Goal: Task Accomplishment & Management: Complete application form

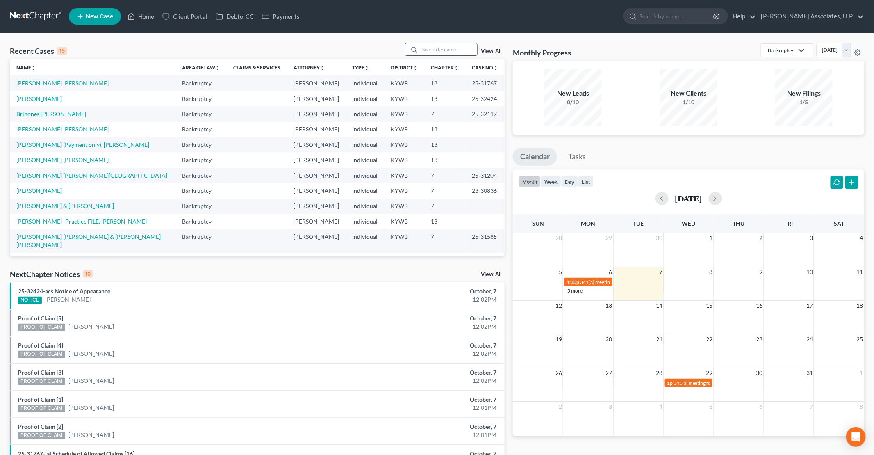
click at [423, 47] on input "search" at bounding box center [448, 49] width 57 height 12
type input "gray"
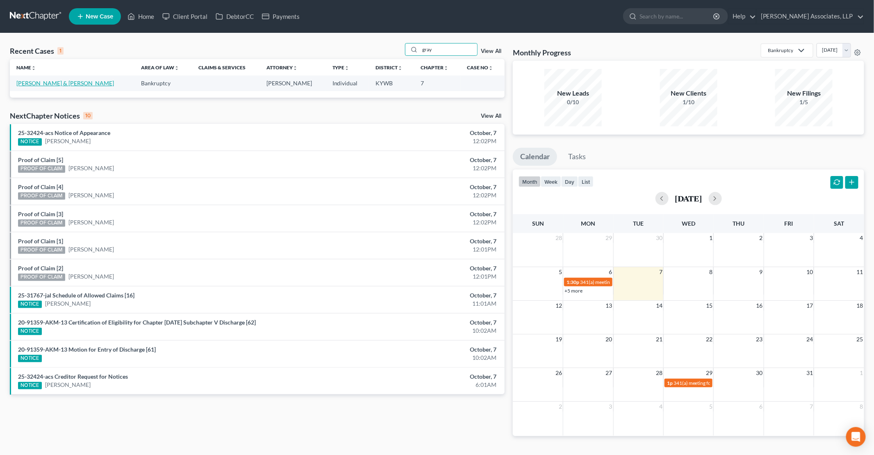
click at [68, 81] on link "[PERSON_NAME] & [PERSON_NAME]" at bounding box center [65, 83] width 98 height 7
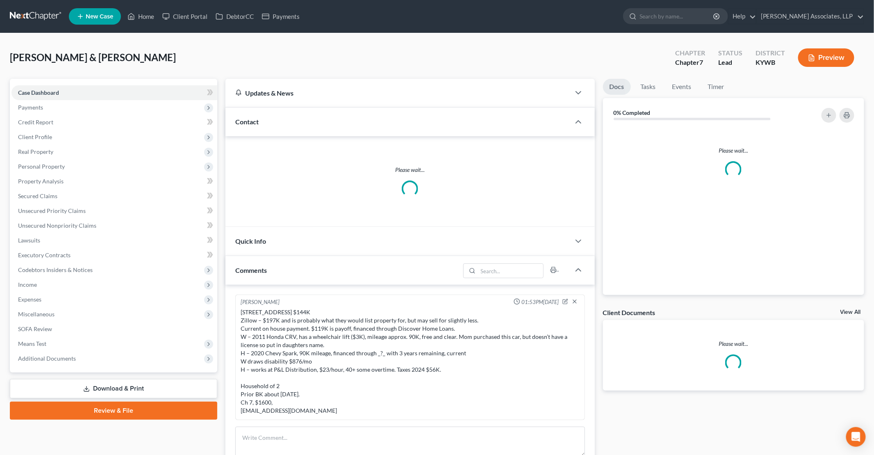
scroll to position [2, 0]
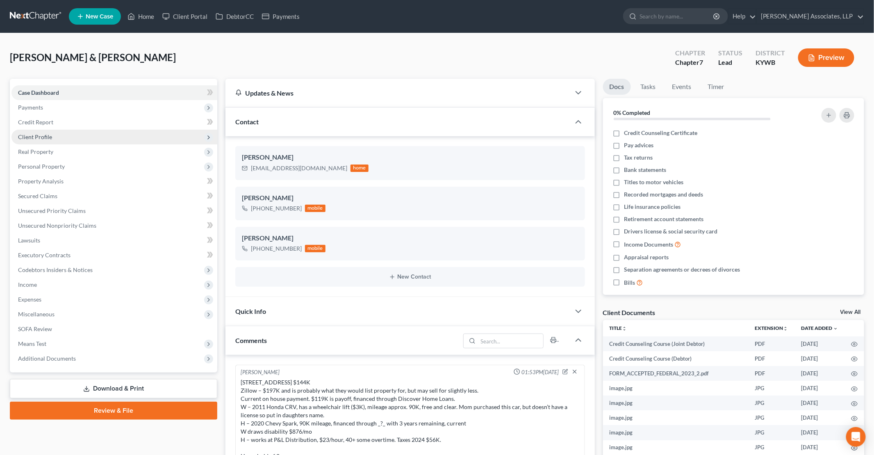
click at [40, 135] on span "Client Profile" at bounding box center [35, 136] width 34 height 7
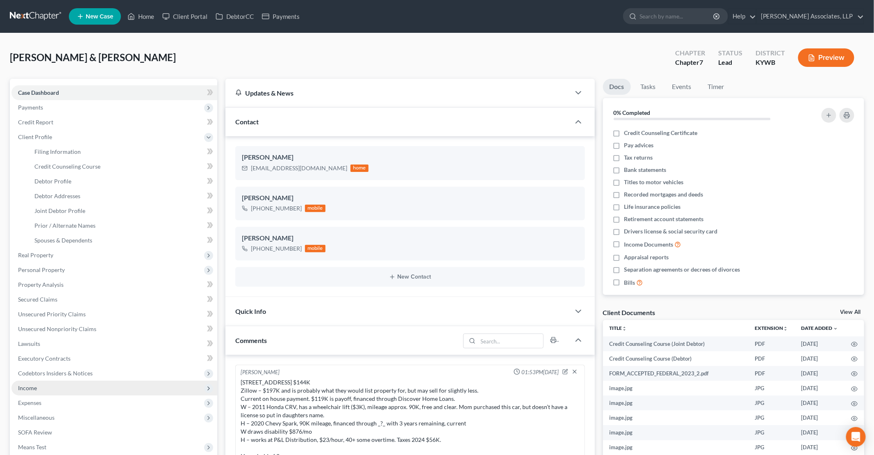
click at [44, 389] on span "Income" at bounding box center [114, 388] width 206 height 15
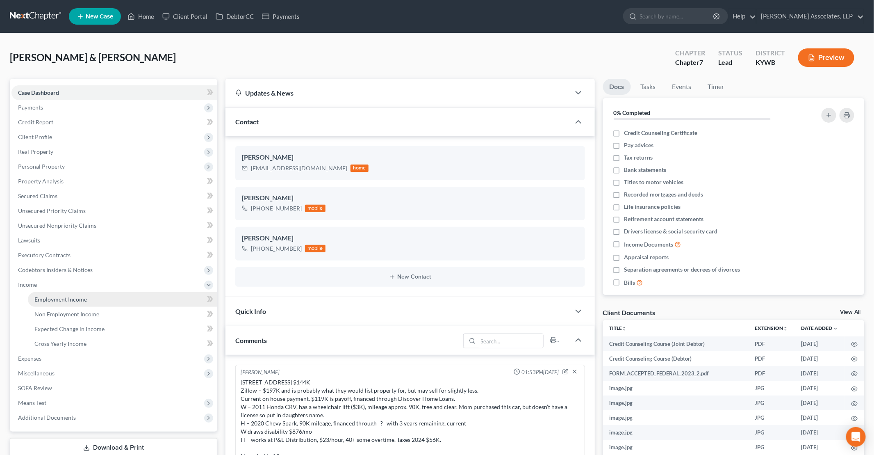
click at [78, 300] on span "Employment Income" at bounding box center [60, 299] width 52 height 7
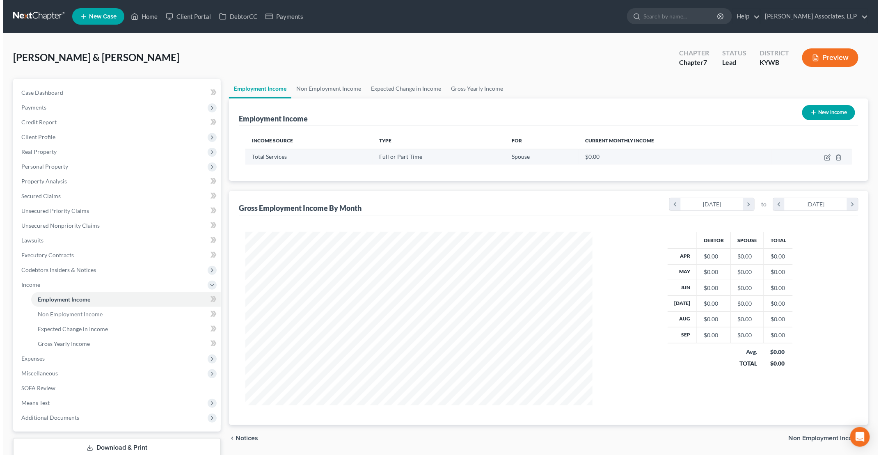
scroll to position [173, 363]
click at [423, 157] on icon "button" at bounding box center [825, 157] width 4 height 4
select select "0"
select select "18"
select select "3"
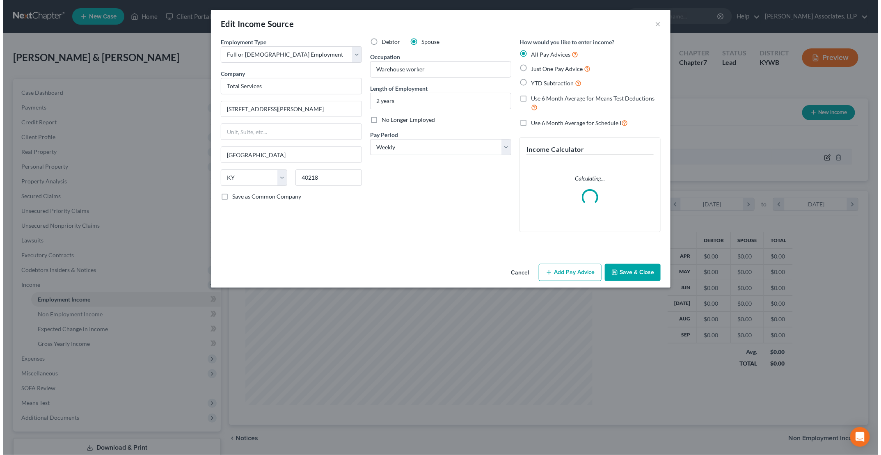
scroll to position [174, 366]
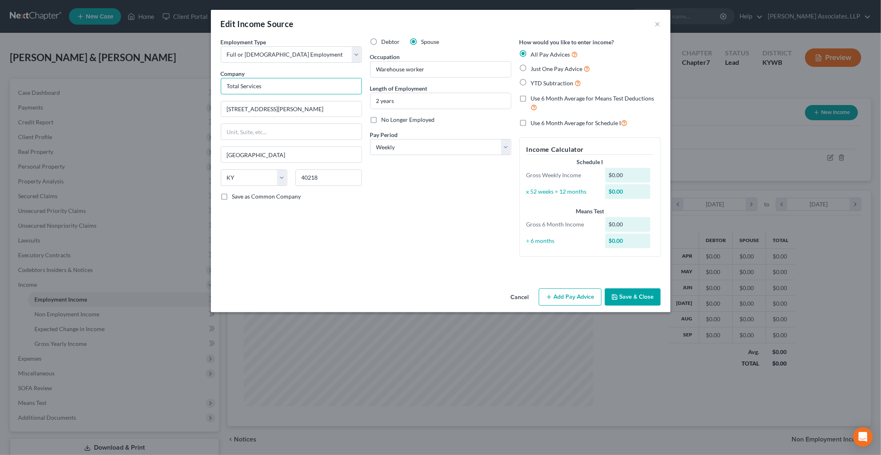
click at [299, 87] on input "Total Services" at bounding box center [291, 86] width 141 height 16
type input "P&L Express Inc."
click at [423, 82] on label "YTD Subtraction" at bounding box center [556, 82] width 50 height 9
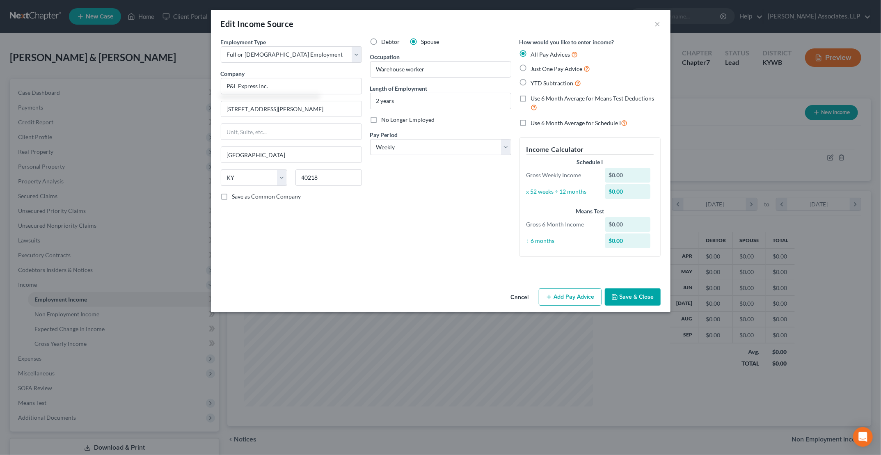
click at [423, 82] on input "YTD Subtraction" at bounding box center [536, 80] width 5 height 5
radio input "true"
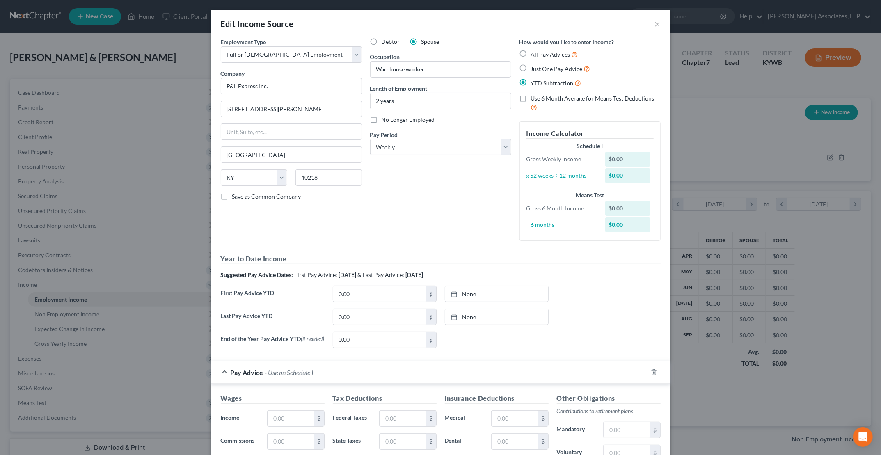
click at [423, 100] on label "Use 6 Month Average for Means Test Deductions" at bounding box center [596, 103] width 130 height 18
click at [423, 100] on input "Use 6 Month Average for Means Test Deductions" at bounding box center [536, 96] width 5 height 5
checkbox input "true"
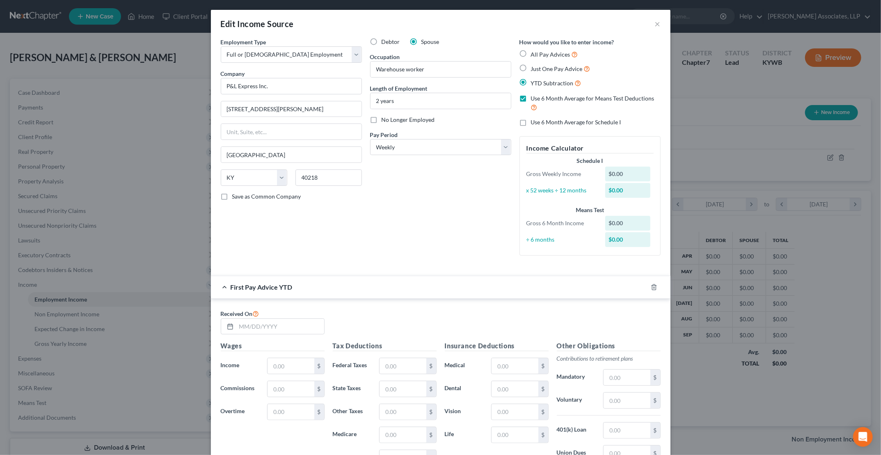
click at [423, 121] on label "Use 6 Month Average for Schedule I" at bounding box center [576, 122] width 90 height 8
click at [423, 121] on input "Use 6 Month Average for Schedule I" at bounding box center [536, 120] width 5 height 5
checkbox input "true"
click at [277, 326] on input "text" at bounding box center [280, 327] width 88 height 16
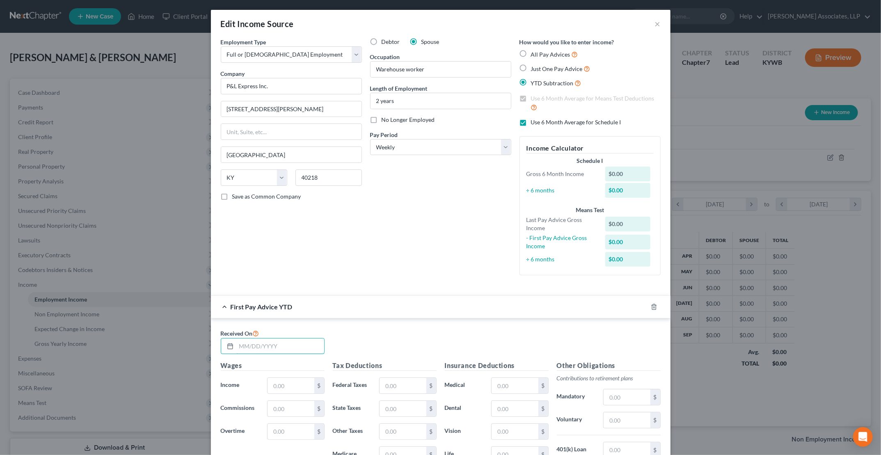
scroll to position [41, 0]
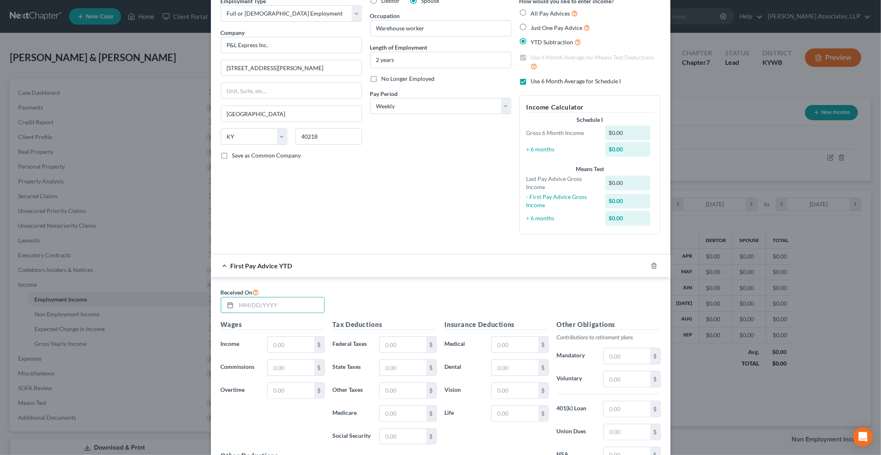
click at [348, 294] on div "Received On" at bounding box center [441, 303] width 448 height 33
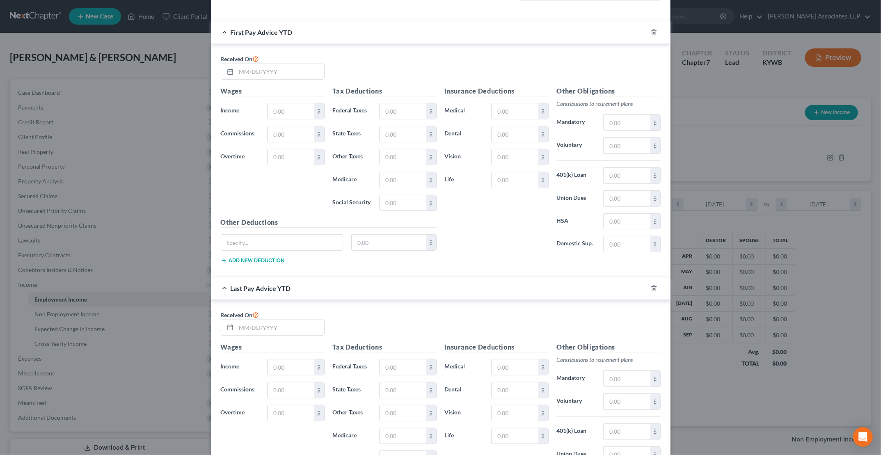
scroll to position [287, 0]
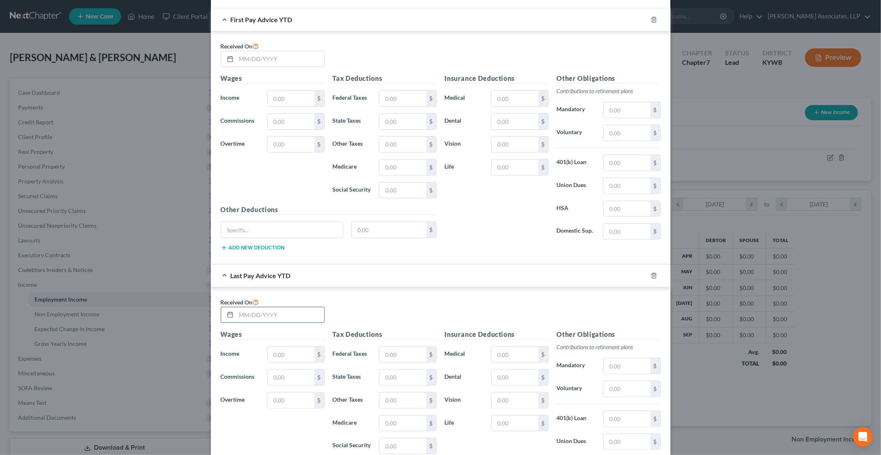
click at [286, 310] on input "text" at bounding box center [280, 315] width 88 height 16
type input "09/26/2025"
type input "44,396.26"
click at [413, 352] on input "text" at bounding box center [402, 355] width 46 height 16
type input "4,382.17"
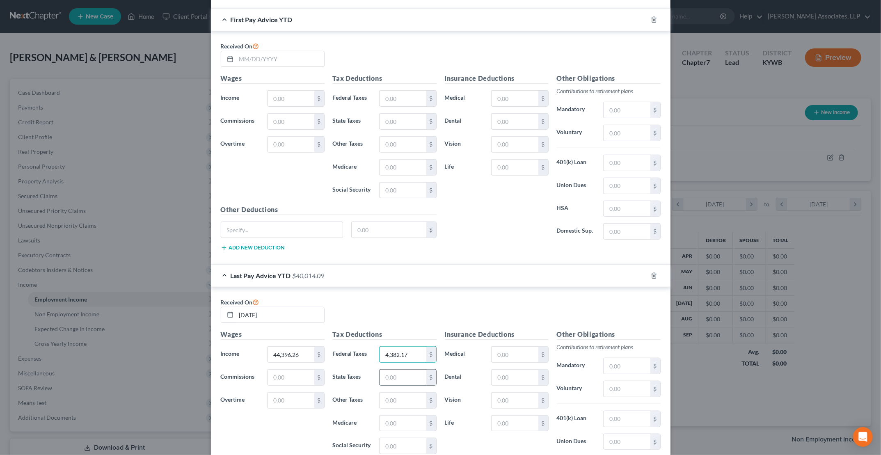
click at [402, 372] on input "text" at bounding box center [402, 378] width 46 height 16
type input "1,564.69"
click at [404, 398] on input "text" at bounding box center [402, 400] width 46 height 16
type input "1,642.66"
type input "602.76"
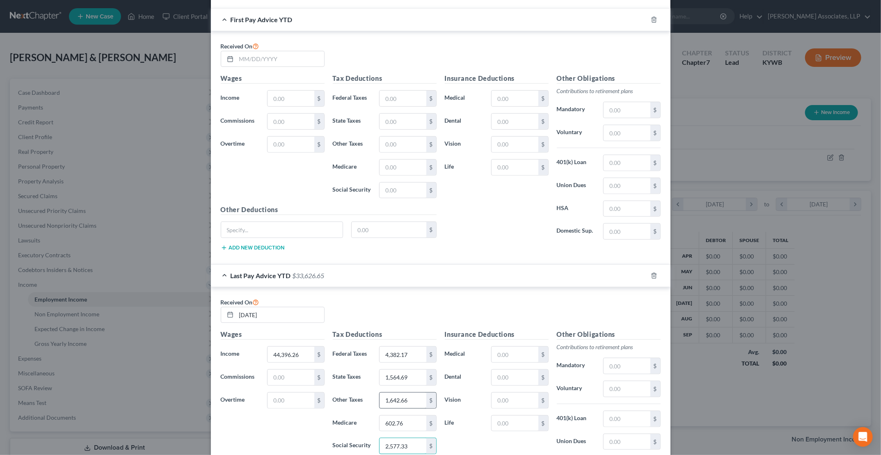
type input "2,577.33"
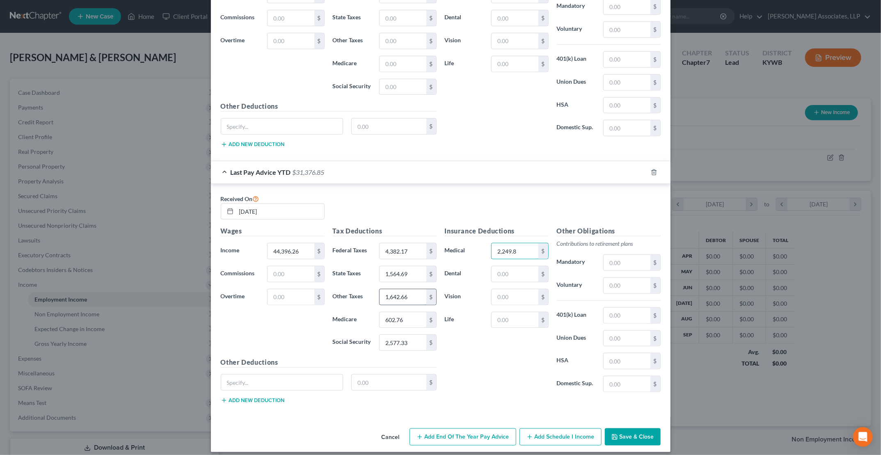
type input "2,249.8"
type input "458.9"
type input "117.78"
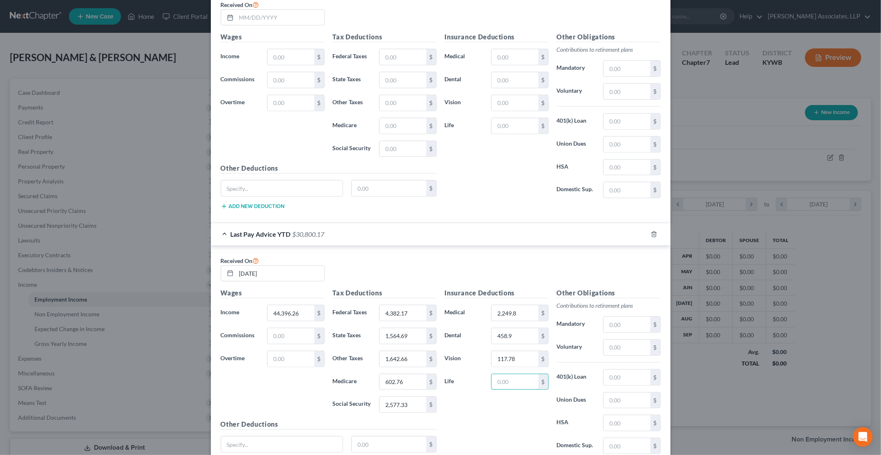
scroll to position [267, 0]
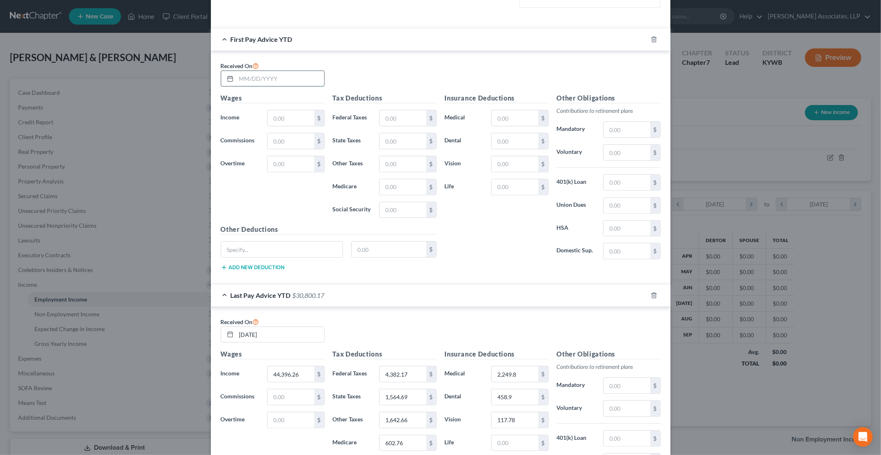
click at [290, 75] on input "text" at bounding box center [280, 79] width 88 height 16
type input "3/28/2025"
type input "15,021.15"
type input "1,522.21"
type input "532.31"
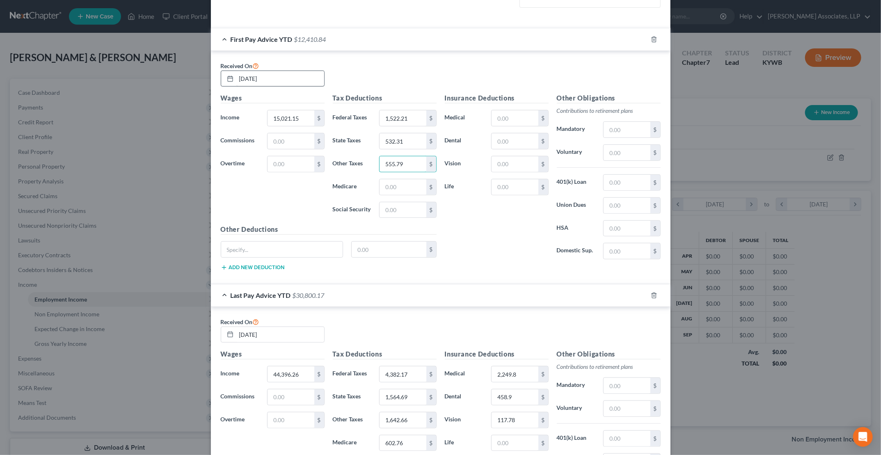
type input "555.79"
type input "204.81"
type input "875.75"
type input "706.81"
type input "150.02"
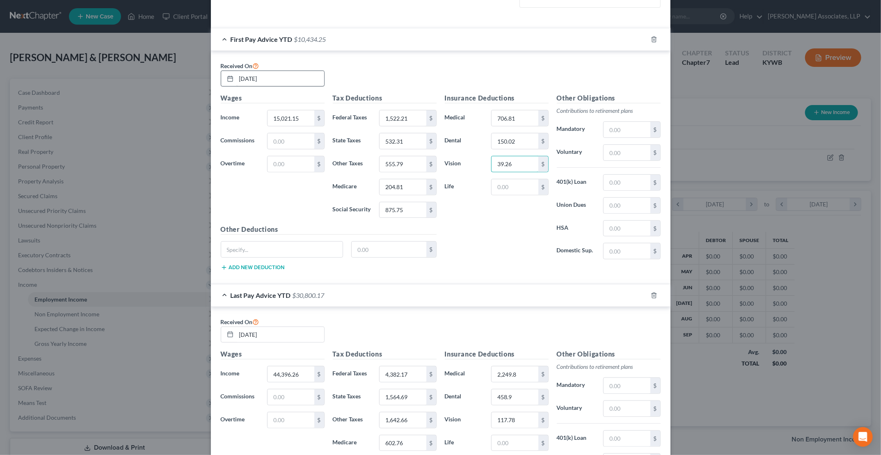
type input "39.26"
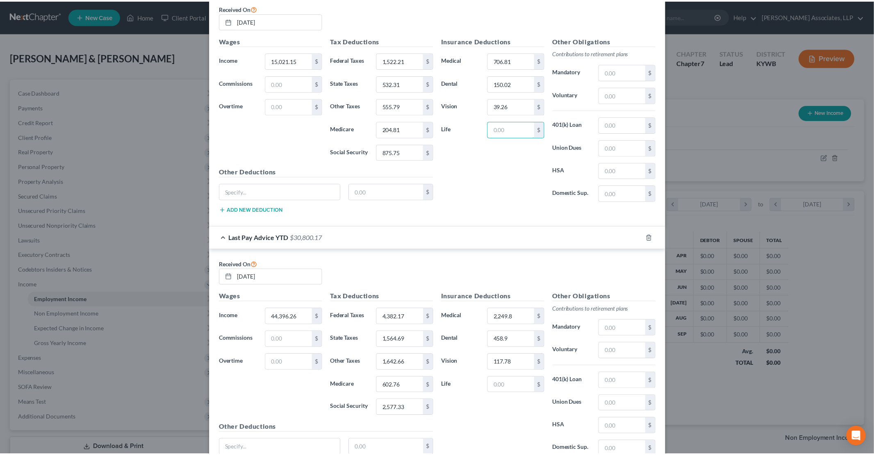
scroll to position [390, 0]
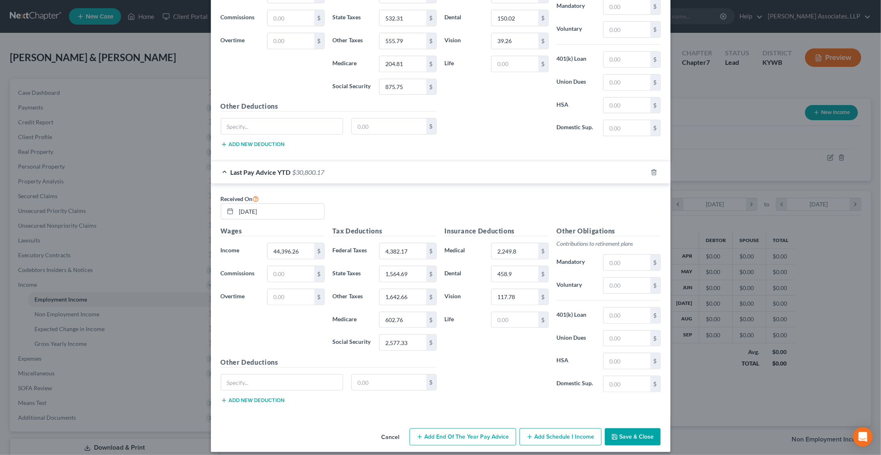
click at [423, 428] on button "Save & Close" at bounding box center [633, 436] width 56 height 17
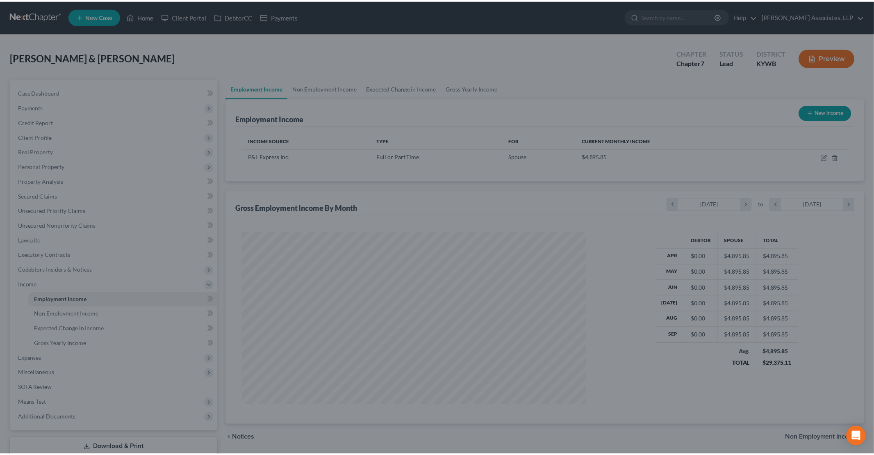
scroll to position [409957, 409767]
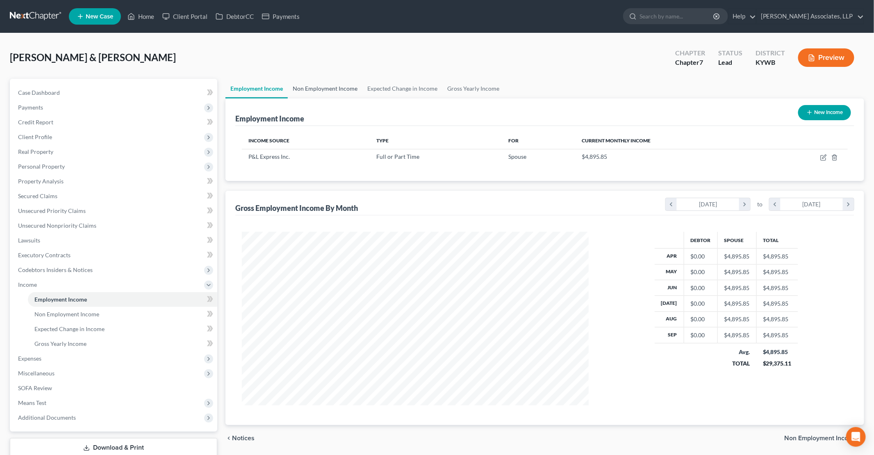
click at [335, 88] on link "Non Employment Income" at bounding box center [325, 89] width 75 height 20
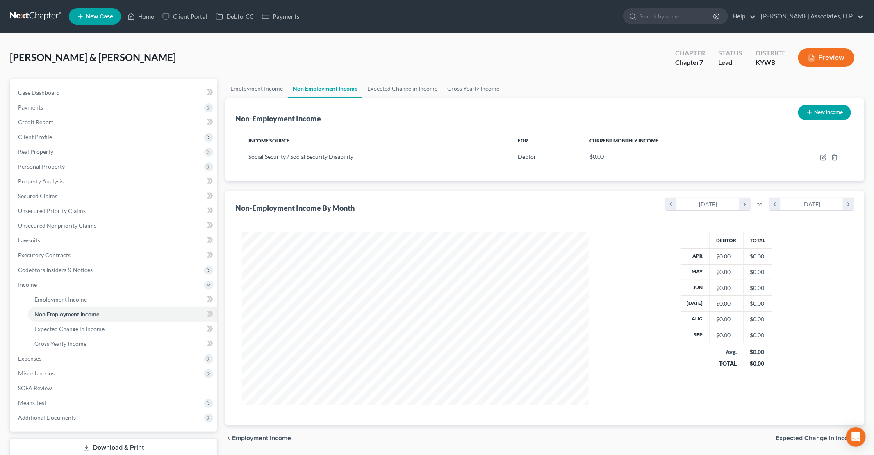
scroll to position [173, 363]
click at [265, 89] on link "Employment Income" at bounding box center [257, 89] width 62 height 20
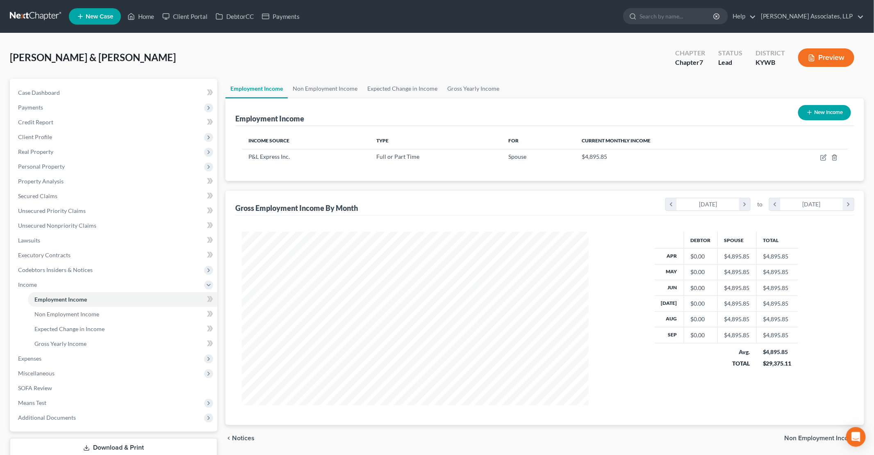
scroll to position [173, 363]
click at [39, 120] on span "Credit Report" at bounding box center [35, 122] width 35 height 7
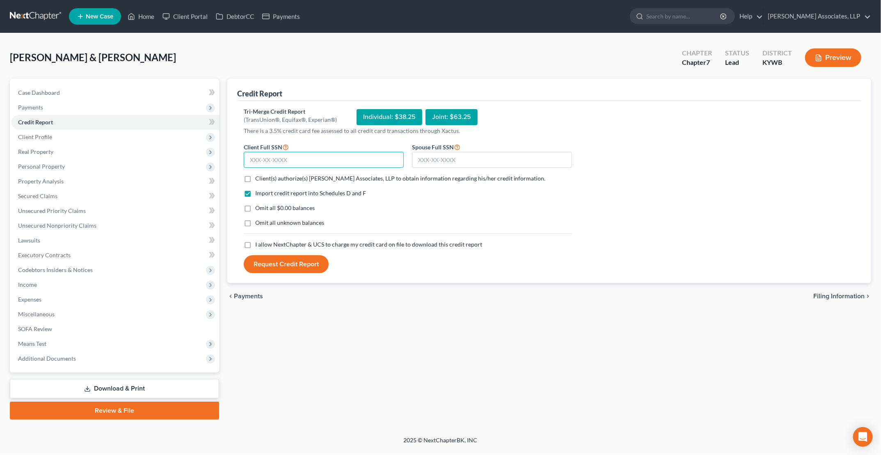
click at [347, 163] on input "text" at bounding box center [324, 160] width 160 height 16
type input "406-29-5378"
type input "404-04-4368"
drag, startPoint x: 262, startPoint y: 210, endPoint x: 262, endPoint y: 183, distance: 27.1
click at [262, 210] on span "Omit all $0.00 balances" at bounding box center [284, 207] width 59 height 7
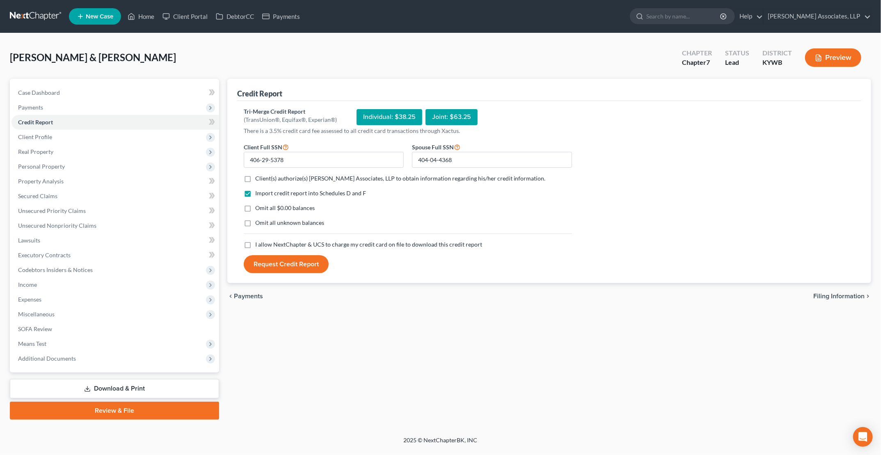
click at [262, 209] on input "Omit all $0.00 balances" at bounding box center [260, 206] width 5 height 5
checkbox input "true"
click at [262, 177] on span "Client(s) authorize(s) Daniels Associates, LLP to obtain information regarding …" at bounding box center [400, 178] width 290 height 7
click at [262, 177] on input "Client(s) authorize(s) Daniels Associates, LLP to obtain information regarding …" at bounding box center [260, 176] width 5 height 5
checkbox input "true"
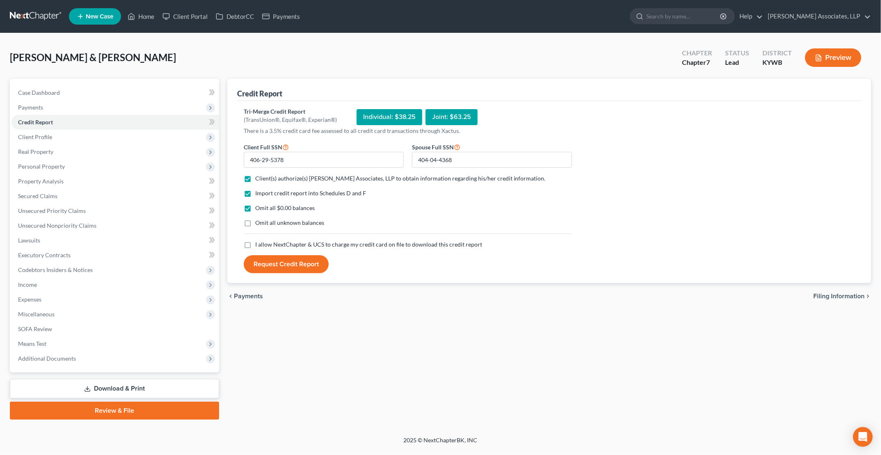
click at [260, 223] on span "Omit all unknown balances" at bounding box center [289, 222] width 69 height 7
click at [260, 223] on input "Omit all unknown balances" at bounding box center [260, 221] width 5 height 5
checkbox input "true"
click at [258, 244] on span "I allow NextChapter & UCS to charge my credit card on file to download this cre…" at bounding box center [368, 244] width 227 height 7
click at [258, 244] on input "I allow NextChapter & UCS to charge my credit card on file to download this cre…" at bounding box center [260, 242] width 5 height 5
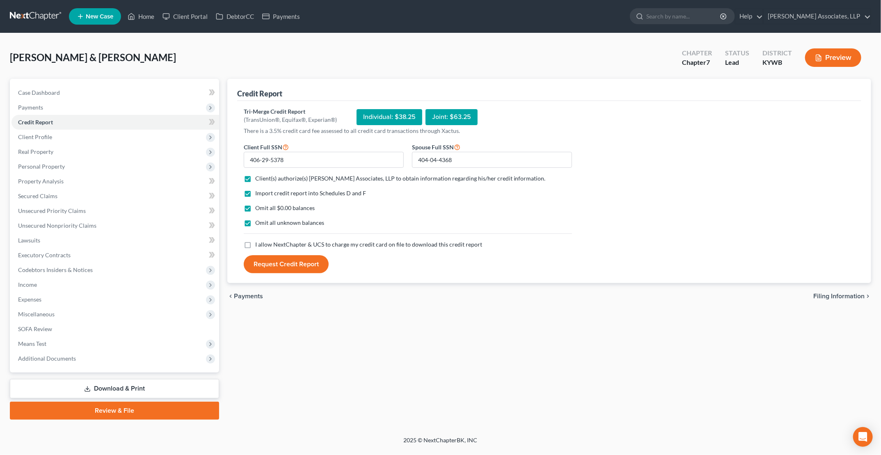
checkbox input "true"
click at [267, 272] on button "Request Credit Report" at bounding box center [286, 264] width 85 height 18
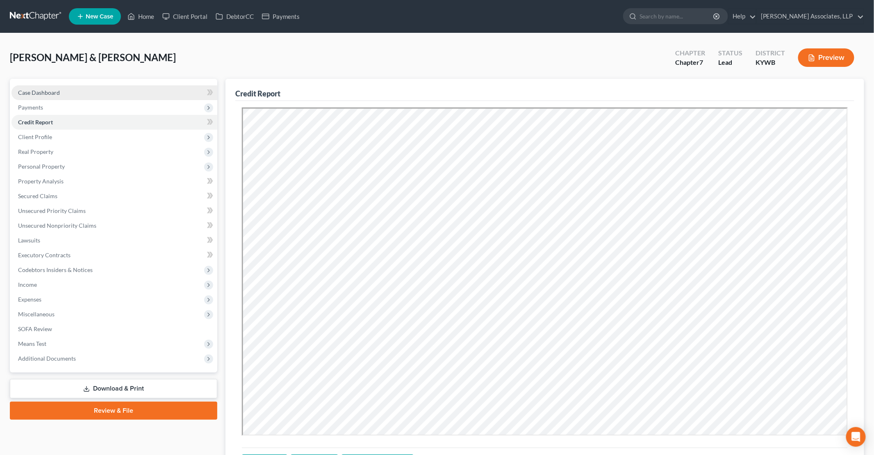
click at [50, 94] on span "Case Dashboard" at bounding box center [39, 92] width 42 height 7
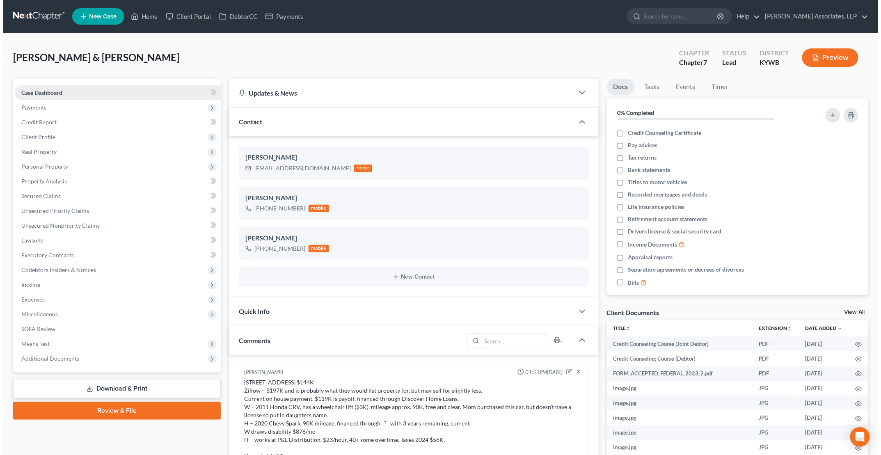
scroll to position [2, 0]
click at [43, 152] on span "Real Property" at bounding box center [35, 151] width 35 height 7
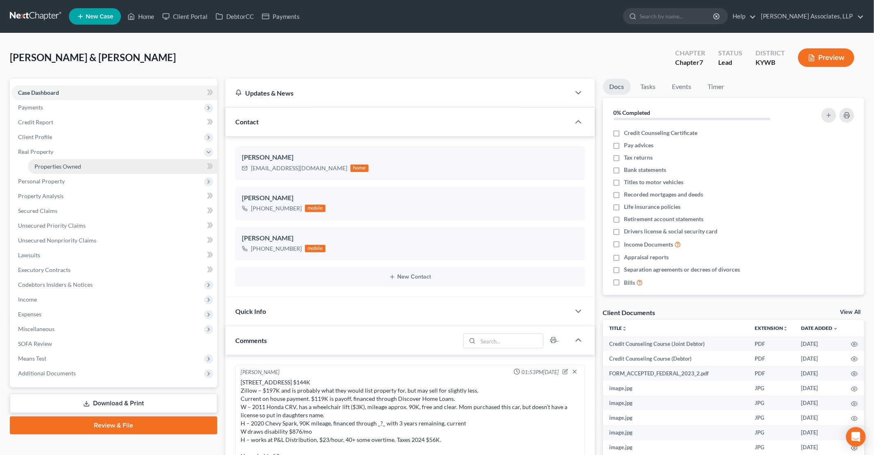
click at [55, 168] on span "Properties Owned" at bounding box center [57, 166] width 47 height 7
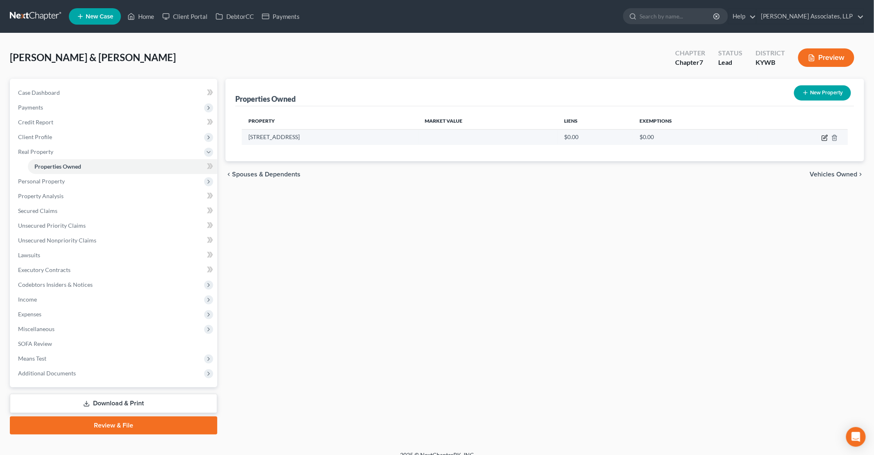
click at [423, 136] on icon "button" at bounding box center [825, 138] width 7 height 7
select select "18"
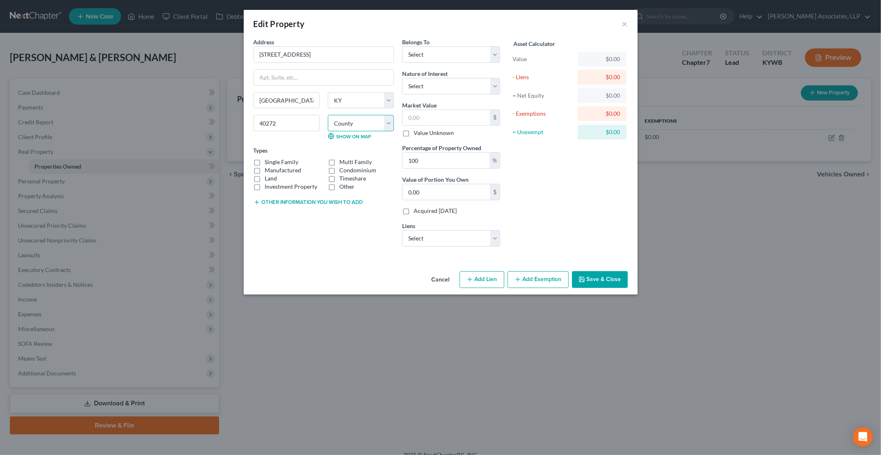
click at [355, 125] on select "County Adair County Allen County Anderson County Ballard County Barren County B…" at bounding box center [361, 123] width 66 height 16
select select "55"
click at [328, 115] on select "County Adair County Allen County Anderson County Ballard County Barren County B…" at bounding box center [361, 123] width 66 height 16
click at [423, 52] on select "Select Debtor 1 Only Debtor 2 Only Debtor 1 And Debtor 2 Only At Least One Of T…" at bounding box center [451, 54] width 98 height 16
click at [423, 87] on select "Select Fee Simple Joint Tenant Life Estate Equitable Interest Future Interest T…" at bounding box center [451, 86] width 98 height 16
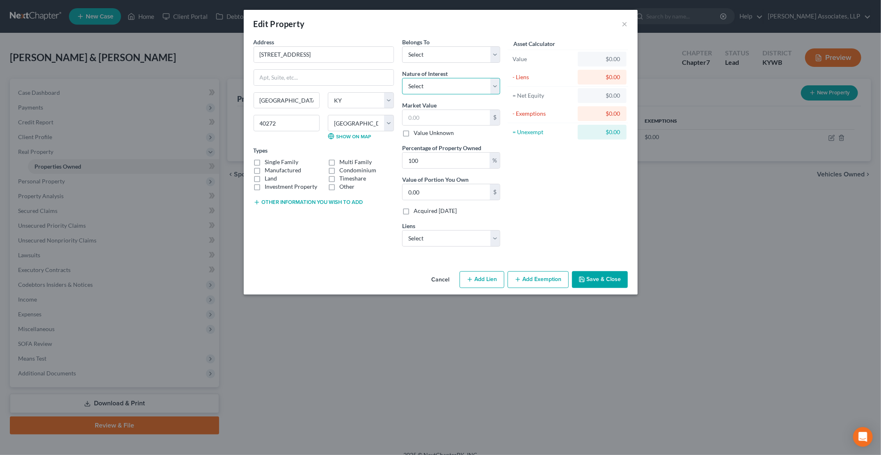
select select "0"
click at [402, 78] on select "Select Fee Simple Joint Tenant Life Estate Equitable Interest Future Interest T…" at bounding box center [451, 86] width 98 height 16
click at [423, 55] on select "Select Debtor 1 Only Debtor 2 Only Debtor 1 And Debtor 2 Only At Least One Of T…" at bounding box center [451, 54] width 98 height 16
select select "2"
click at [402, 46] on select "Select Debtor 1 Only Debtor 2 Only Debtor 1 And Debtor 2 Only At Least One Of T…" at bounding box center [451, 54] width 98 height 16
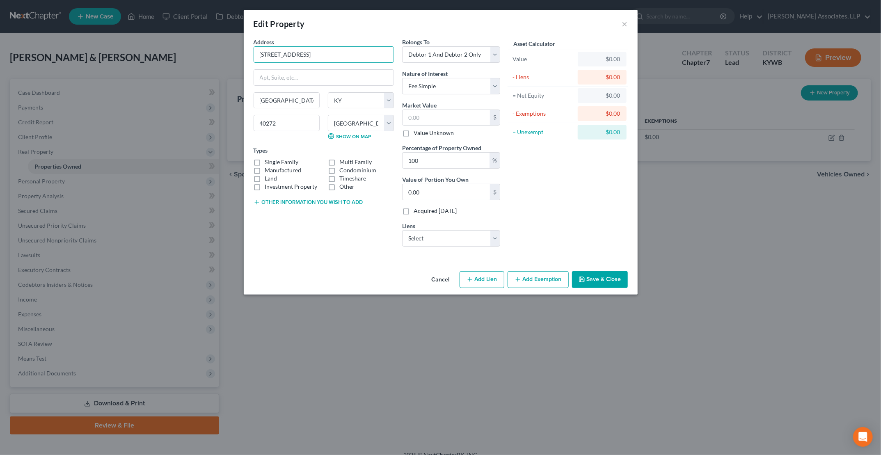
drag, startPoint x: 327, startPoint y: 52, endPoint x: 227, endPoint y: 55, distance: 99.7
click at [227, 55] on div "Edit Property × Address * 6125 Middlerose Circle Louisville State AL AK AR AZ C…" at bounding box center [440, 227] width 881 height 455
click at [265, 162] on label "Single Family" at bounding box center [282, 162] width 34 height 8
click at [268, 162] on input "Single Family" at bounding box center [270, 160] width 5 height 5
checkbox input "true"
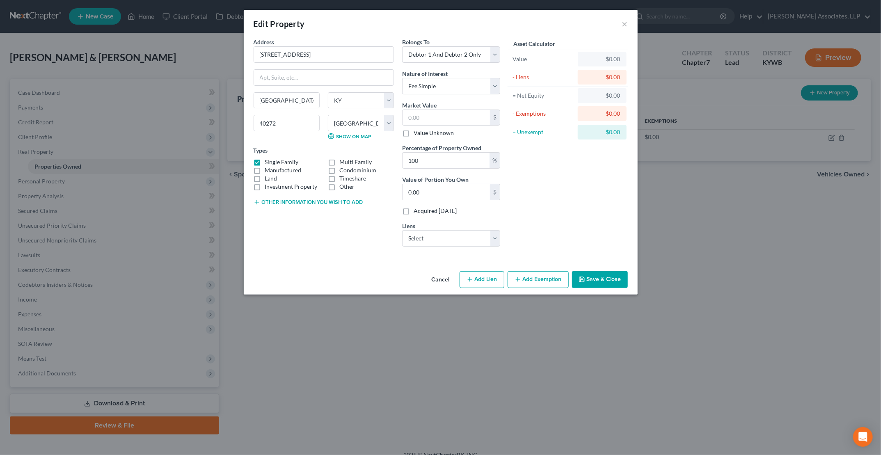
click at [288, 201] on button "Other information you wish to add" at bounding box center [308, 202] width 110 height 7
click at [297, 217] on textarea at bounding box center [323, 221] width 140 height 30
click at [372, 217] on textarea "Zillow estimated value of $201,700.00" at bounding box center [323, 221] width 140 height 30
type textarea "Zillow estimated value of $201,700.00; PVA 143,470.00"
click at [423, 235] on select "Select Discover Home Loans - $117,999.65 Discover Homeloans/Dmi - $117,276.00 G…" at bounding box center [451, 238] width 98 height 16
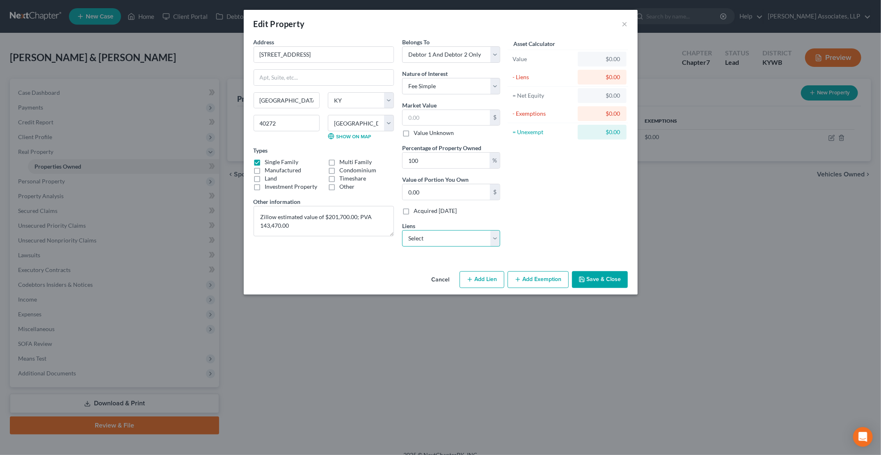
select select "1"
click at [402, 230] on select "Select Discover Home Loans - $117,999.65 Discover Homeloans/Dmi - $117,276.00 G…" at bounding box center [451, 238] width 98 height 16
select select
select select "14"
select select "2"
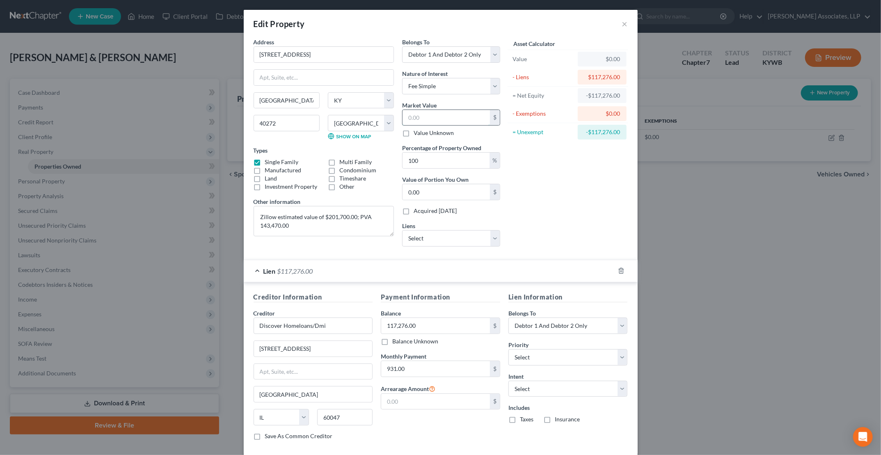
click at [422, 112] on input "text" at bounding box center [445, 118] width 87 height 16
type input "1"
type input "1.00"
type input "14"
type input "14.00"
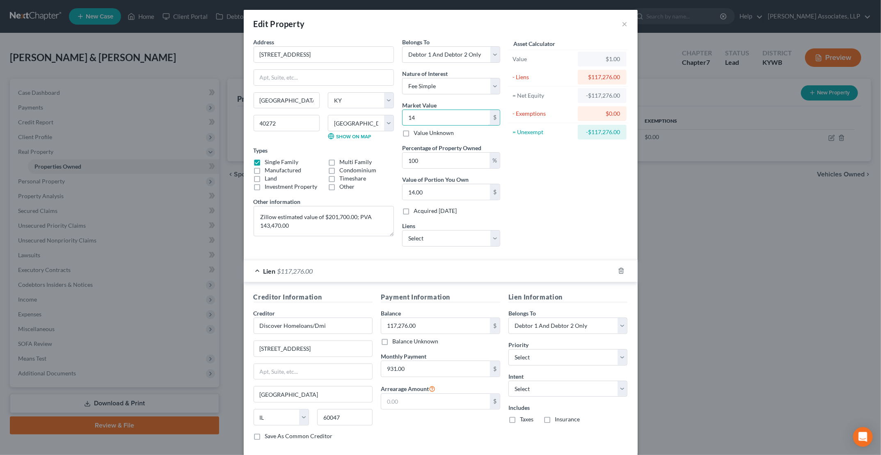
type input "143"
type input "143.00"
type input "1434"
type input "1,434.00"
type input "1,4347"
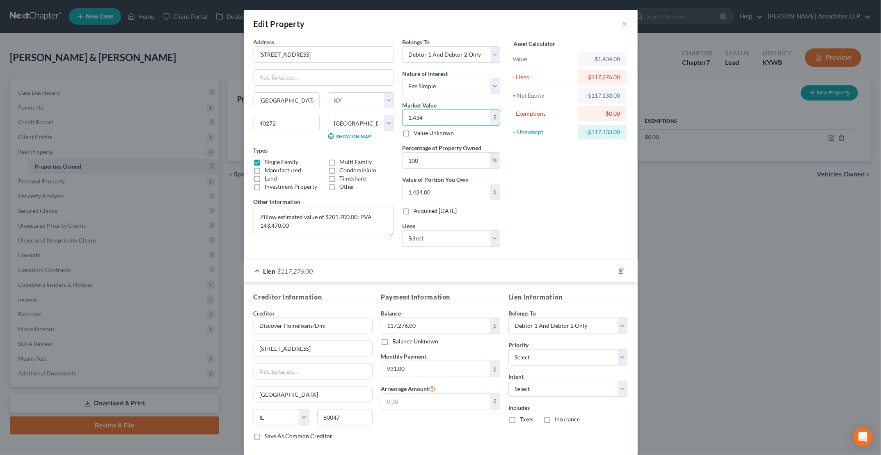
type input "14,347.00"
type input "1,43470"
type input "143,470.00"
type input "143,470"
click at [423, 240] on div "Asset Calculator Value $143,470.00 - Liens $117,276.00 = Net Equity -$115,842.0…" at bounding box center [568, 145] width 128 height 215
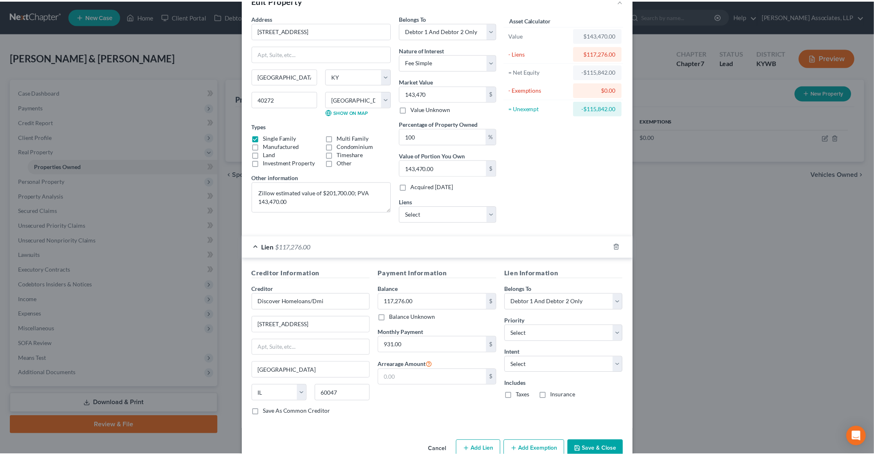
scroll to position [39, 0]
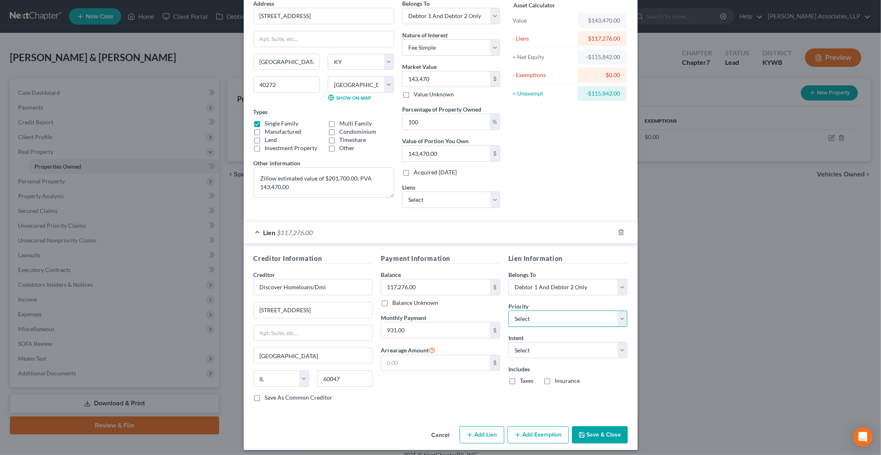
drag, startPoint x: 540, startPoint y: 313, endPoint x: 535, endPoint y: 324, distance: 12.1
click at [423, 313] on select "Select 1st 2nd 3rd 4th 5th 6th 7th 8th 9th 10th 11th 12th 13th 14th 15th 16th 1…" at bounding box center [567, 318] width 119 height 16
select select "0"
click at [423, 310] on select "Select 1st 2nd 3rd 4th 5th 6th 7th 8th 9th 10th 11th 12th 13th 14th 15th 16th 1…" at bounding box center [567, 318] width 119 height 16
click at [423, 353] on select "Select Surrender Redeem Reaffirm Avoid Other" at bounding box center [567, 350] width 119 height 16
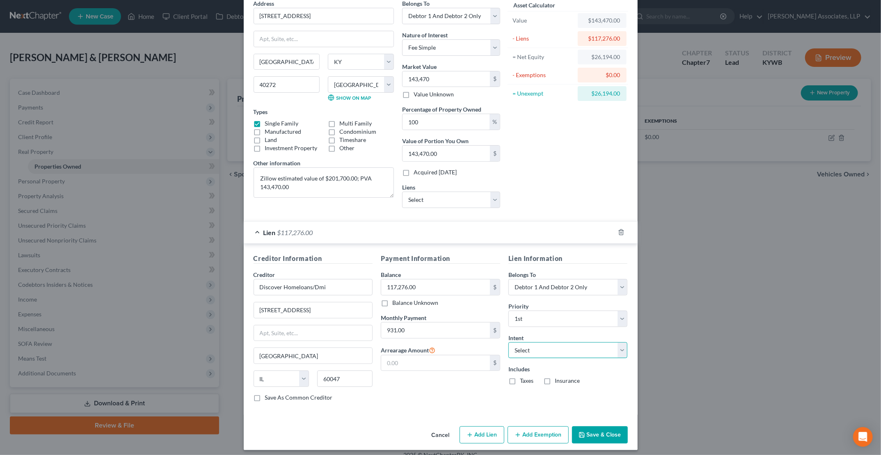
select select "2"
click at [423, 342] on select "Select Surrender Redeem Reaffirm Avoid Other" at bounding box center [567, 350] width 119 height 16
click at [423, 376] on label "Taxes" at bounding box center [527, 380] width 14 height 8
click at [423, 376] on input "Taxes" at bounding box center [525, 378] width 5 height 5
checkbox input "true"
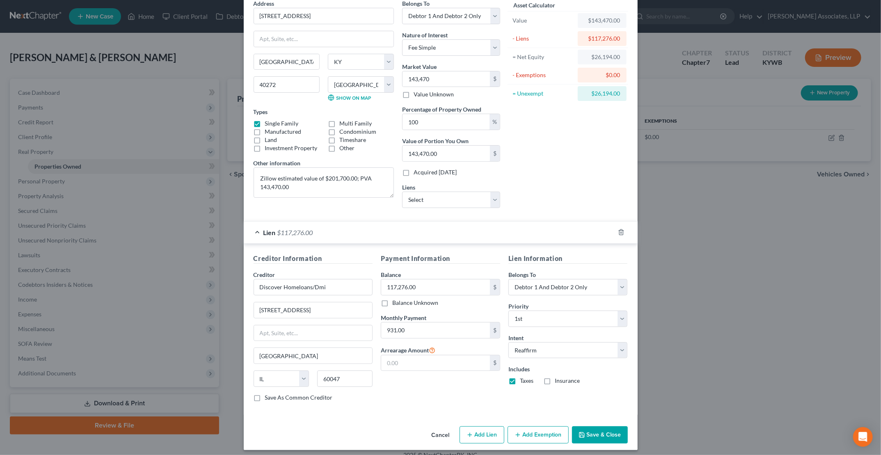
click at [423, 376] on label "Insurance" at bounding box center [566, 380] width 25 height 8
click at [423, 376] on input "Insurance" at bounding box center [560, 378] width 5 height 5
checkbox input "true"
click at [423, 429] on button "Save & Close" at bounding box center [600, 434] width 56 height 17
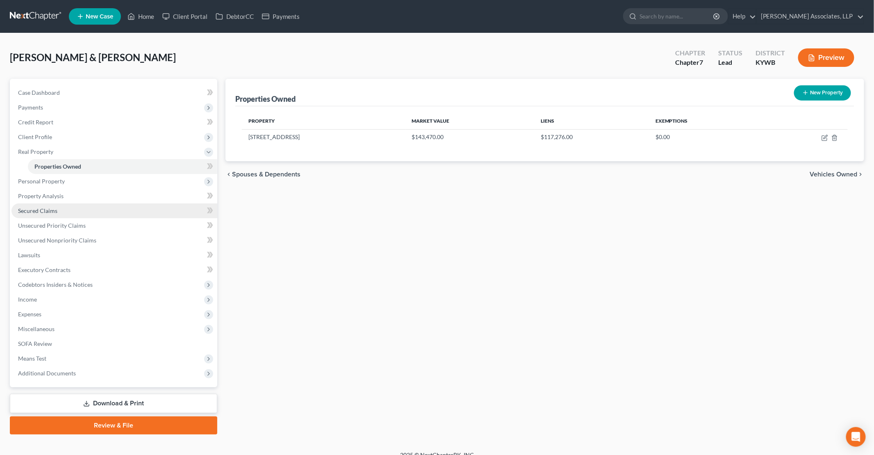
click at [45, 209] on span "Secured Claims" at bounding box center [37, 210] width 39 height 7
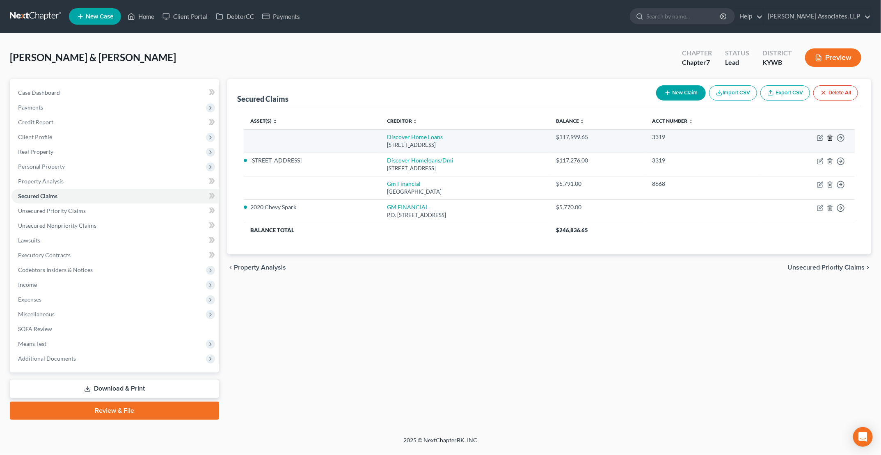
click at [423, 137] on icon "button" at bounding box center [829, 138] width 7 height 7
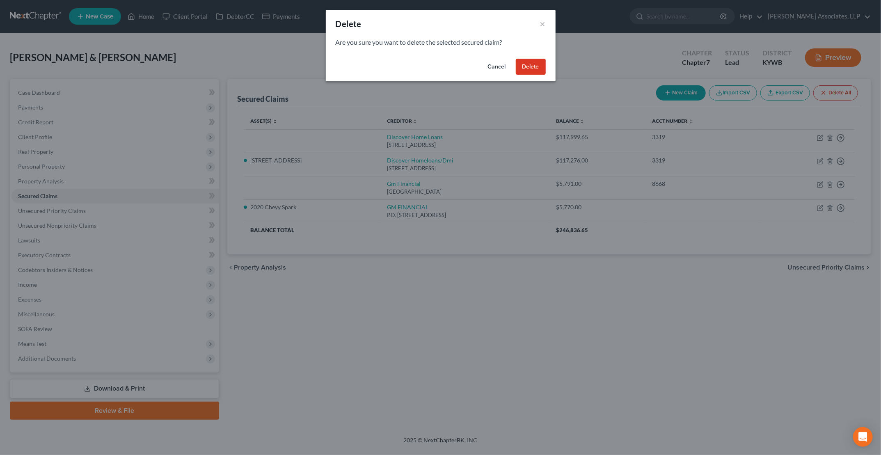
click at [423, 66] on button "Delete" at bounding box center [531, 67] width 30 height 16
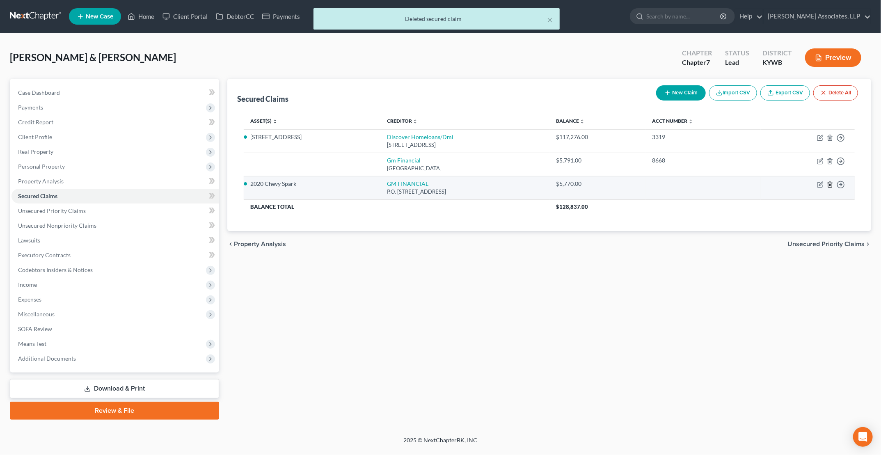
click at [423, 185] on icon "button" at bounding box center [829, 184] width 7 height 7
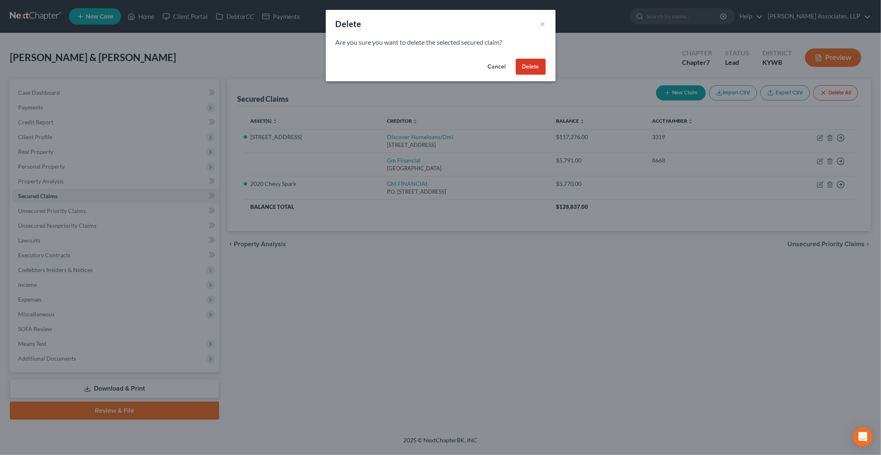
click at [423, 68] on button "Delete" at bounding box center [531, 67] width 30 height 16
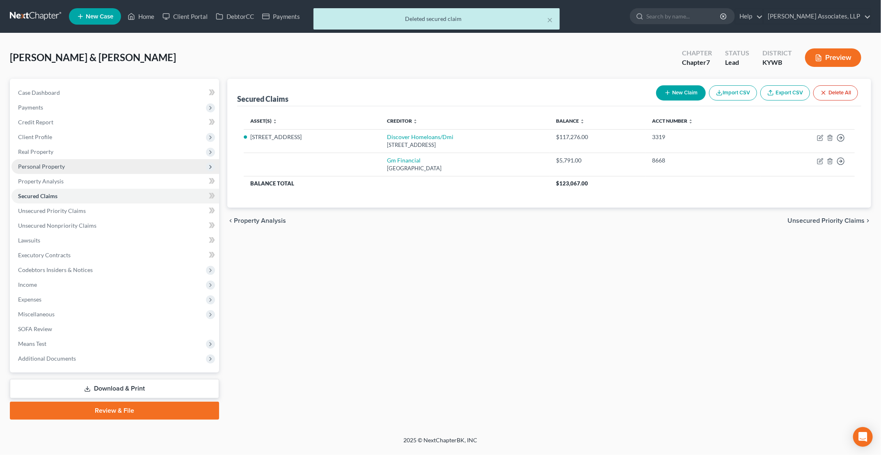
click at [40, 168] on span "Personal Property" at bounding box center [41, 166] width 47 height 7
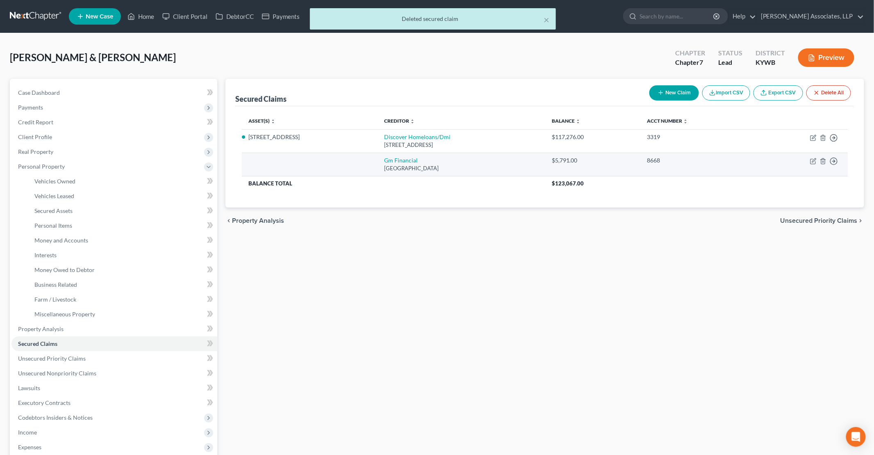
click at [423, 167] on div "Po Box 181145, Arlington, TX 76096" at bounding box center [461, 168] width 155 height 8
click at [423, 161] on icon "button" at bounding box center [814, 160] width 4 height 4
select select "45"
select select "1"
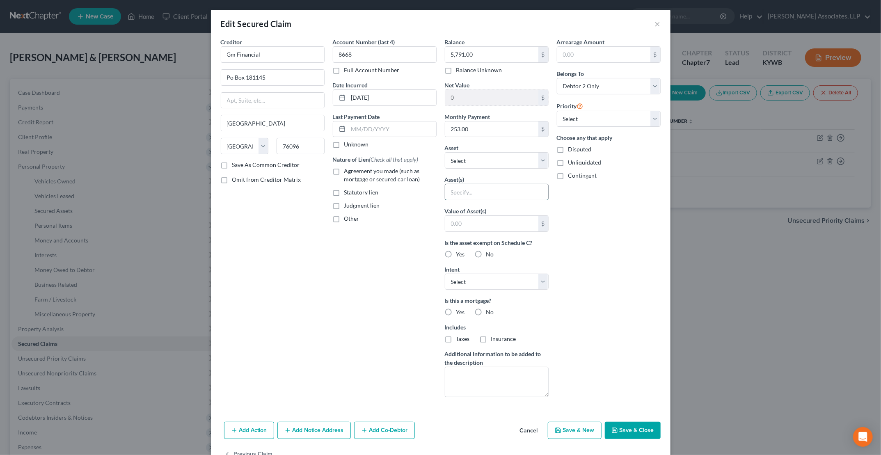
click at [423, 190] on input "text" at bounding box center [496, 192] width 103 height 16
click at [423, 168] on div "Balance 5,791.00 $ Balance Unknown Balance Undetermined 5,791.00 $ Balance Unkn…" at bounding box center [496, 221] width 112 height 366
click at [423, 162] on select "Select Other Multiple Assets 6125 Middlerose Circle - $143470.0 Jewelry - Weddi…" at bounding box center [497, 160] width 104 height 16
select select "6"
click at [423, 152] on select "Select Other Multiple Assets 6125 Middlerose Circle - $143470.0 Jewelry - Weddi…" at bounding box center [497, 160] width 104 height 16
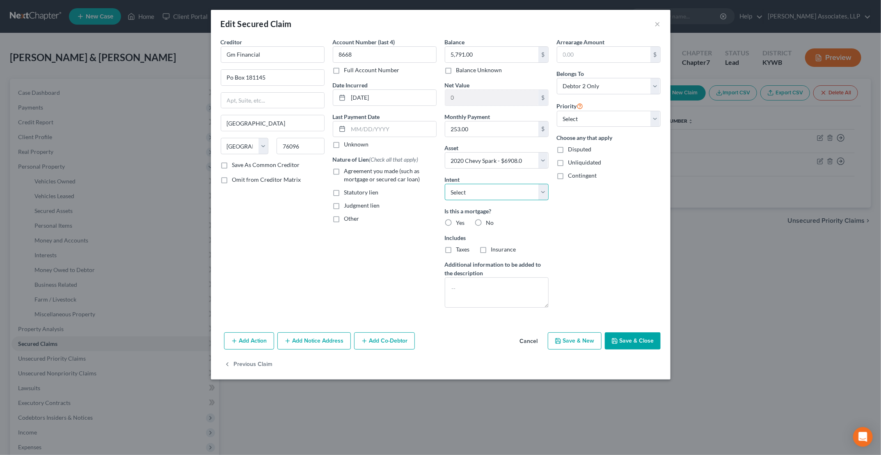
click at [423, 195] on select "Select Surrender Redeem Reaffirm Avoid Other" at bounding box center [497, 192] width 104 height 16
select select "2"
click at [423, 184] on select "Select Surrender Redeem Reaffirm Avoid Other" at bounding box center [497, 192] width 104 height 16
click at [423, 221] on label "No" at bounding box center [490, 223] width 8 height 8
click at [423, 221] on input "No" at bounding box center [491, 221] width 5 height 5
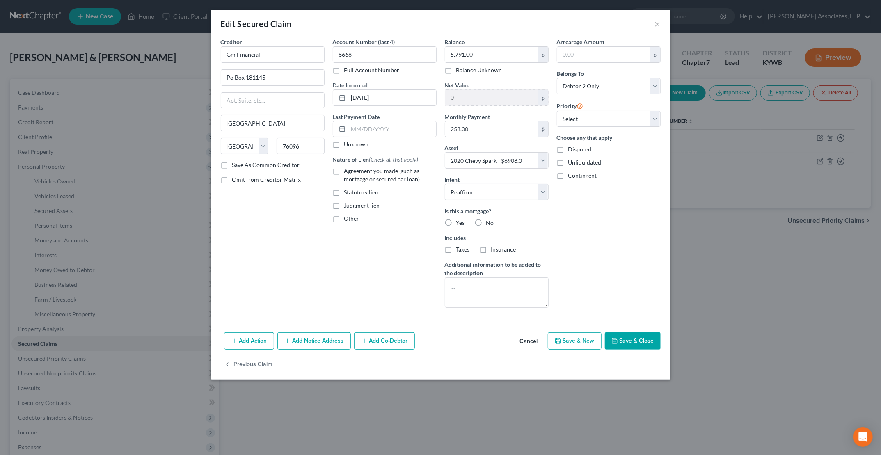
radio input "true"
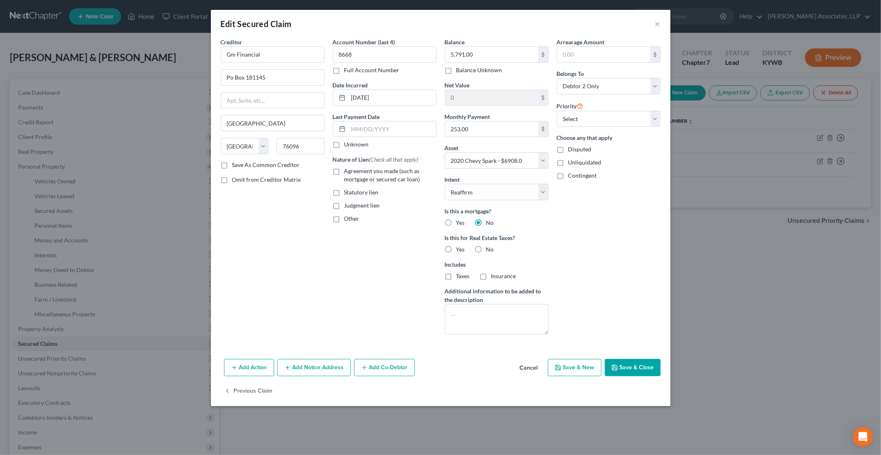
click at [423, 248] on label "No" at bounding box center [490, 249] width 8 height 8
click at [423, 248] on input "No" at bounding box center [491, 247] width 5 height 5
radio input "true"
click at [423, 365] on button "Save & Close" at bounding box center [633, 367] width 56 height 17
select select
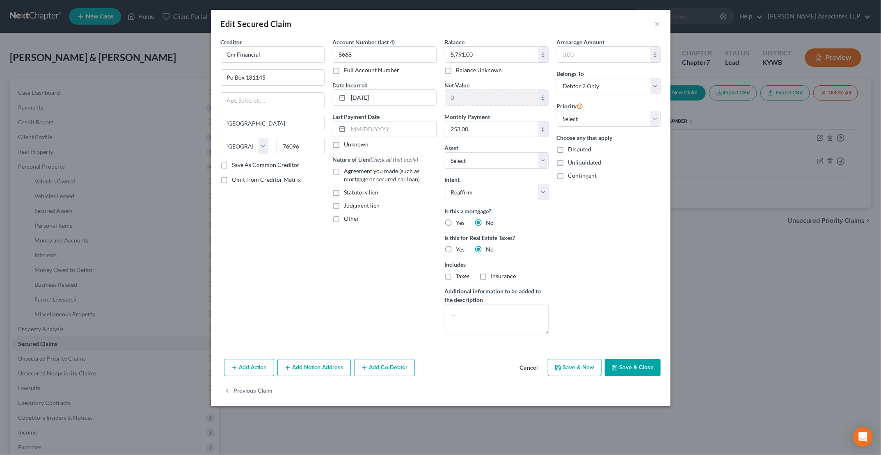
type input "1,117.00"
select select "6"
type input "0"
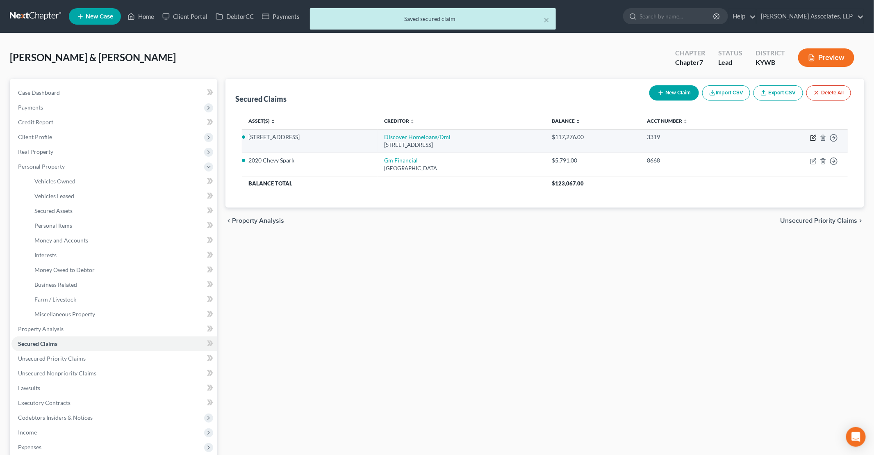
click at [423, 138] on icon "button" at bounding box center [813, 138] width 7 height 7
select select "14"
select select "2"
select select "0"
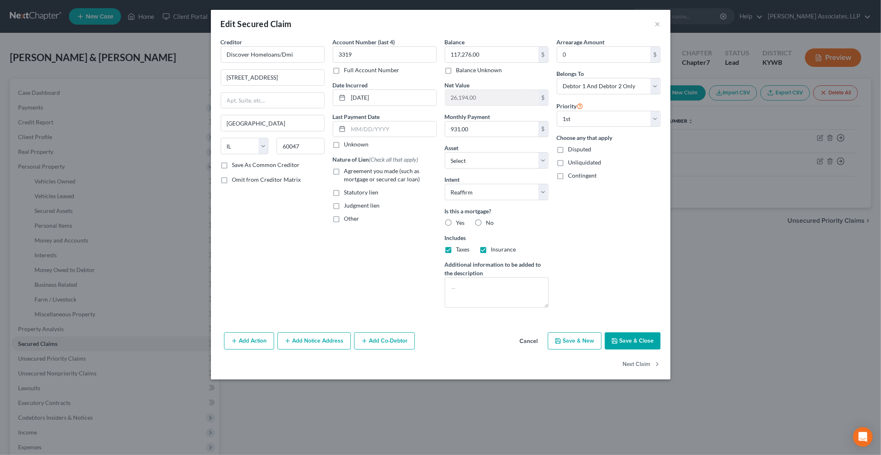
click at [423, 220] on label "Yes" at bounding box center [460, 223] width 9 height 8
click at [423, 220] on input "Yes" at bounding box center [461, 221] width 5 height 5
radio input "true"
click at [344, 171] on label "Agreement you made (such as mortgage or secured car loan)" at bounding box center [390, 175] width 92 height 16
click at [347, 171] on input "Agreement you made (such as mortgage or secured car loan)" at bounding box center [349, 169] width 5 height 5
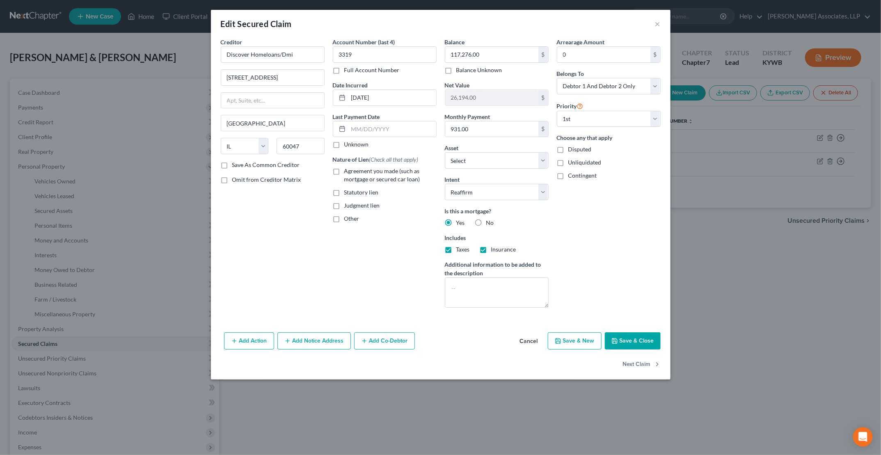
checkbox input "true"
click at [423, 336] on button "Save & Close" at bounding box center [633, 340] width 56 height 17
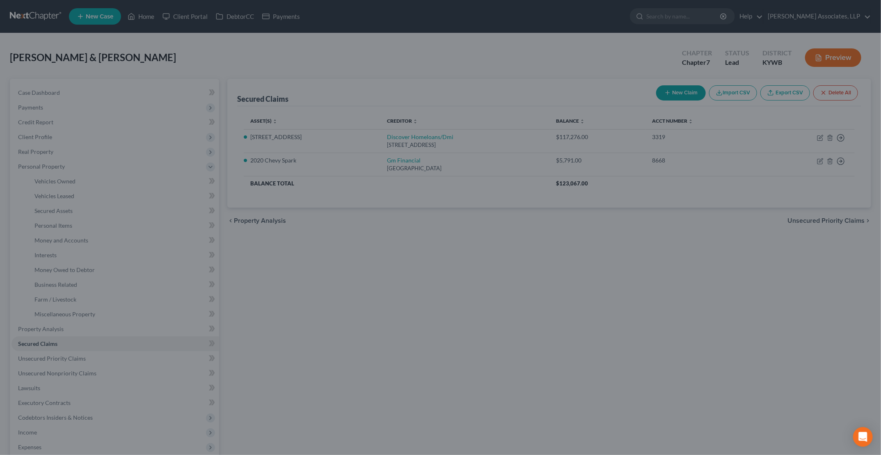
select select "2"
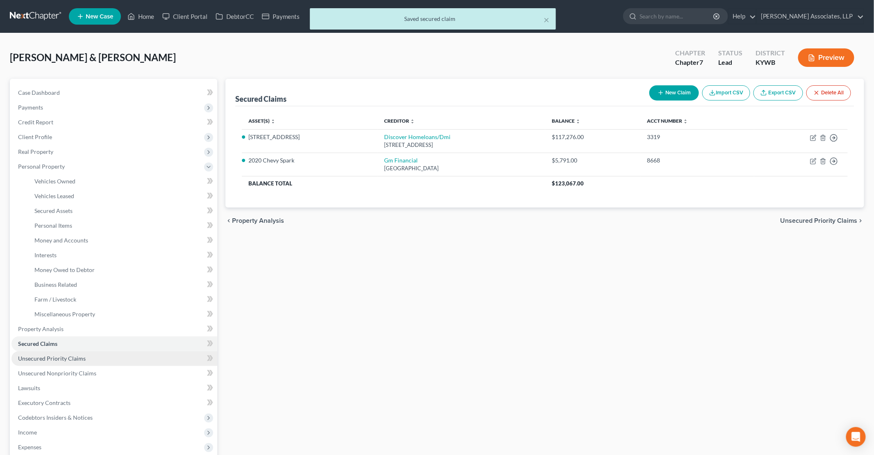
click at [50, 358] on span "Unsecured Priority Claims" at bounding box center [52, 358] width 68 height 7
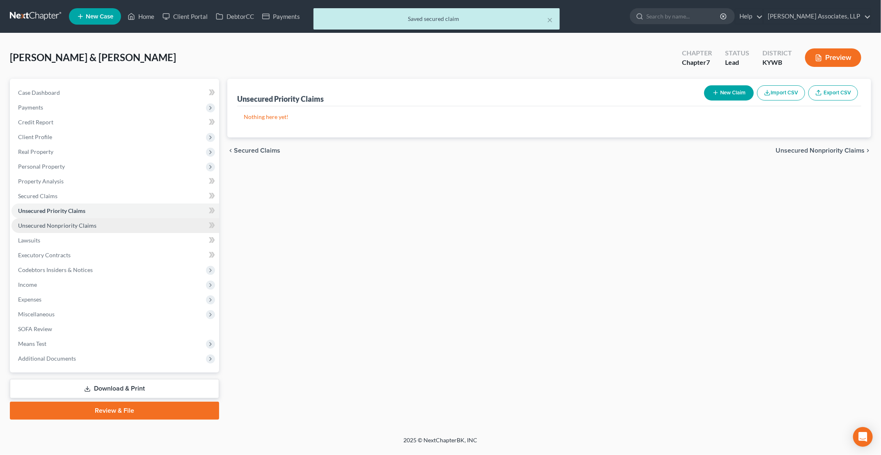
click at [62, 226] on span "Unsecured Nonpriority Claims" at bounding box center [57, 225] width 78 height 7
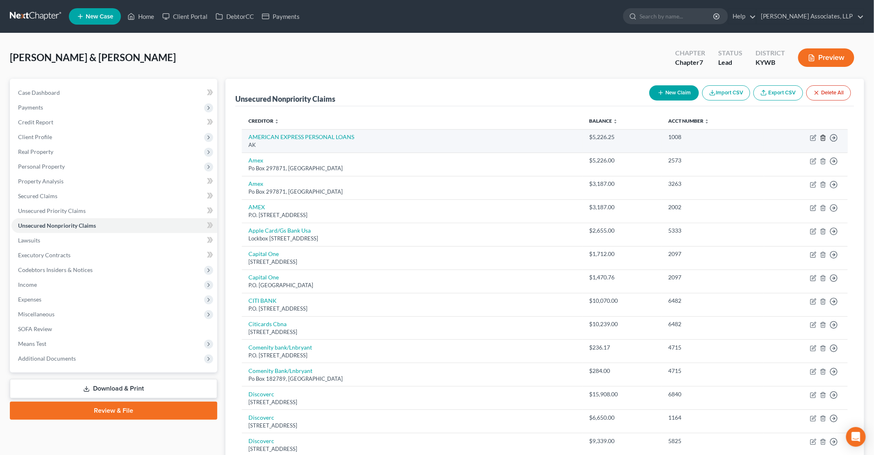
click at [423, 137] on icon "button" at bounding box center [823, 137] width 4 height 5
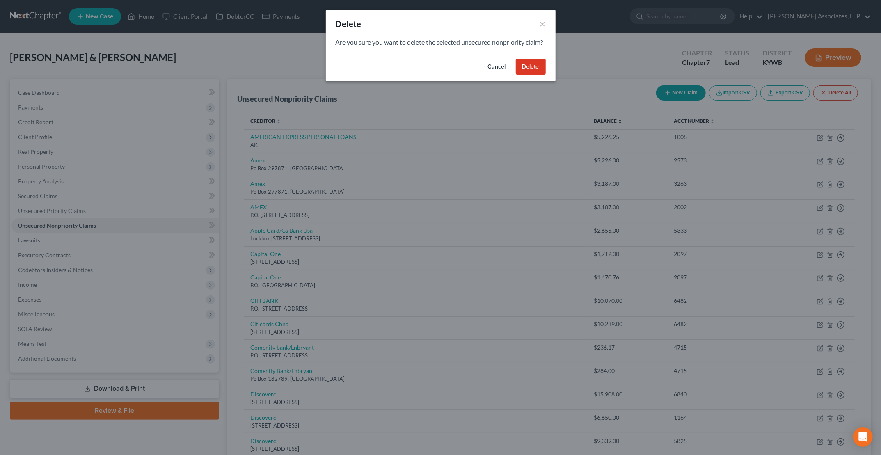
click at [423, 75] on button "Delete" at bounding box center [531, 67] width 30 height 16
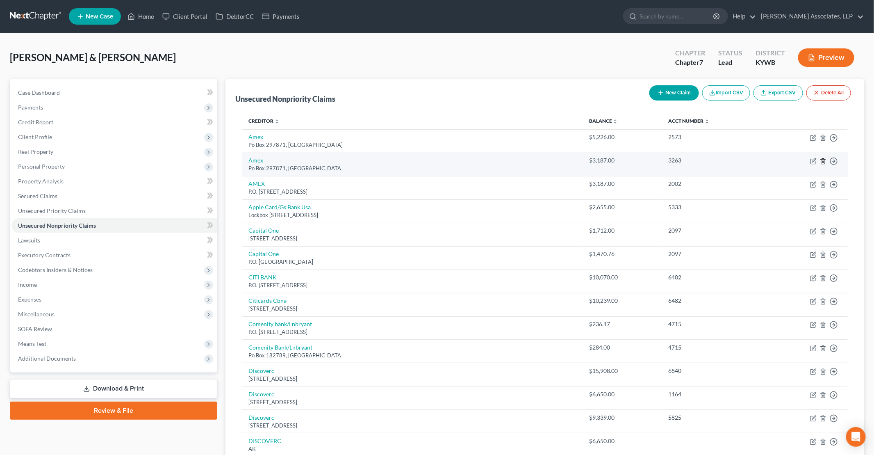
click at [423, 160] on icon "button" at bounding box center [823, 161] width 7 height 7
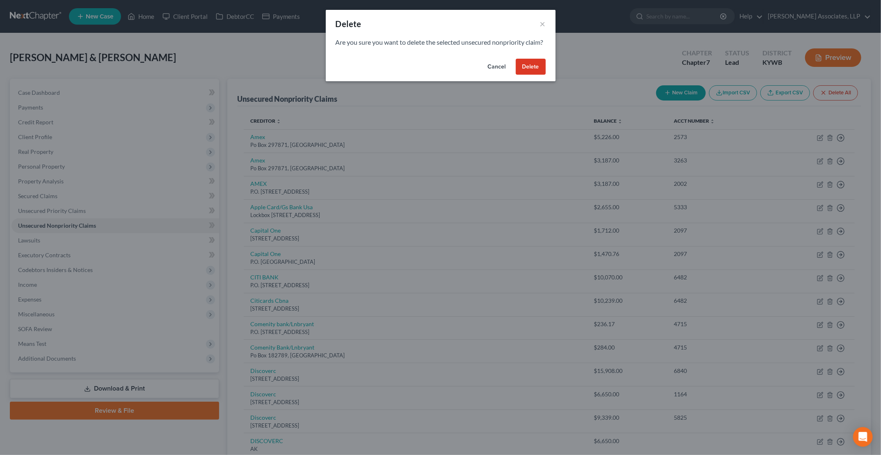
click at [423, 75] on button "Delete" at bounding box center [531, 67] width 30 height 16
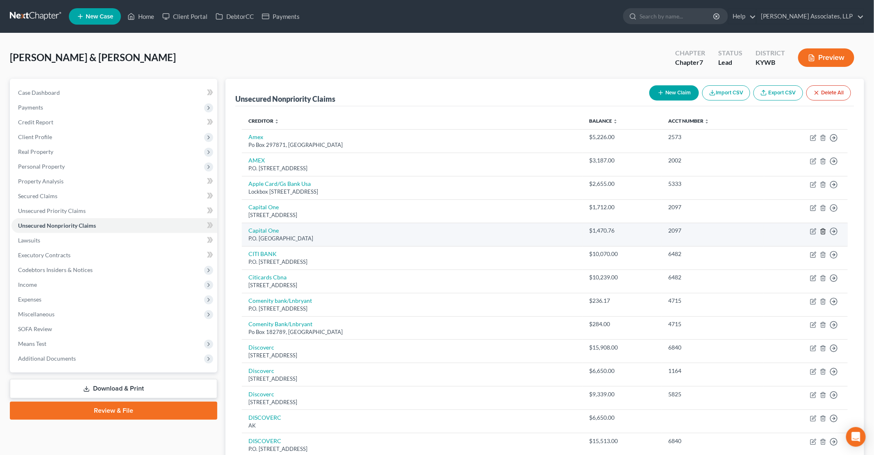
click at [423, 230] on icon "button" at bounding box center [823, 231] width 7 height 7
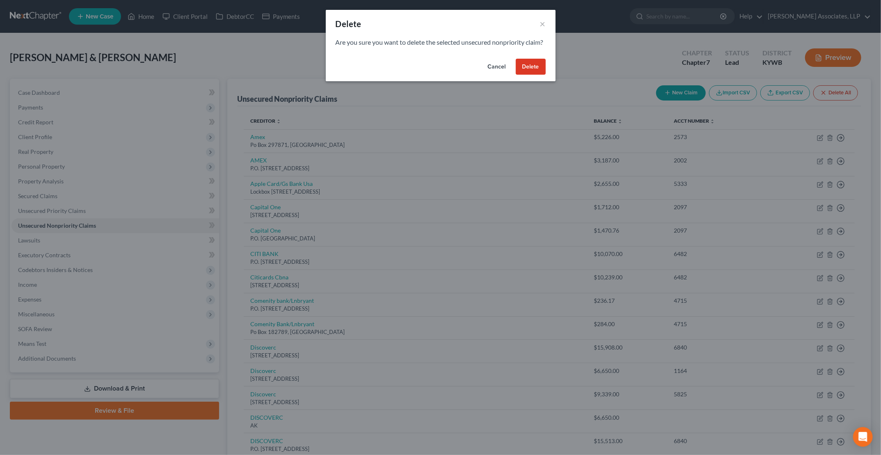
click at [423, 71] on button "Delete" at bounding box center [531, 67] width 30 height 16
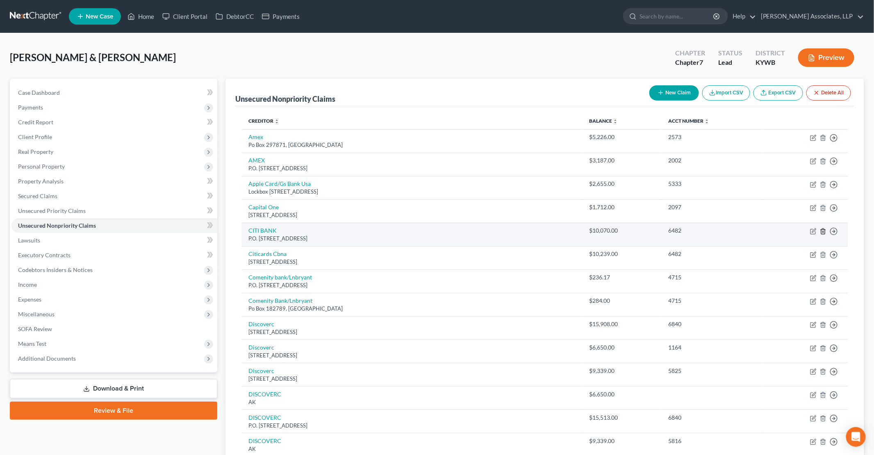
click at [423, 230] on icon "button" at bounding box center [823, 231] width 7 height 7
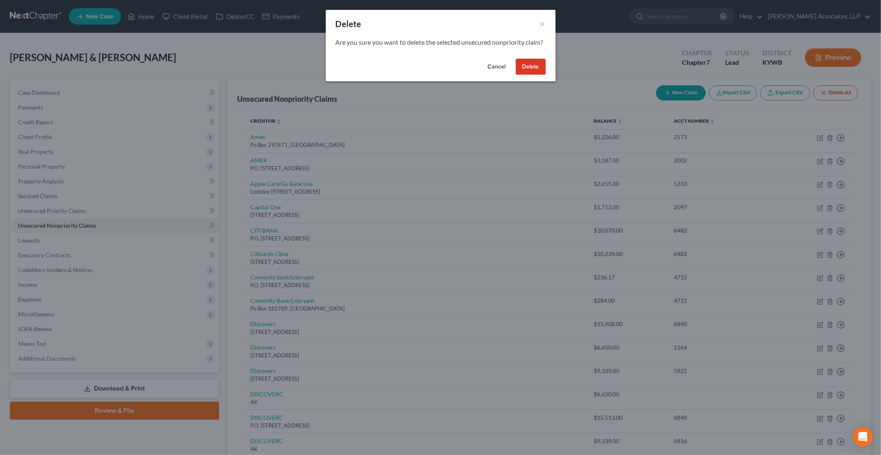
click at [423, 75] on button "Delete" at bounding box center [531, 67] width 30 height 16
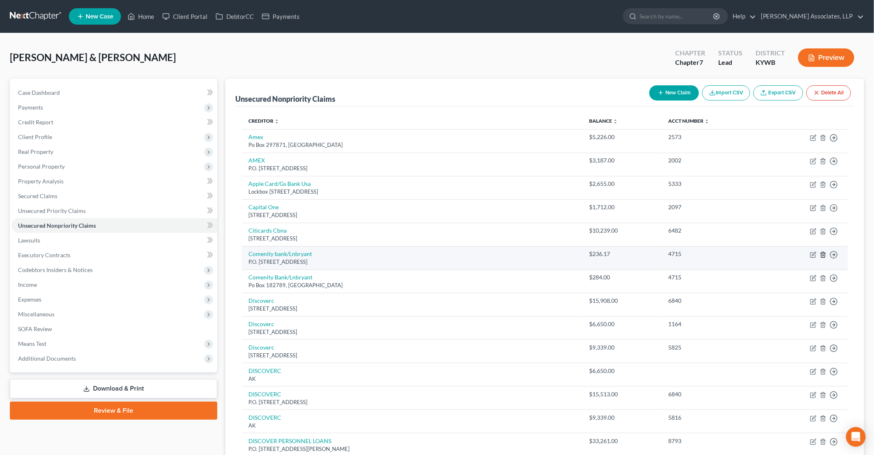
click at [423, 254] on line "button" at bounding box center [824, 255] width 0 height 2
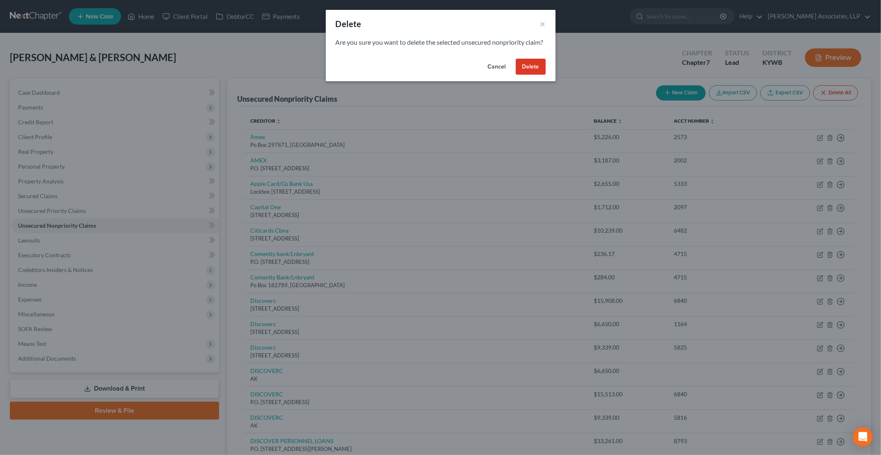
click at [423, 75] on button "Delete" at bounding box center [531, 67] width 30 height 16
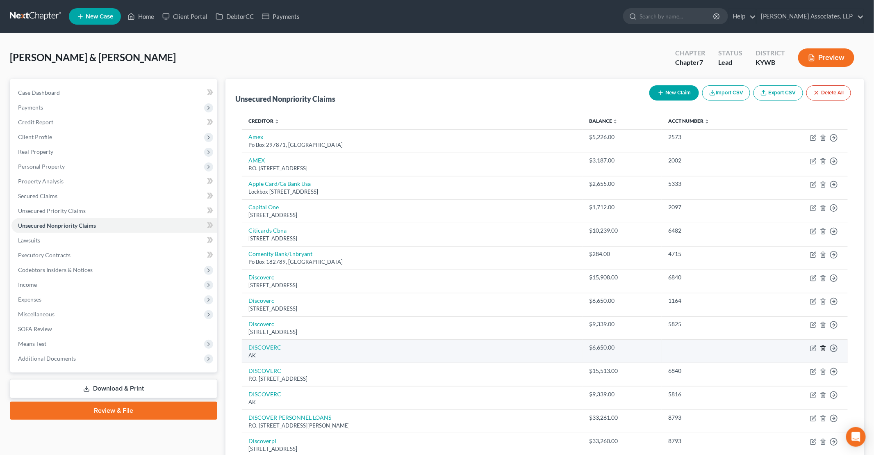
click at [423, 348] on line "button" at bounding box center [824, 349] width 0 height 2
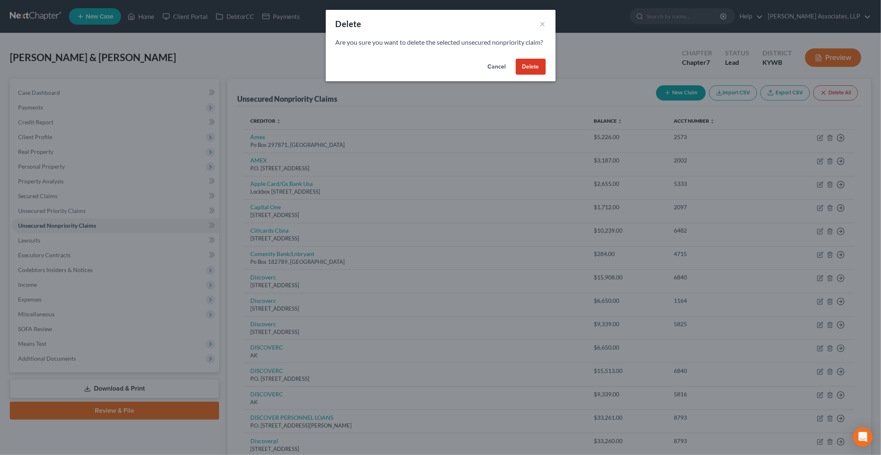
click at [423, 75] on button "Delete" at bounding box center [531, 67] width 30 height 16
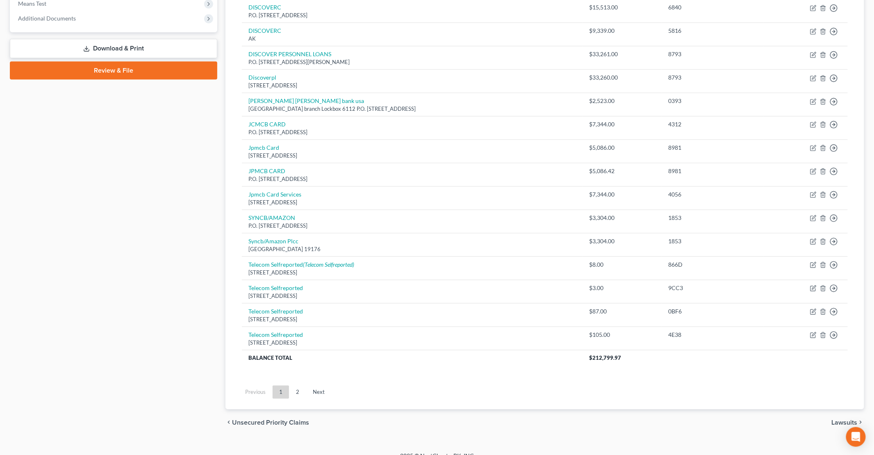
scroll to position [347, 0]
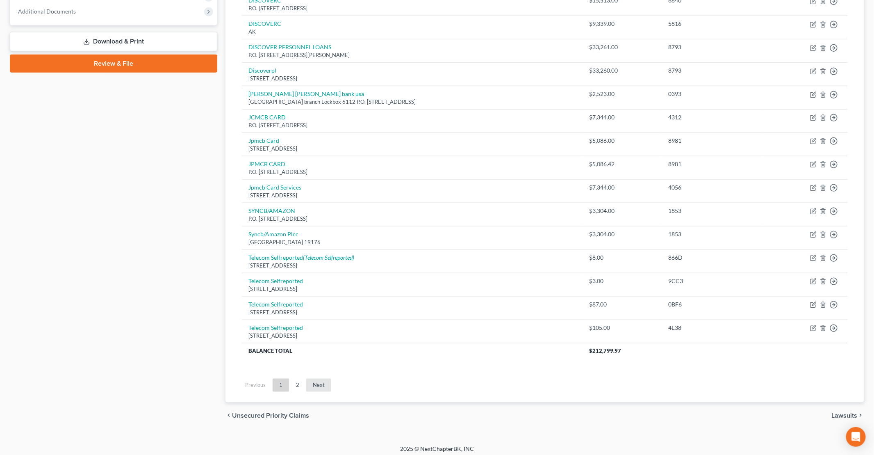
click at [318, 379] on link "Next" at bounding box center [318, 385] width 25 height 13
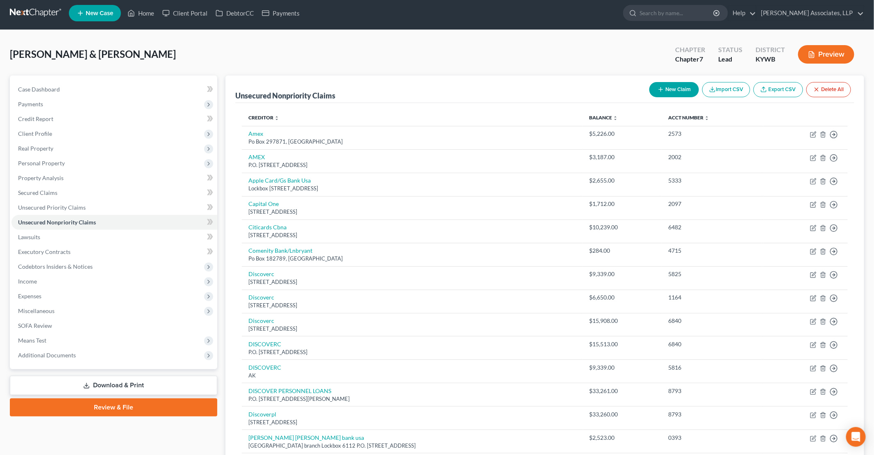
scroll to position [0, 0]
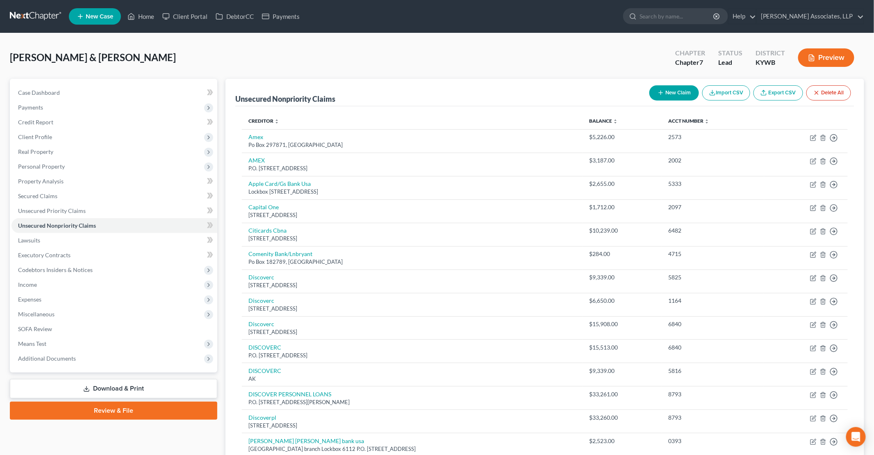
click at [423, 92] on button "Delete All" at bounding box center [829, 92] width 45 height 15
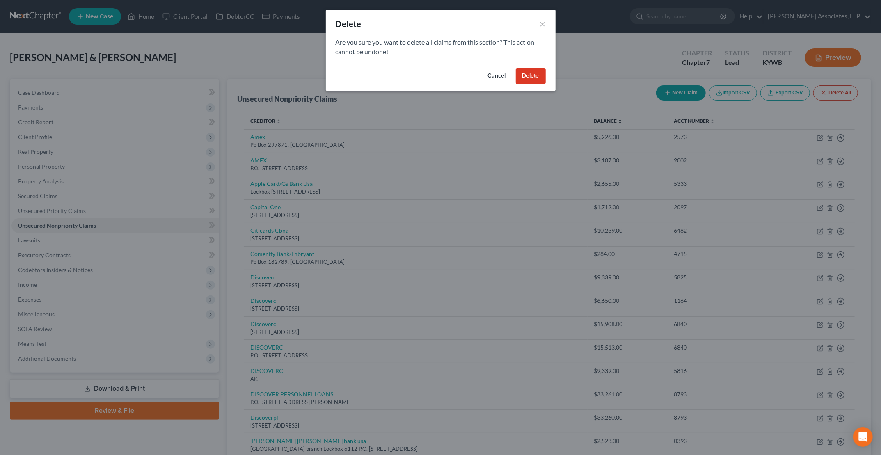
click at [423, 75] on button "Delete" at bounding box center [531, 76] width 30 height 16
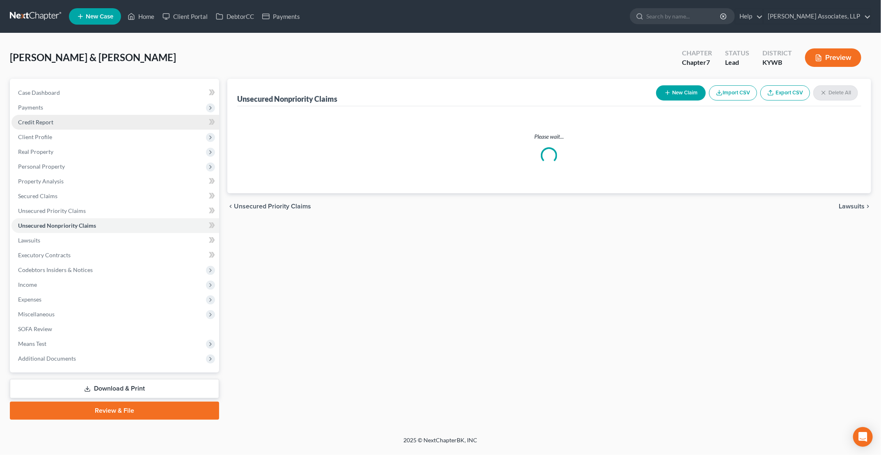
click at [48, 125] on span "Credit Report" at bounding box center [35, 122] width 35 height 7
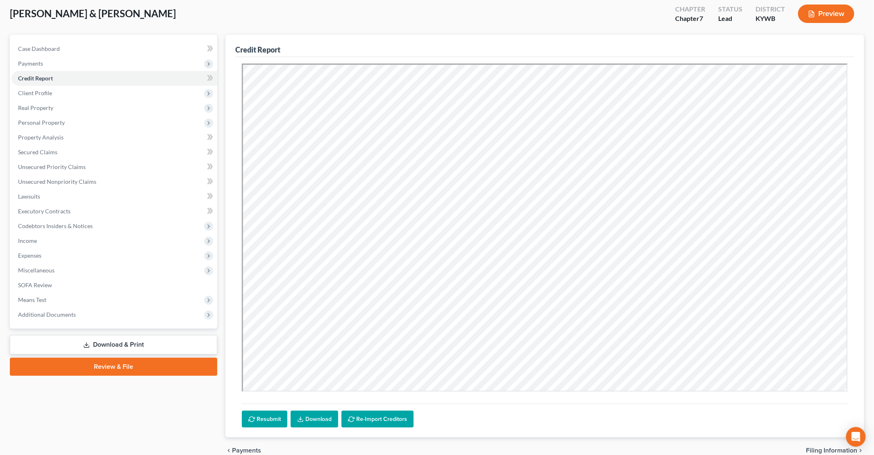
scroll to position [82, 0]
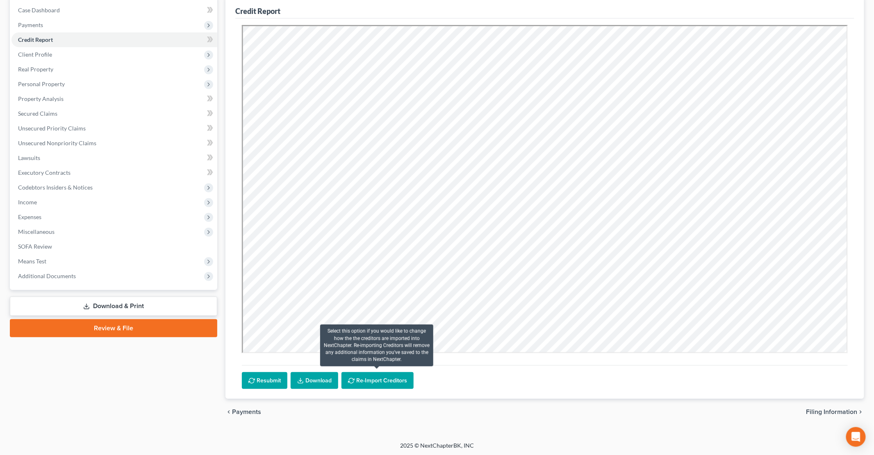
click at [356, 379] on button "Re-Import Creditors" at bounding box center [378, 380] width 72 height 17
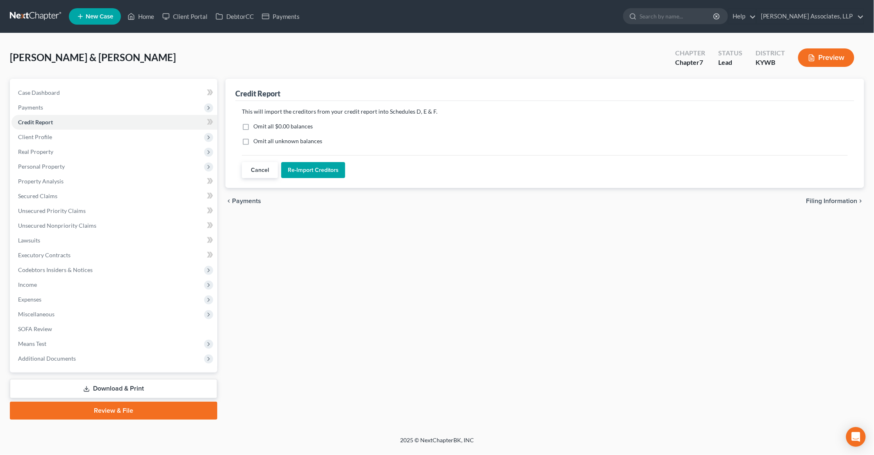
scroll to position [0, 0]
click at [255, 123] on label "Omit all $0.00 balances" at bounding box center [284, 126] width 59 height 8
click at [258, 123] on input "Omit all $0.00 balances" at bounding box center [260, 124] width 5 height 5
checkbox input "true"
click at [255, 139] on label "Omit all unknown balances" at bounding box center [289, 141] width 69 height 8
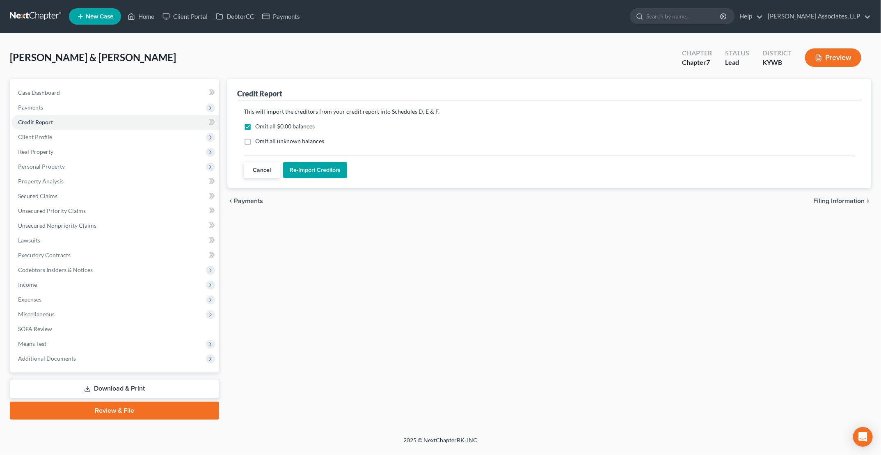
click at [258, 139] on input "Omit all unknown balances" at bounding box center [260, 139] width 5 height 5
checkbox input "true"
click at [310, 171] on button "Re-Import Creditors" at bounding box center [315, 170] width 64 height 16
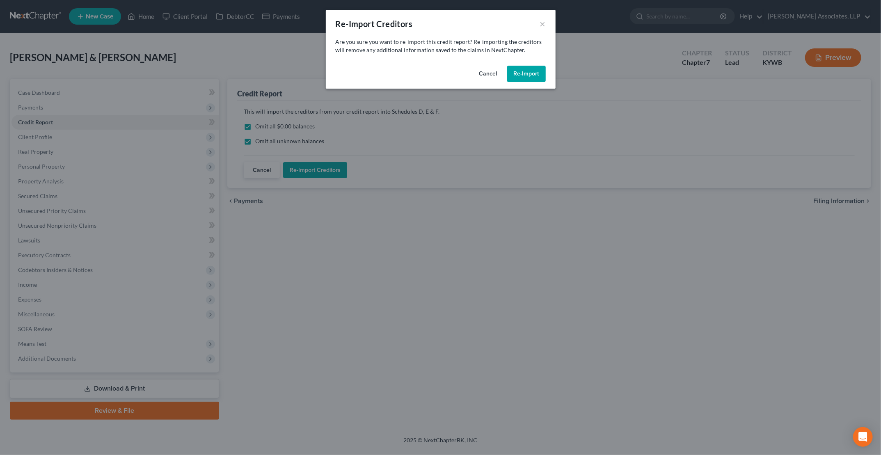
click at [423, 73] on button "Re-Import" at bounding box center [526, 74] width 39 height 16
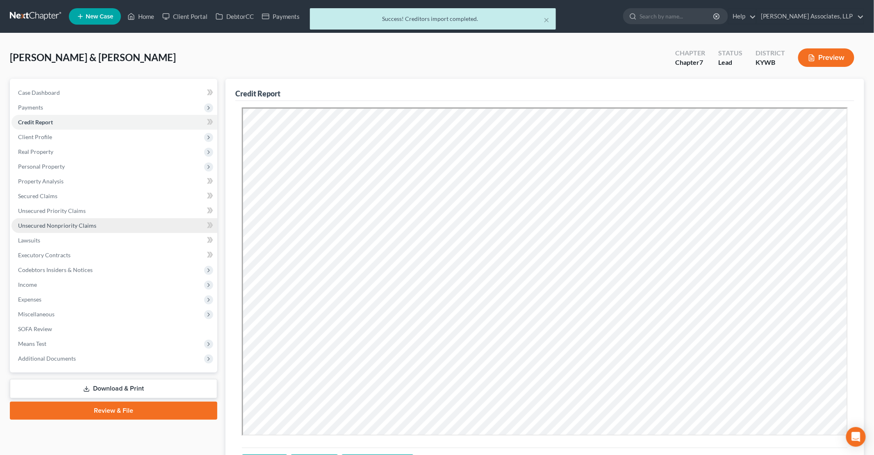
click at [62, 226] on span "Unsecured Nonpriority Claims" at bounding box center [57, 225] width 78 height 7
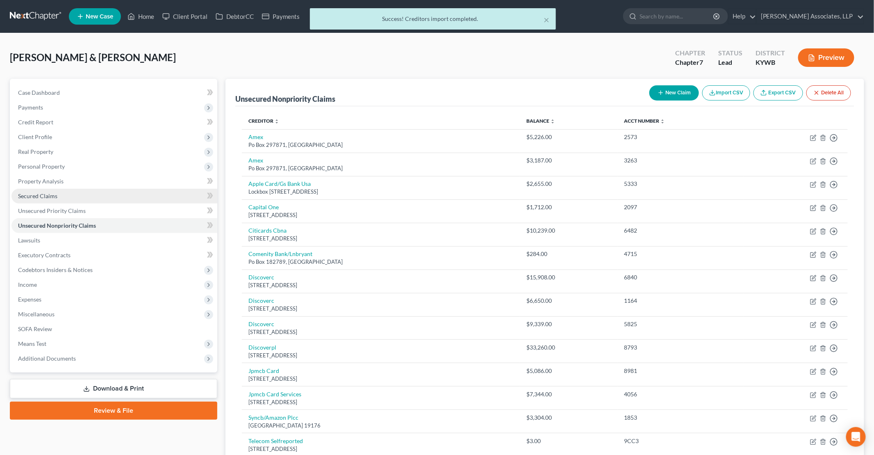
click at [46, 201] on link "Secured Claims" at bounding box center [114, 196] width 206 height 15
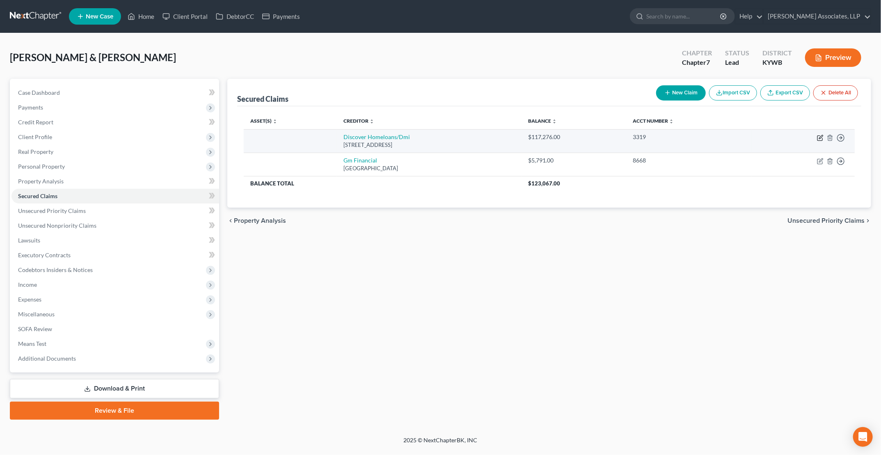
click at [423, 137] on icon "button" at bounding box center [820, 138] width 7 height 7
select select "14"
select select "2"
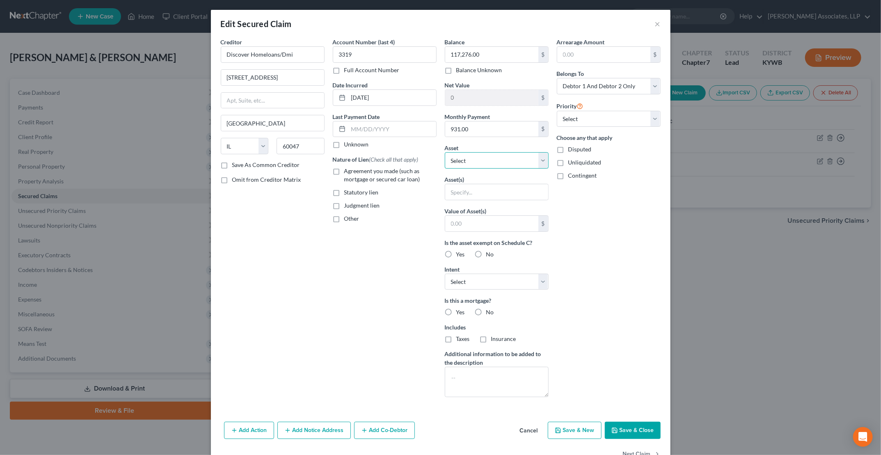
click at [423, 165] on select "Select Other Multiple Assets 6125 Middlerose Circle - $143470.0 Jewelry - Weddi…" at bounding box center [497, 160] width 104 height 16
select select "2"
click at [423, 152] on select "Select Other Multiple Assets 6125 Middlerose Circle - $143470.0 Jewelry - Weddi…" at bounding box center [497, 160] width 104 height 16
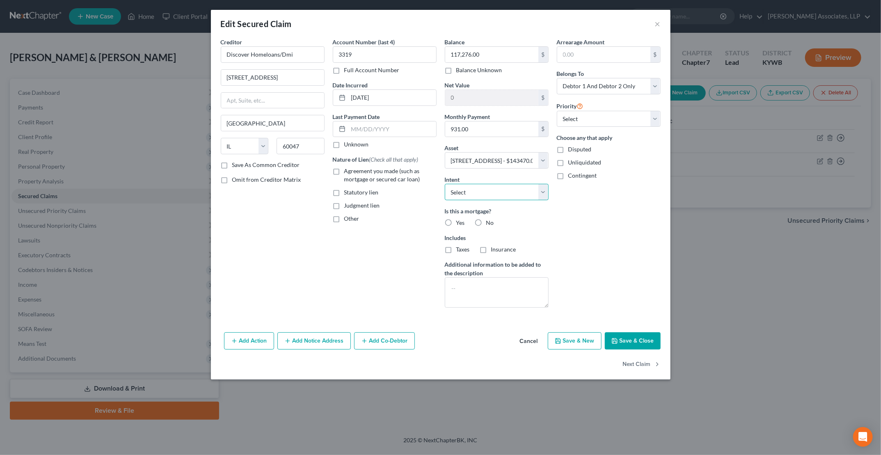
drag, startPoint x: 496, startPoint y: 192, endPoint x: 491, endPoint y: 192, distance: 4.5
click at [423, 192] on select "Select Surrender Redeem Reaffirm Avoid Other" at bounding box center [497, 192] width 104 height 16
select select "2"
click at [423, 184] on select "Select Surrender Redeem Reaffirm Avoid Other" at bounding box center [497, 192] width 104 height 16
click at [423, 220] on label "Yes" at bounding box center [460, 223] width 9 height 8
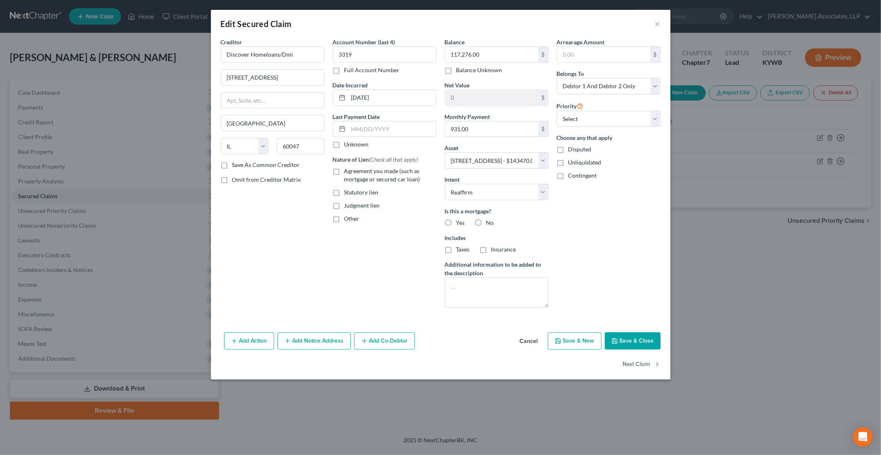
click at [423, 220] on input "Yes" at bounding box center [461, 221] width 5 height 5
radio input "true"
click at [423, 246] on div "Taxes" at bounding box center [457, 249] width 25 height 8
click at [423, 249] on label "Insurance" at bounding box center [503, 249] width 25 height 8
click at [423, 249] on input "Insurance" at bounding box center [496, 247] width 5 height 5
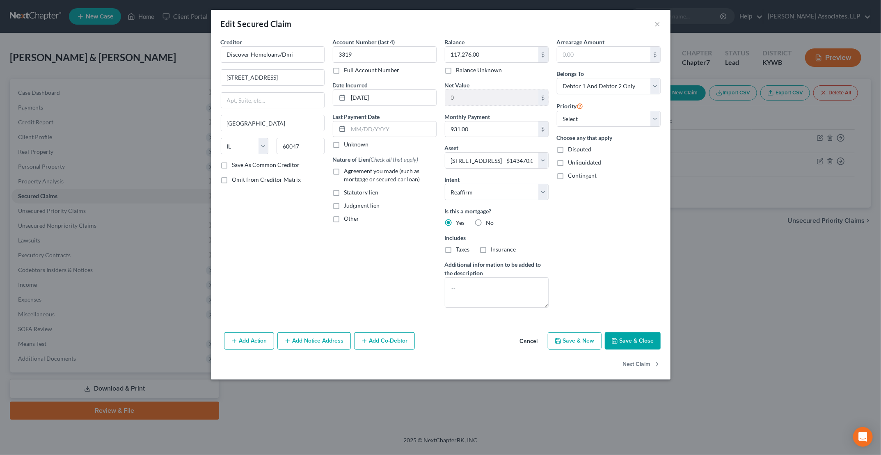
checkbox input "true"
click at [423, 248] on label "Taxes" at bounding box center [463, 249] width 14 height 8
click at [423, 248] on input "Taxes" at bounding box center [461, 247] width 5 height 5
checkbox input "true"
click at [344, 169] on label "Agreement you made (such as mortgage or secured car loan)" at bounding box center [390, 175] width 92 height 16
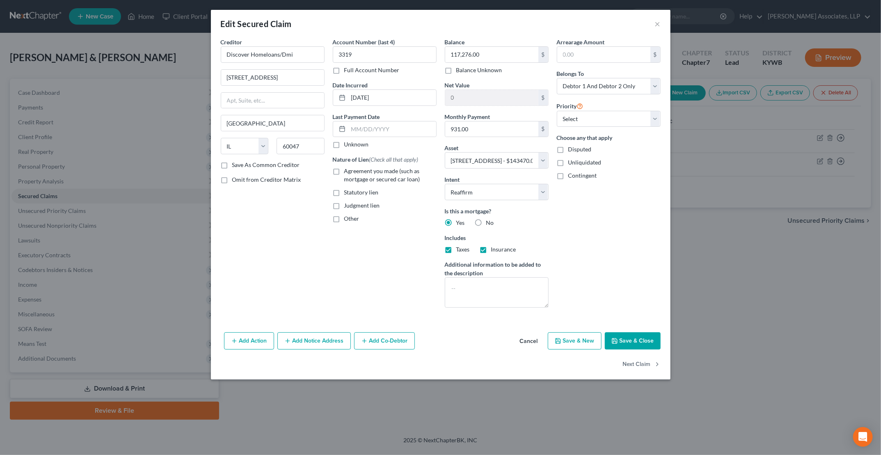
click at [347, 169] on input "Agreement you made (such as mortgage or secured car loan)" at bounding box center [349, 169] width 5 height 5
checkbox input "true"
click at [423, 336] on button "Save & Close" at bounding box center [633, 340] width 56 height 17
select select
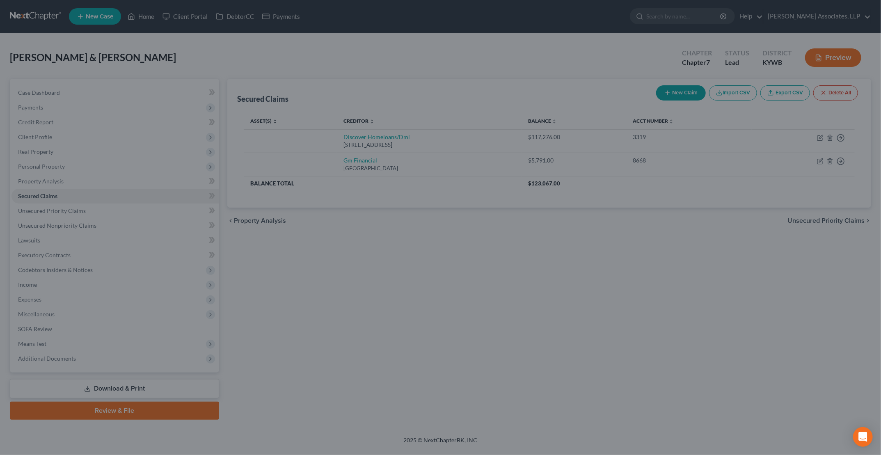
type input "26,194.00"
select select "2"
type input "0"
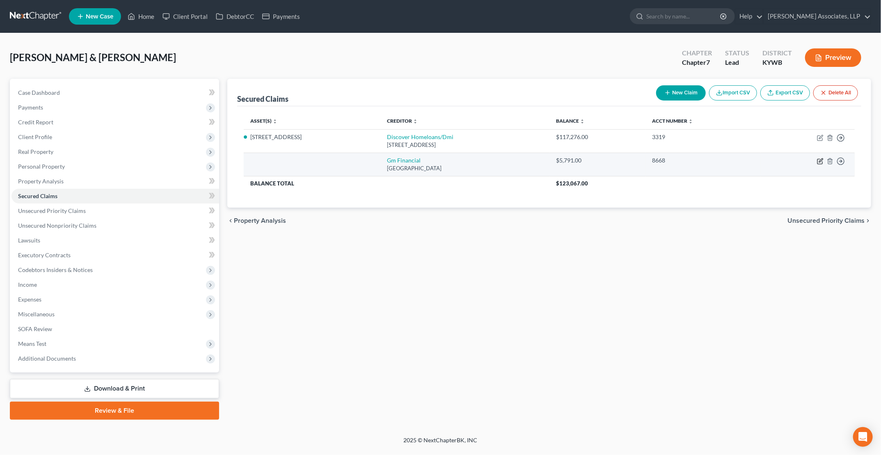
click at [423, 161] on icon "button" at bounding box center [819, 161] width 5 height 5
select select "45"
select select "1"
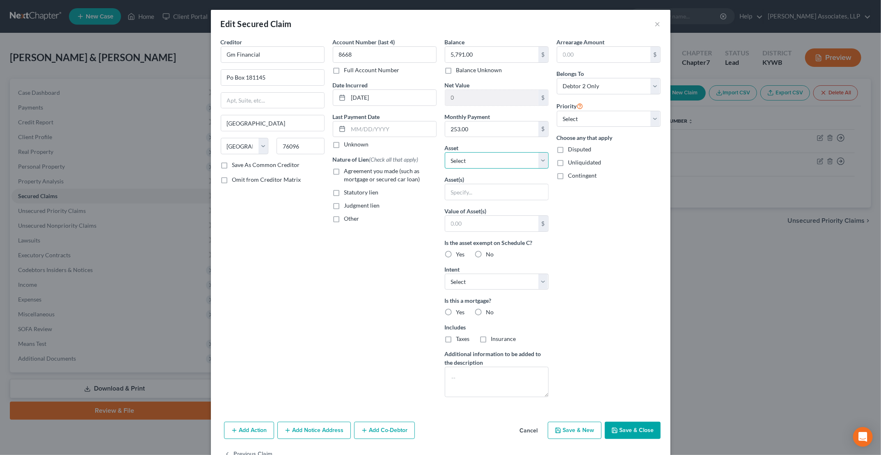
click at [423, 157] on select "Select Other Multiple Assets 6125 Middlerose Circle - $143470.0 Jewelry - Weddi…" at bounding box center [497, 160] width 104 height 16
select select "6"
click at [423, 152] on select "Select Other Multiple Assets 6125 Middlerose Circle - $143470.0 Jewelry - Weddi…" at bounding box center [497, 160] width 104 height 16
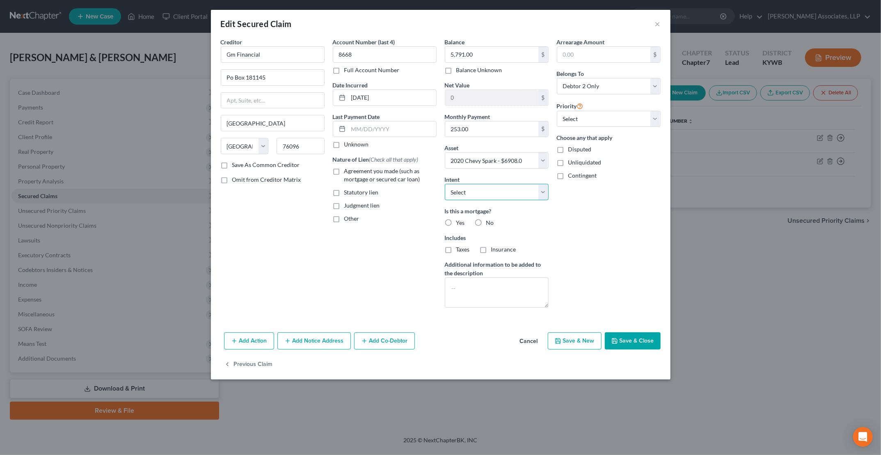
click at [423, 189] on select "Select Surrender Redeem Reaffirm Avoid Other" at bounding box center [497, 192] width 104 height 16
select select "2"
click at [423, 184] on select "Select Surrender Redeem Reaffirm Avoid Other" at bounding box center [497, 192] width 104 height 16
click at [423, 221] on label "No" at bounding box center [490, 223] width 8 height 8
click at [423, 221] on input "No" at bounding box center [491, 221] width 5 height 5
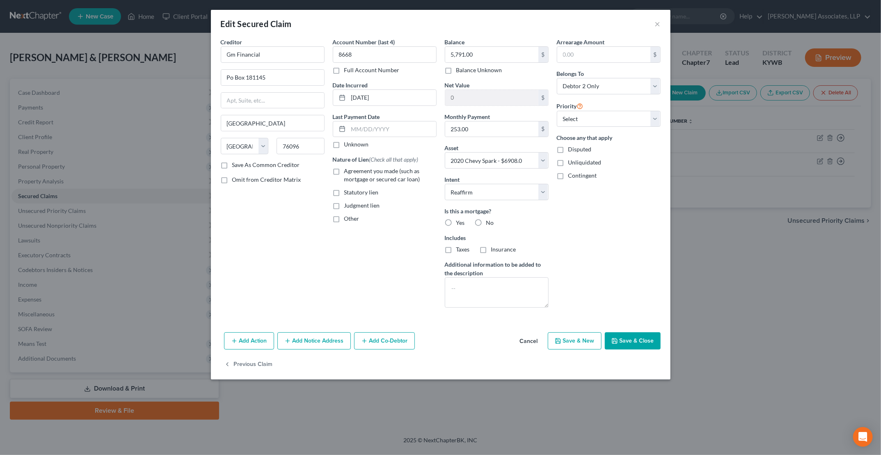
radio input "true"
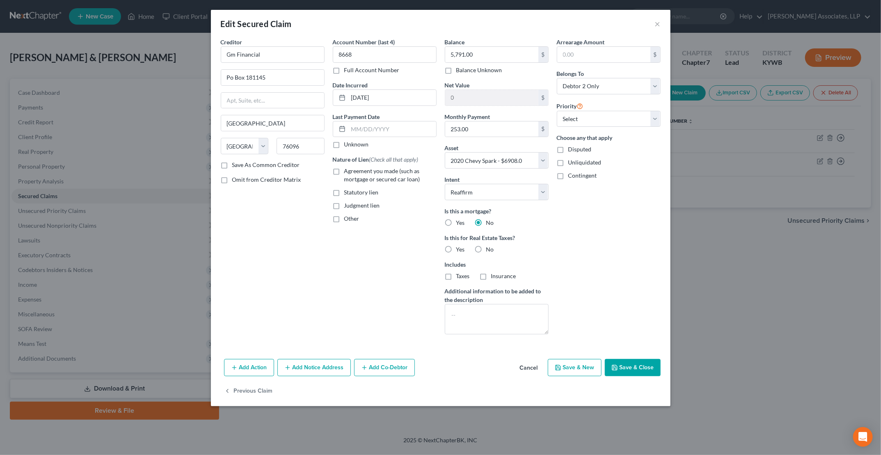
click at [423, 248] on label "No" at bounding box center [490, 249] width 8 height 8
click at [423, 248] on input "No" at bounding box center [491, 247] width 5 height 5
radio input "true"
click at [360, 176] on span "Agreement you made (such as mortgage or secured car loan)" at bounding box center [382, 174] width 76 height 15
click at [353, 172] on input "Agreement you made (such as mortgage or secured car loan)" at bounding box center [349, 169] width 5 height 5
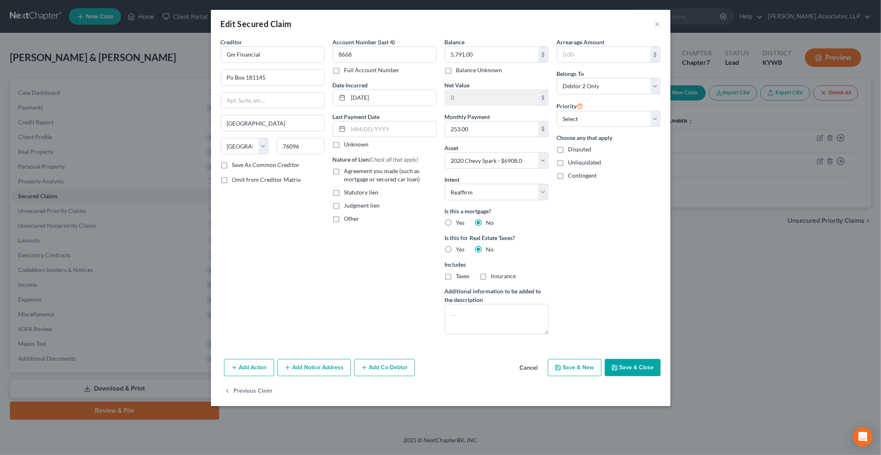
checkbox input "true"
click at [423, 368] on button "Save & Close" at bounding box center [633, 367] width 56 height 17
select select
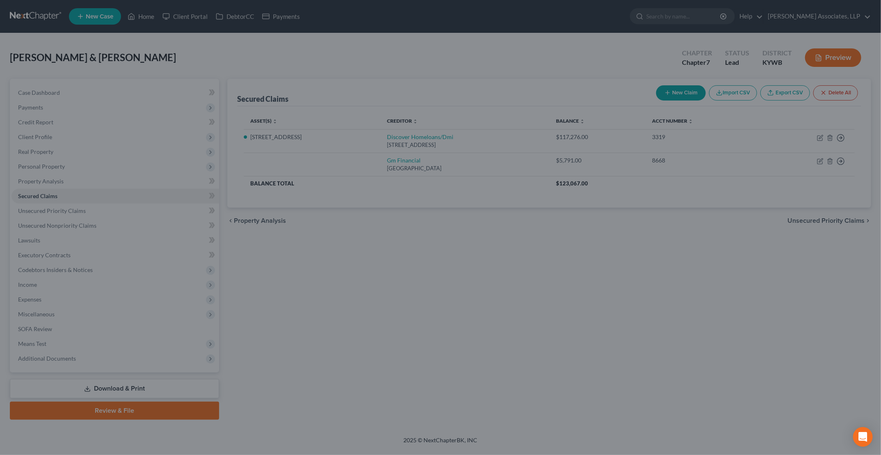
type input "1,117.00"
select select "6"
type input "0"
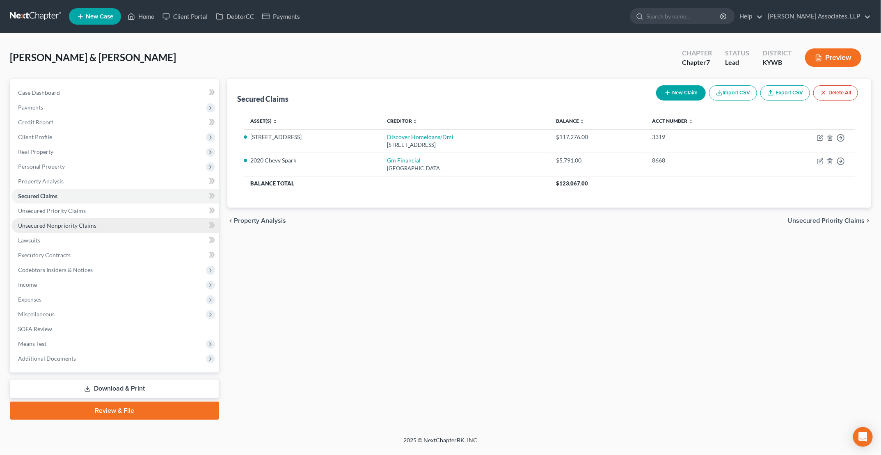
click at [59, 223] on span "Unsecured Nonpriority Claims" at bounding box center [57, 225] width 78 height 7
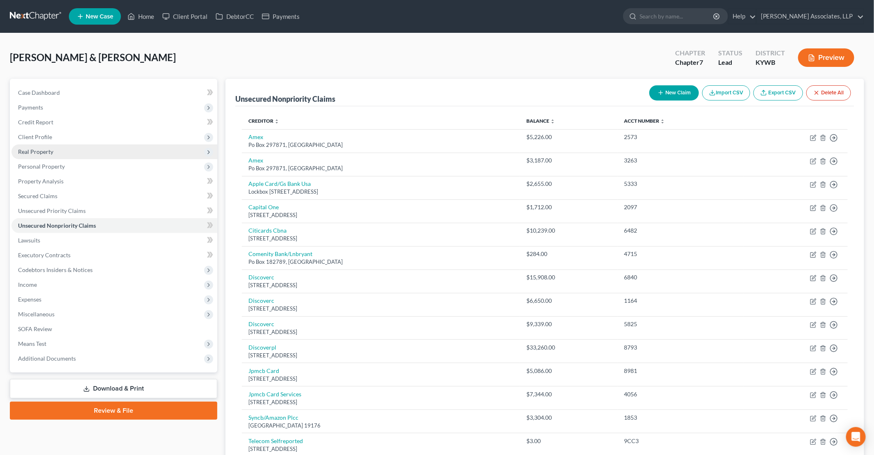
click at [45, 151] on span "Real Property" at bounding box center [35, 151] width 35 height 7
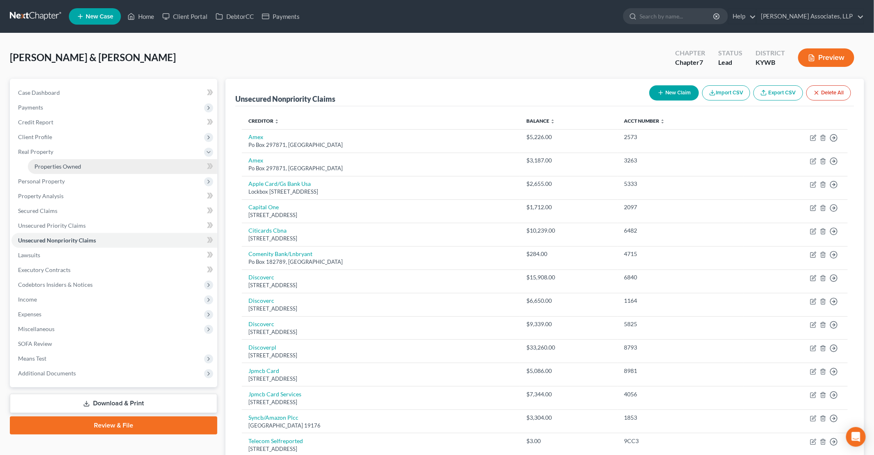
click at [50, 165] on span "Properties Owned" at bounding box center [57, 166] width 47 height 7
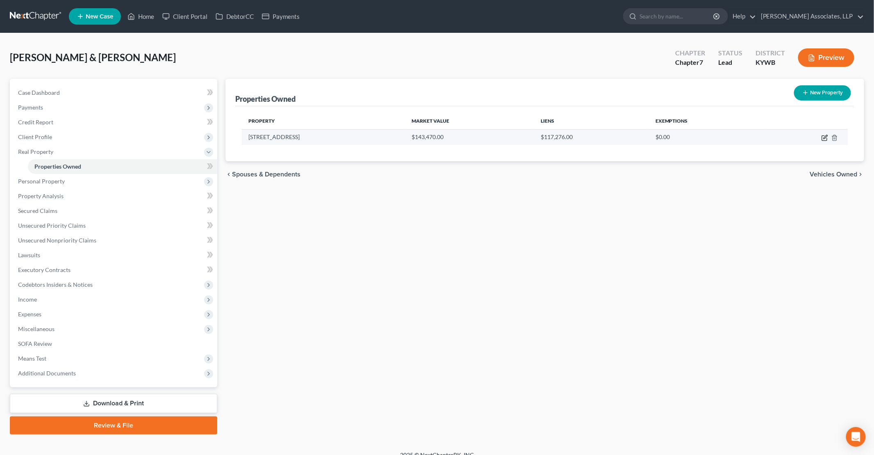
click at [423, 135] on icon "button" at bounding box center [825, 138] width 7 height 7
select select "18"
select select "55"
select select "2"
select select "0"
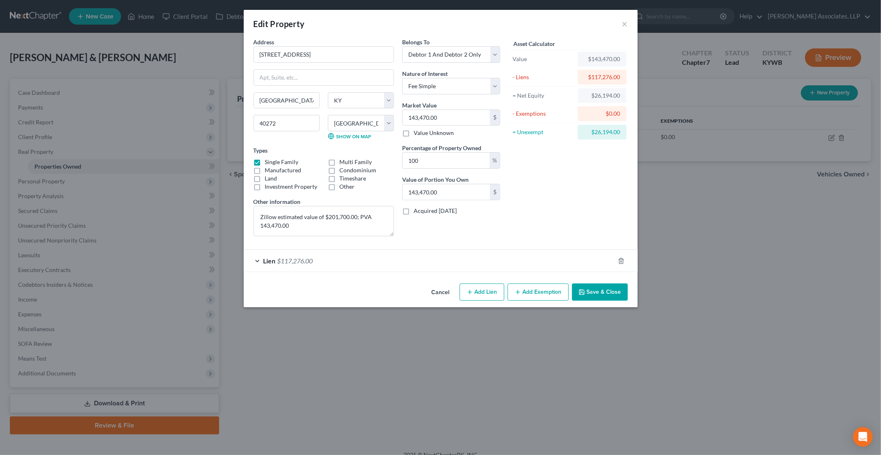
click at [423, 290] on button "Add Exemption" at bounding box center [537, 291] width 61 height 17
select select "2"
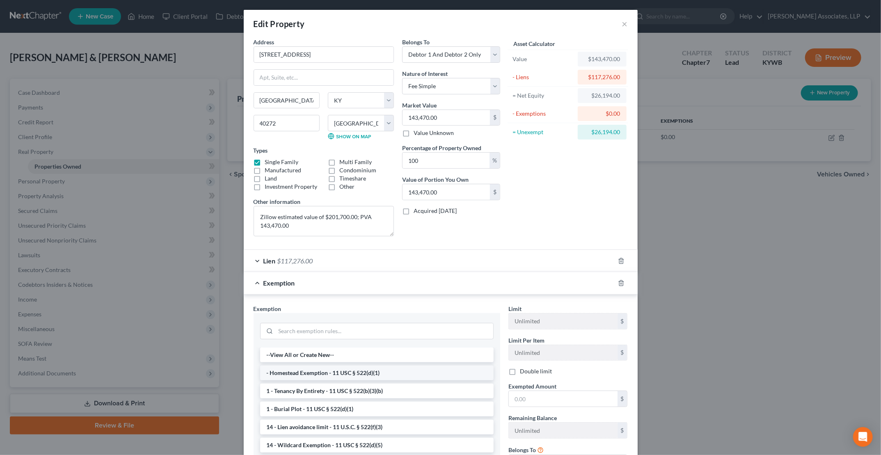
click at [392, 374] on li "- Homestead Exemption - 11 USC § 522(d)(1)" at bounding box center [376, 372] width 233 height 15
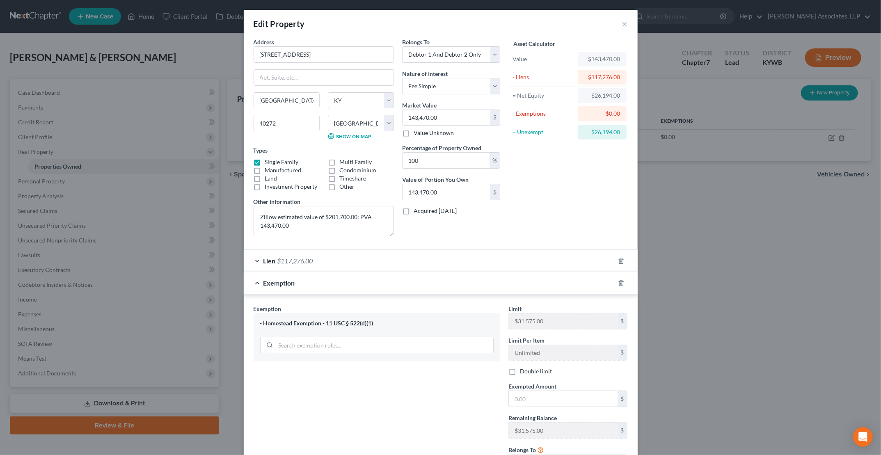
click at [423, 367] on label "Double limit" at bounding box center [536, 371] width 32 height 8
click at [423, 367] on input "Double limit" at bounding box center [525, 369] width 5 height 5
checkbox input "true"
click at [423, 396] on input "text" at bounding box center [563, 399] width 109 height 16
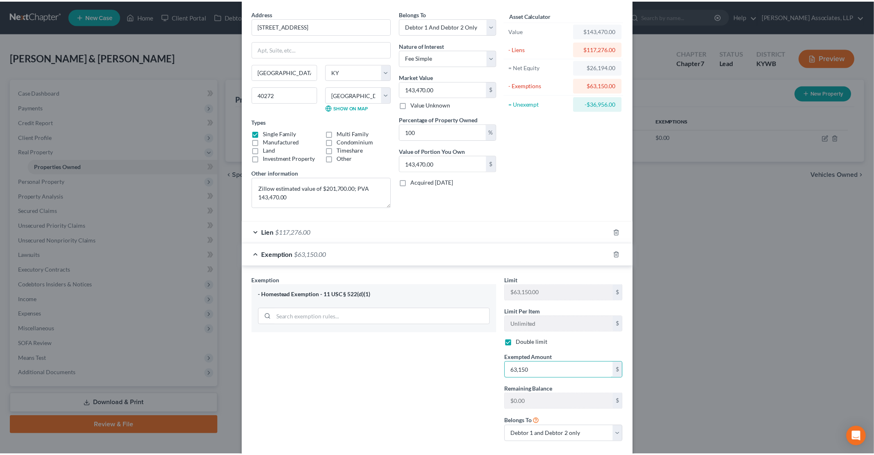
scroll to position [70, 0]
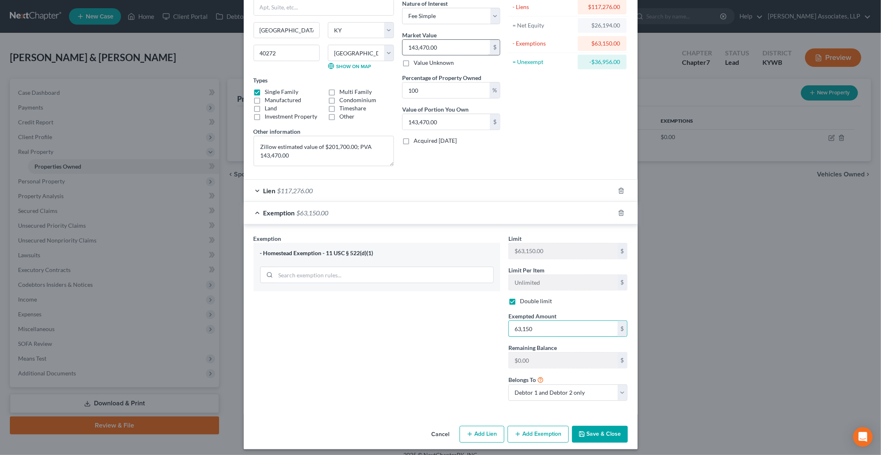
type input "63,150"
type input "2"
type input "2.00"
type input "20"
type input "20.00"
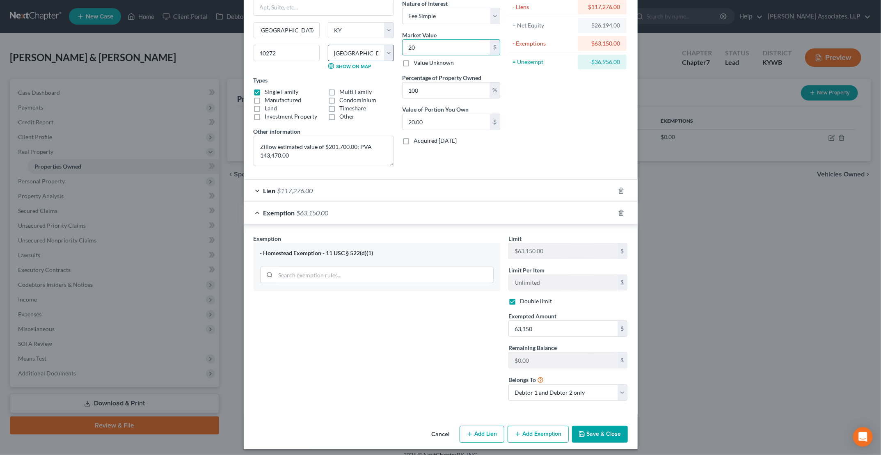
type input "201"
type input "201.00"
type input "2017"
type input "2,017.00"
type input "20170"
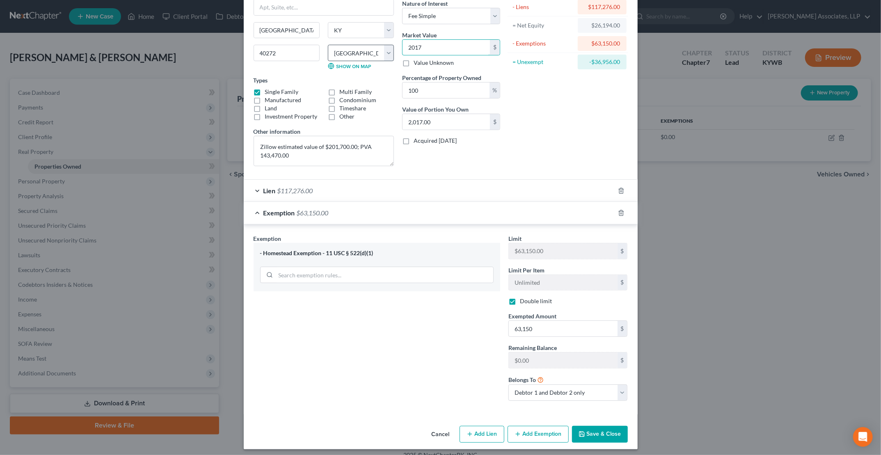
type input "20,170.00"
type input "20,1700"
type input "201,700.00"
type input "201,700"
click at [423, 432] on button "Save & Close" at bounding box center [600, 434] width 56 height 17
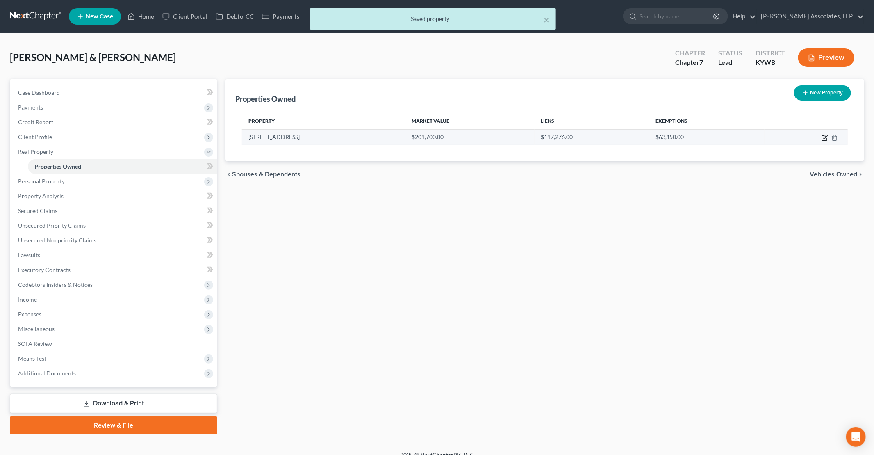
click at [423, 136] on icon "button" at bounding box center [825, 138] width 7 height 7
select select "18"
select select "55"
select select "2"
select select "0"
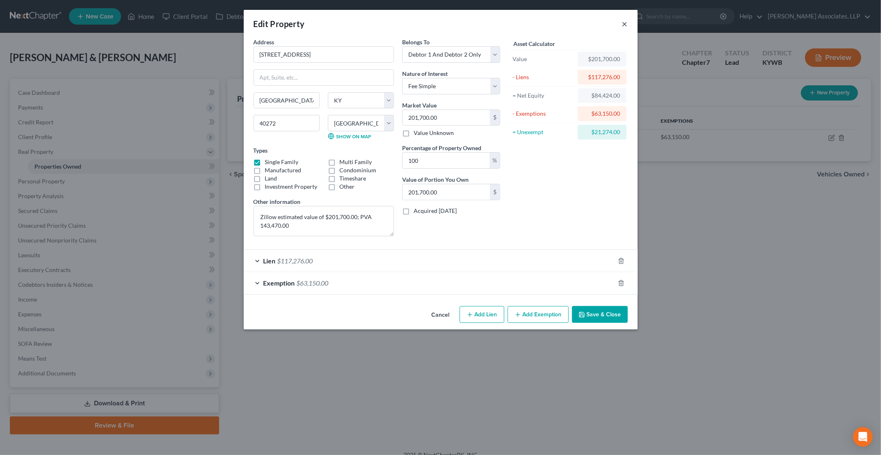
click at [423, 25] on button "×" at bounding box center [625, 24] width 6 height 10
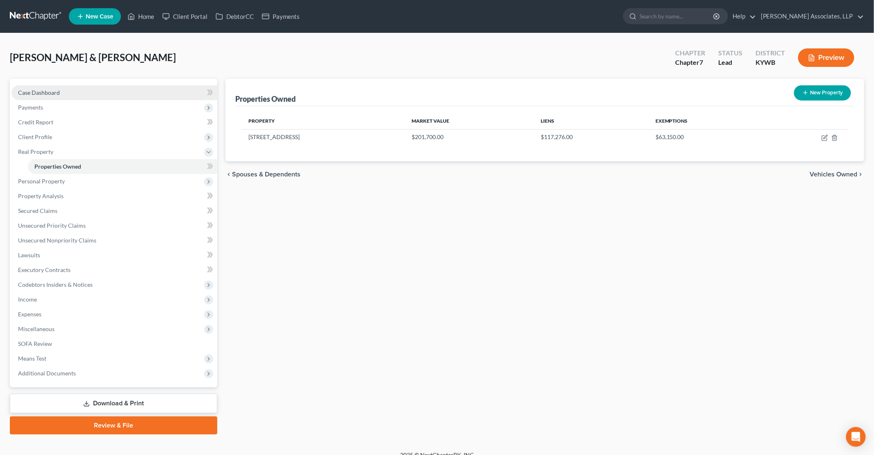
click at [35, 95] on span "Case Dashboard" at bounding box center [39, 92] width 42 height 7
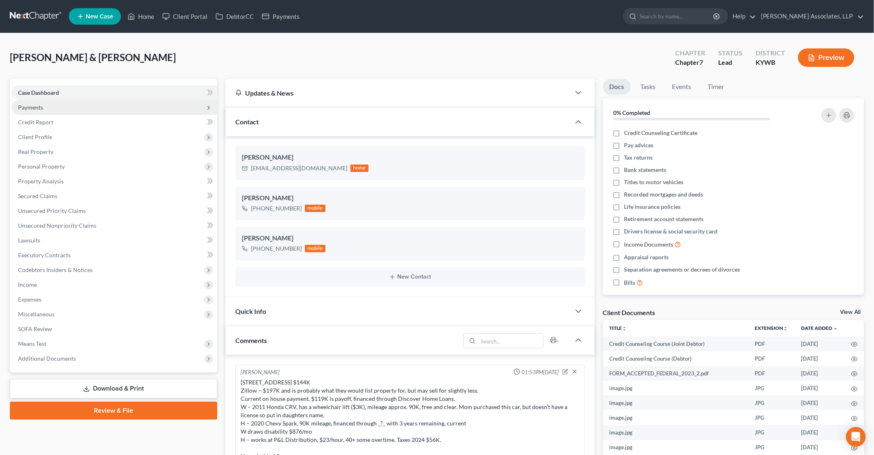
scroll to position [2, 0]
click at [51, 152] on span "Real Property" at bounding box center [35, 151] width 35 height 7
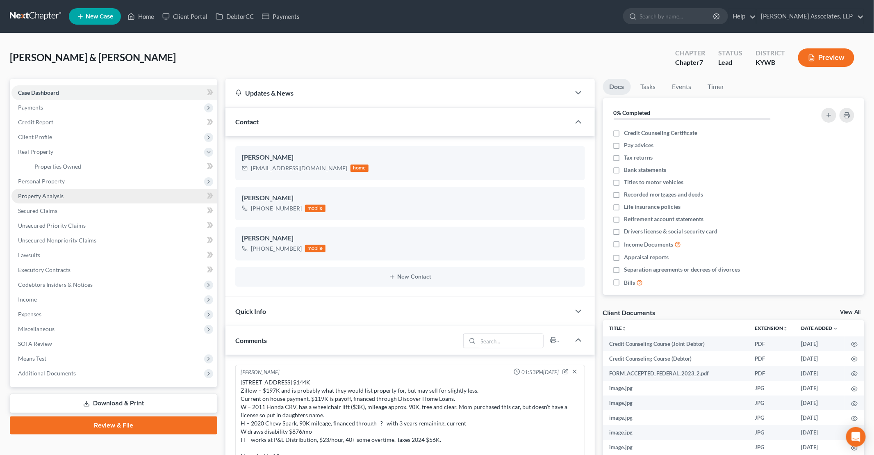
click at [49, 197] on span "Property Analysis" at bounding box center [41, 195] width 46 height 7
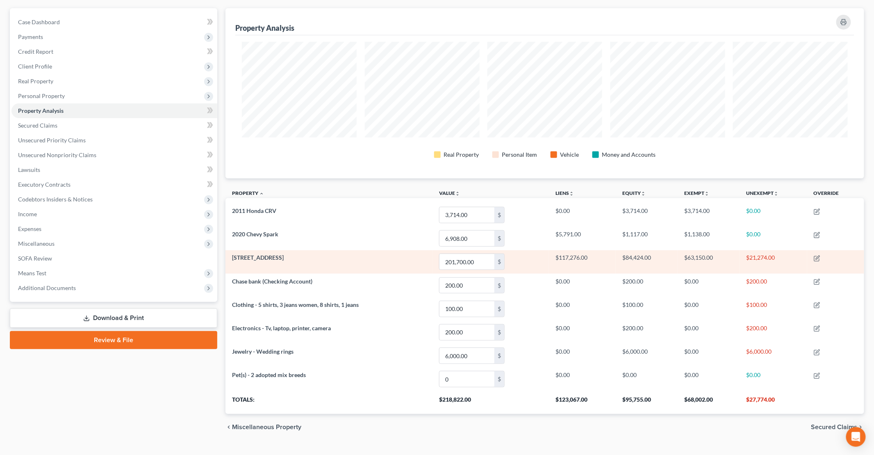
scroll to position [83, 0]
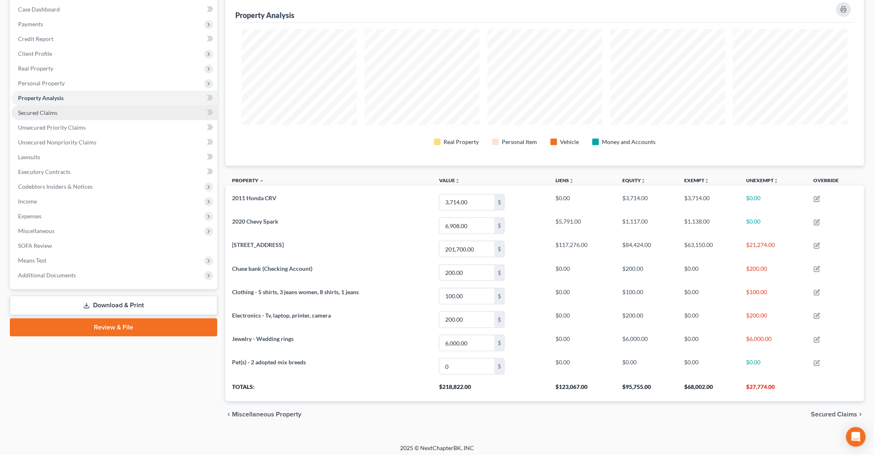
click at [59, 111] on link "Secured Claims" at bounding box center [114, 112] width 206 height 15
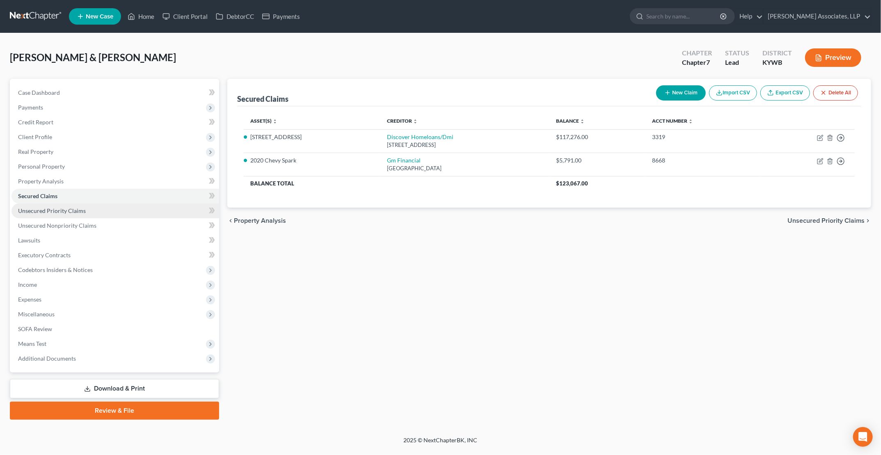
click at [84, 212] on span "Unsecured Priority Claims" at bounding box center [52, 210] width 68 height 7
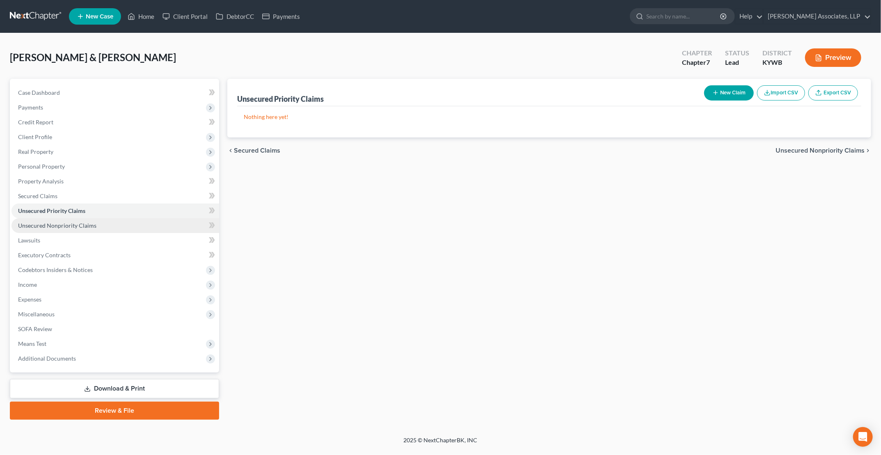
click at [64, 226] on span "Unsecured Nonpriority Claims" at bounding box center [57, 225] width 78 height 7
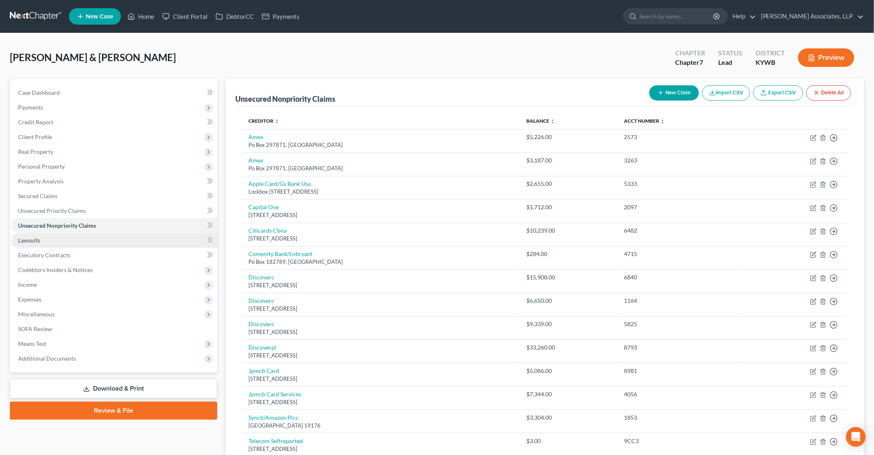
click at [35, 242] on span "Lawsuits" at bounding box center [29, 240] width 22 height 7
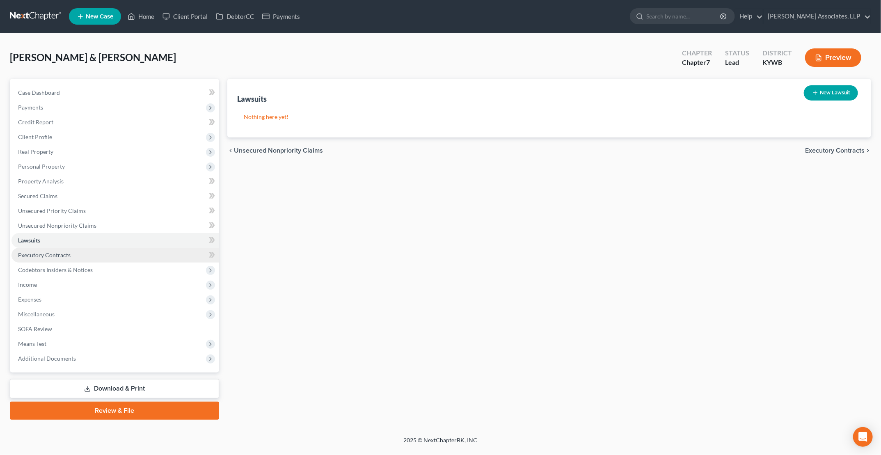
click at [39, 253] on span "Executory Contracts" at bounding box center [44, 254] width 52 height 7
drag, startPoint x: 43, startPoint y: 265, endPoint x: 43, endPoint y: 272, distance: 6.6
click at [43, 265] on span "Codebtors Insiders & Notices" at bounding box center [115, 269] width 208 height 15
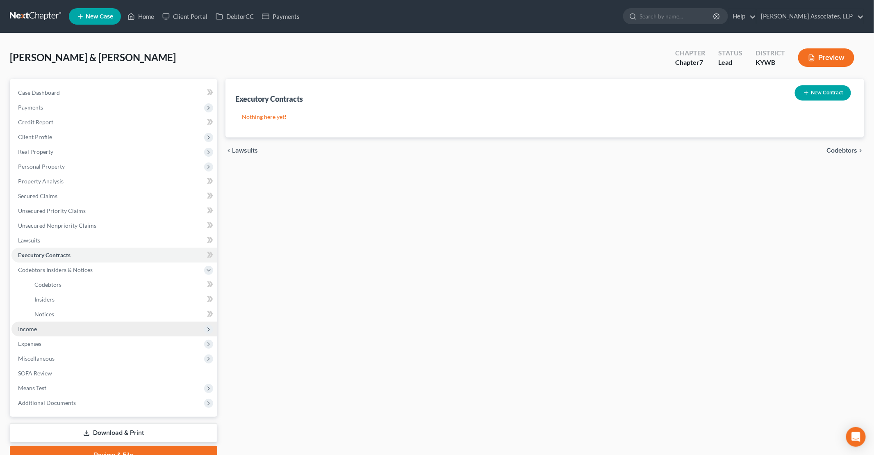
click at [37, 330] on span "Income" at bounding box center [114, 329] width 206 height 15
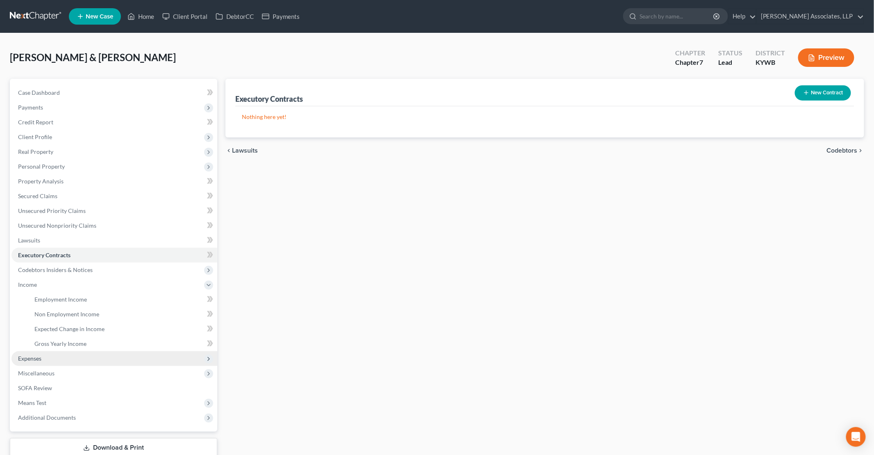
click at [38, 361] on span "Expenses" at bounding box center [114, 358] width 206 height 15
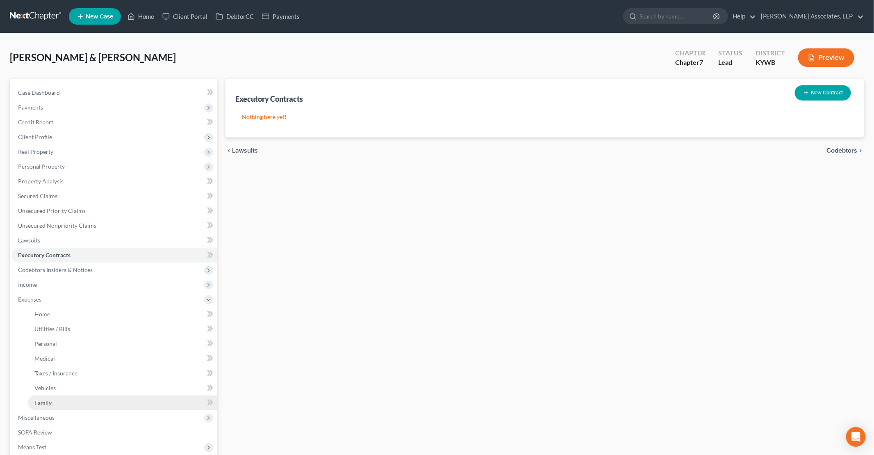
click at [47, 406] on link "Family" at bounding box center [122, 402] width 189 height 15
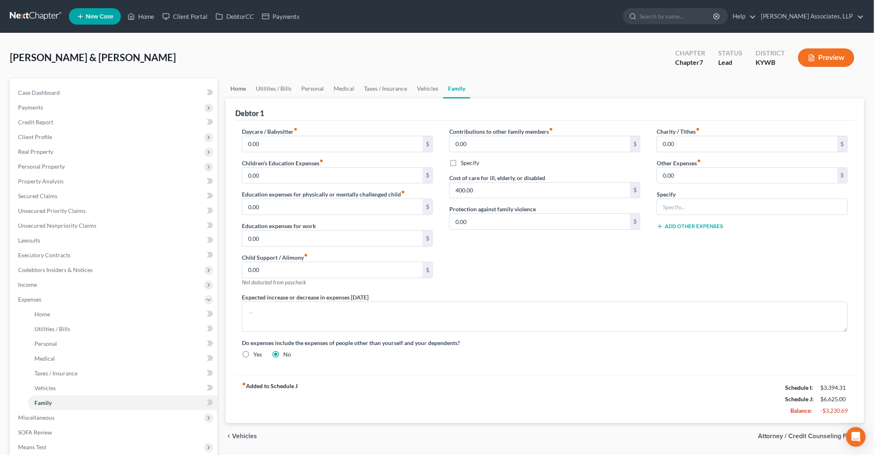
click at [235, 87] on link "Home" at bounding box center [238, 89] width 25 height 20
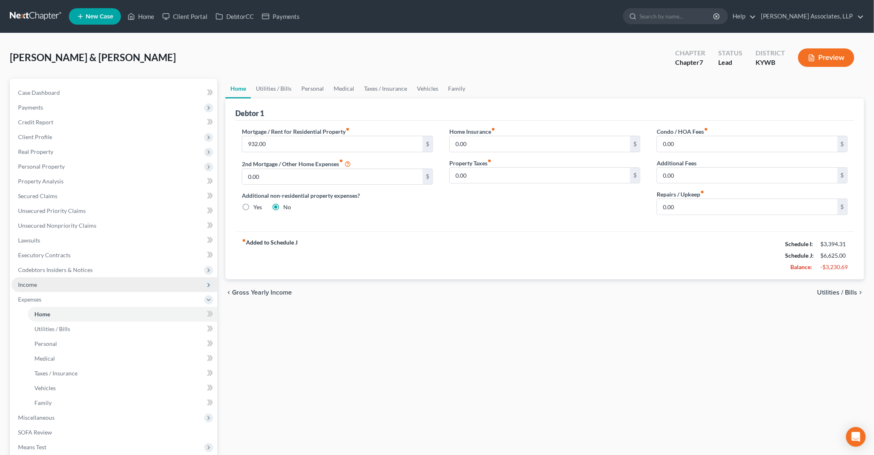
click at [40, 282] on span "Income" at bounding box center [114, 284] width 206 height 15
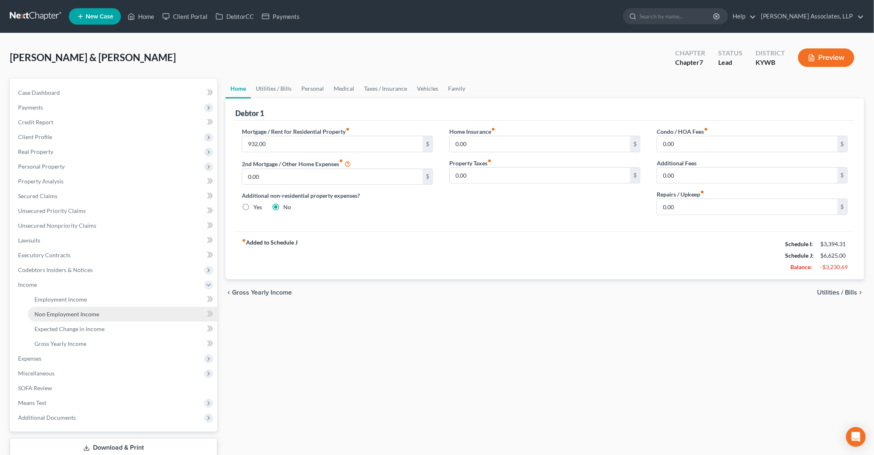
click at [50, 314] on span "Non Employment Income" at bounding box center [66, 313] width 65 height 7
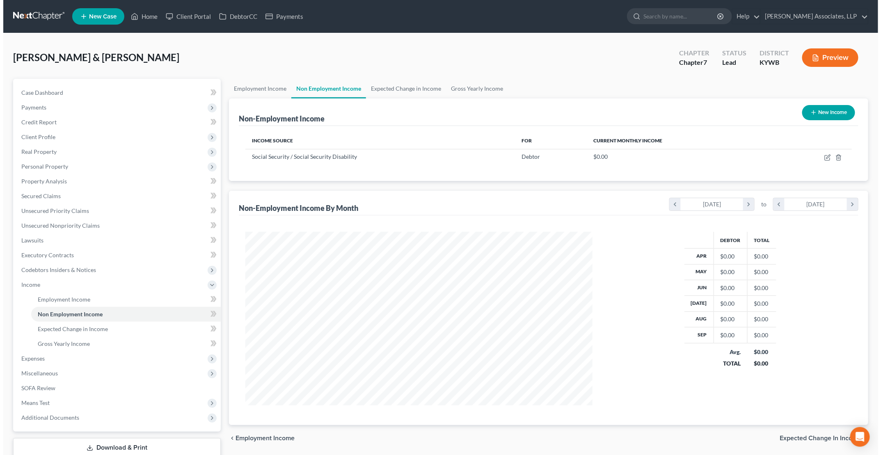
scroll to position [173, 363]
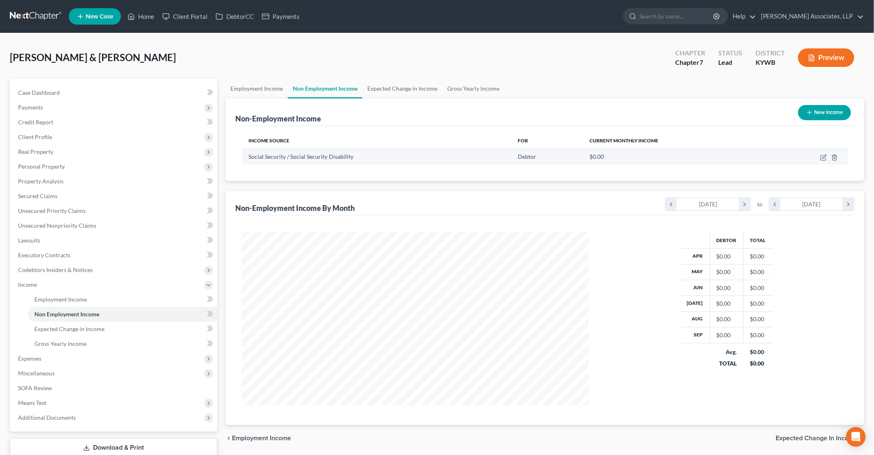
click at [423, 152] on td at bounding box center [810, 157] width 78 height 16
click at [423, 157] on icon "button" at bounding box center [825, 157] width 4 height 4
select select "4"
select select "0"
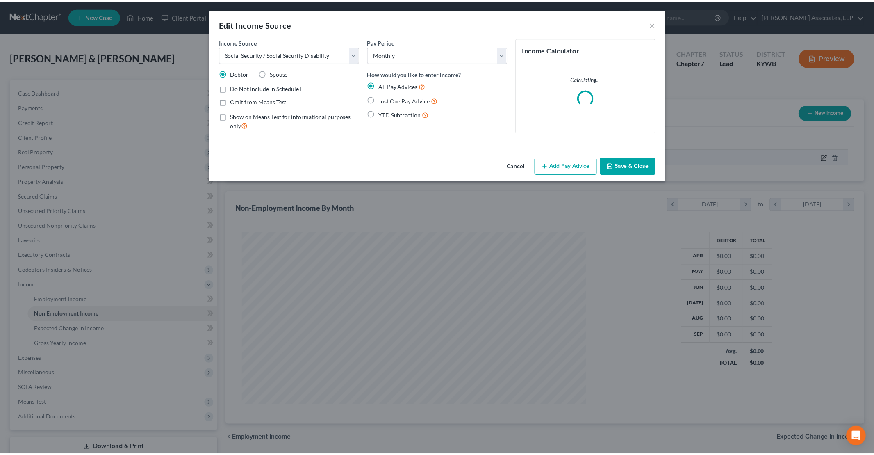
scroll to position [174, 366]
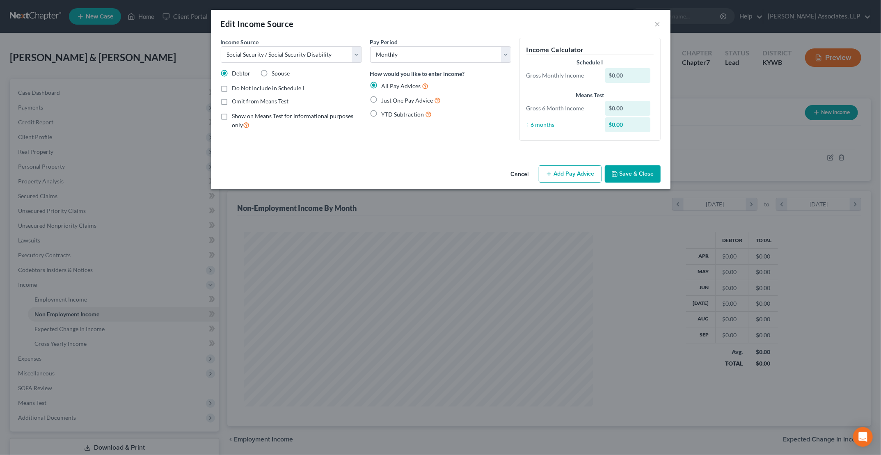
click at [390, 102] on span "Just One Pay Advice" at bounding box center [407, 100] width 52 height 7
click at [390, 101] on input "Just One Pay Advice" at bounding box center [387, 98] width 5 height 5
radio input "true"
click at [264, 101] on span "Omit from Means Test" at bounding box center [260, 101] width 57 height 7
click at [241, 101] on input "Omit from Means Test" at bounding box center [237, 99] width 5 height 5
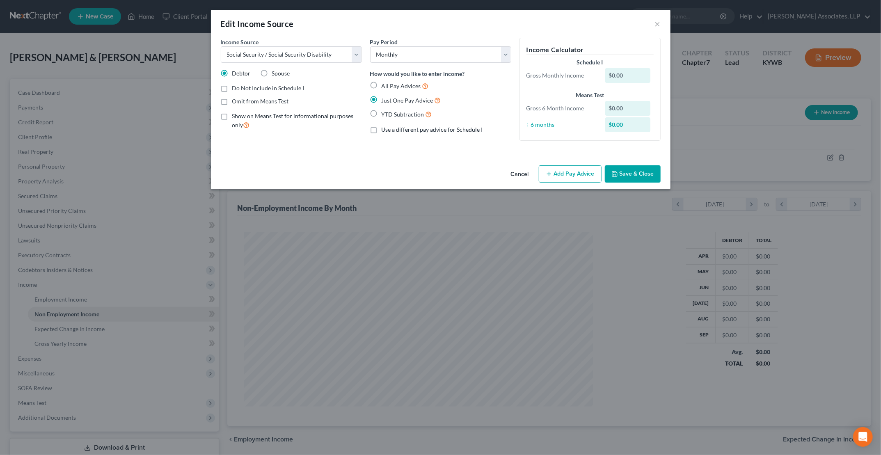
checkbox input "true"
click at [423, 175] on button "Add Pay Advice" at bounding box center [570, 173] width 63 height 17
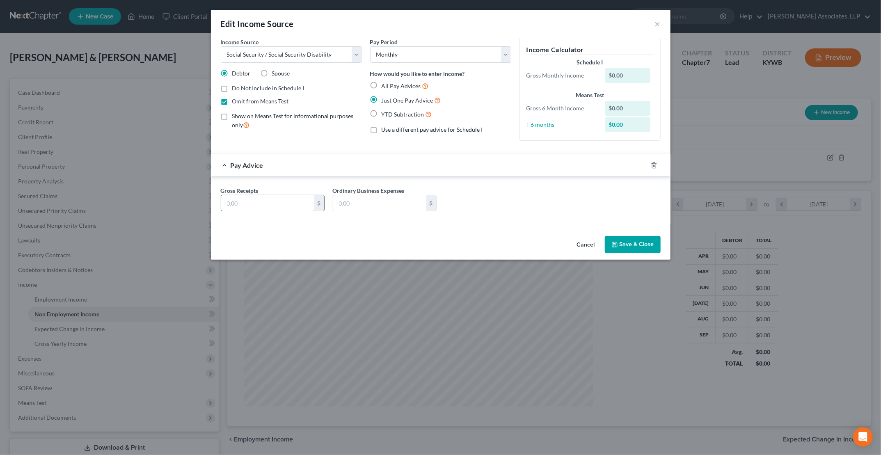
click at [290, 200] on input "text" at bounding box center [267, 203] width 93 height 16
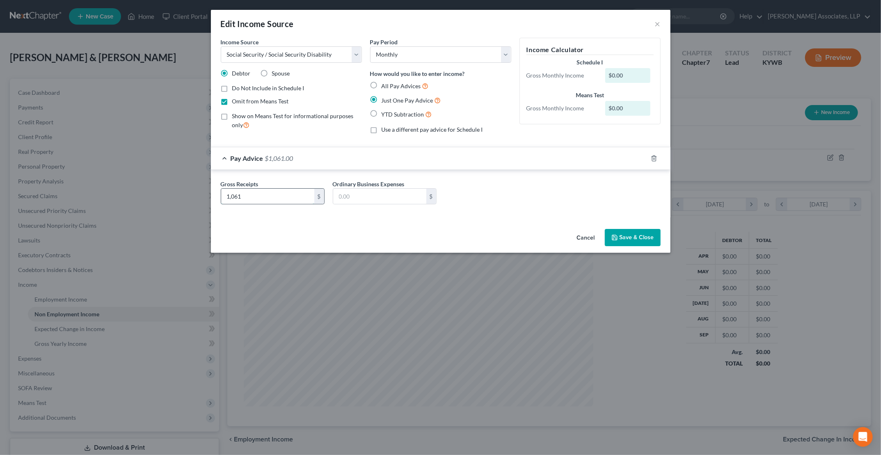
type input "1,061"
type input "185"
click at [423, 237] on button "Save & Close" at bounding box center [633, 237] width 56 height 17
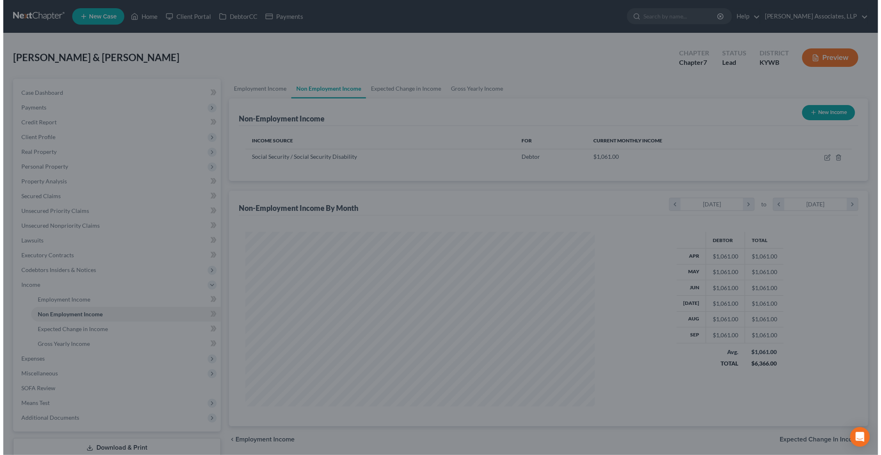
scroll to position [409957, 409767]
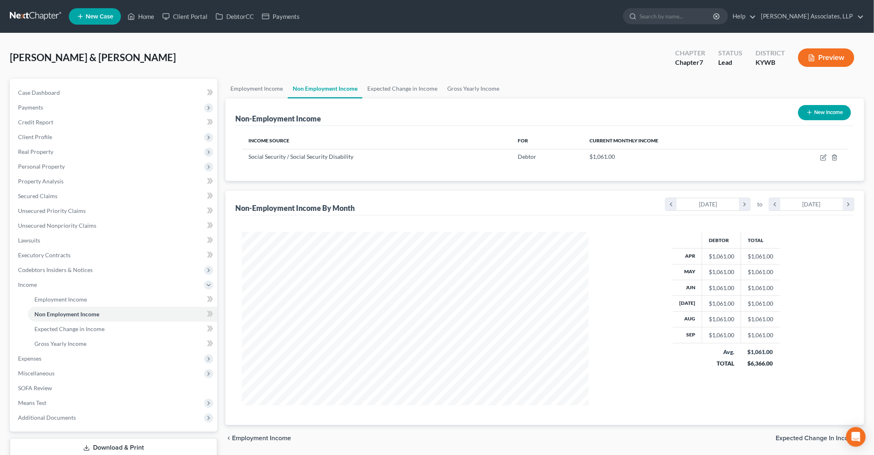
click at [423, 58] on icon "button" at bounding box center [811, 57] width 7 height 7
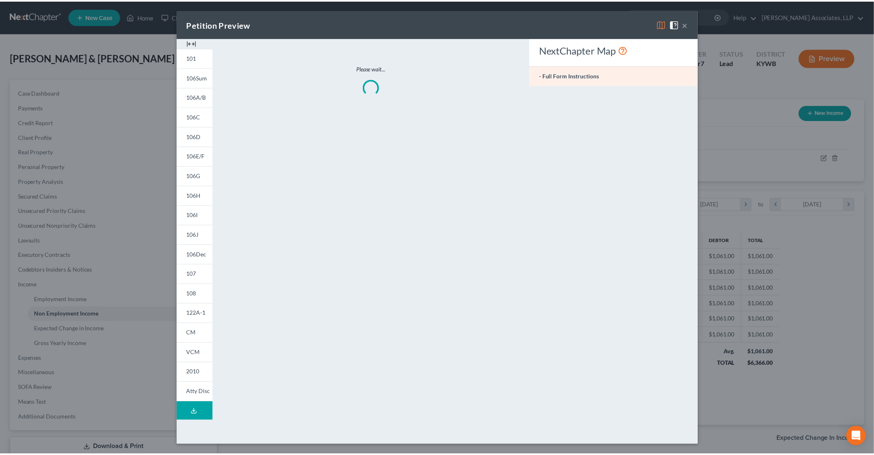
scroll to position [174, 366]
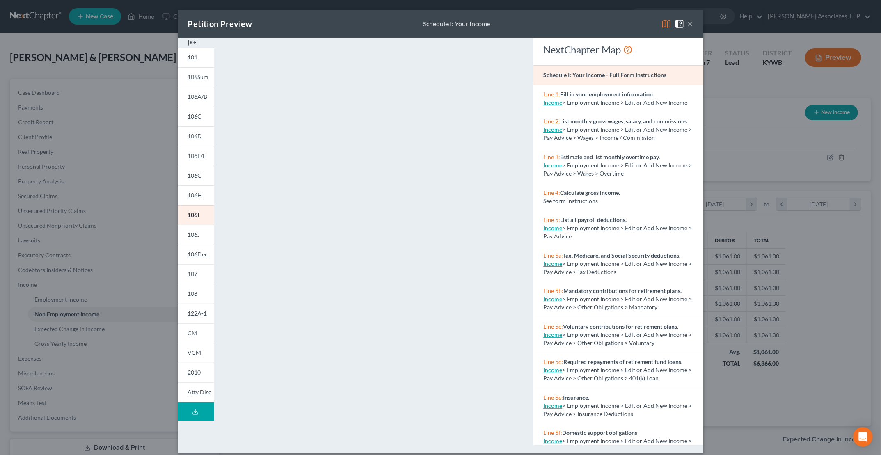
click at [423, 24] on button "×" at bounding box center [690, 24] width 6 height 10
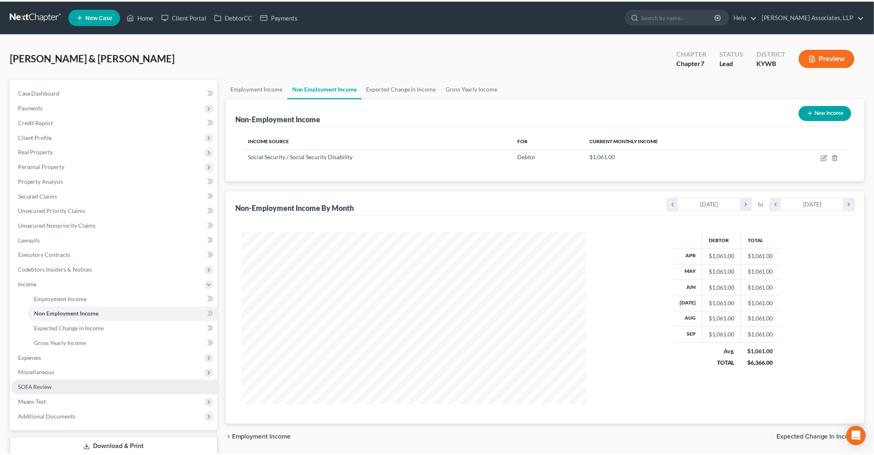
scroll to position [409957, 409767]
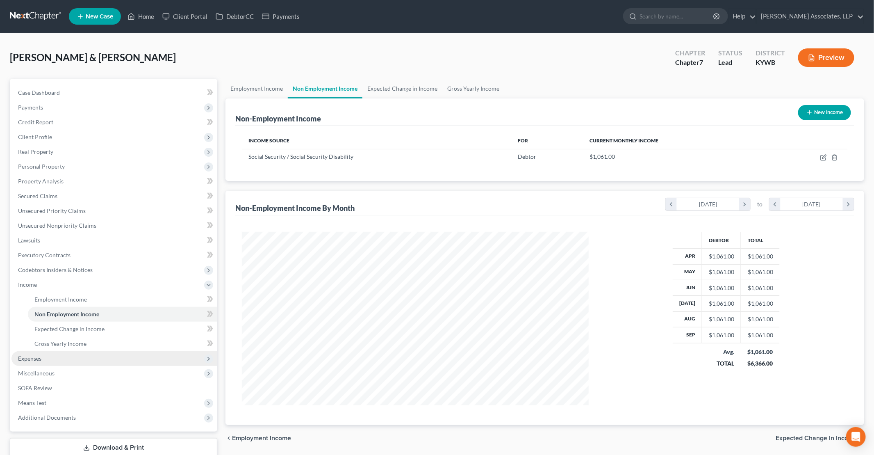
click at [45, 356] on span "Expenses" at bounding box center [114, 358] width 206 height 15
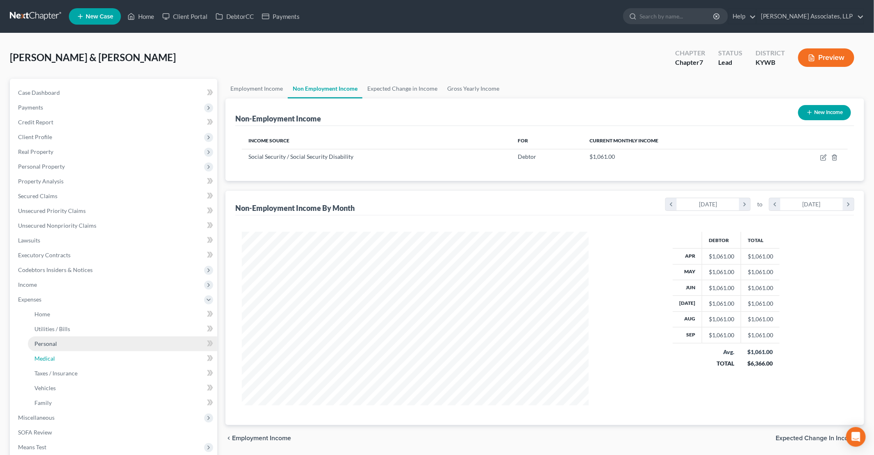
click at [48, 363] on link "Medical" at bounding box center [122, 358] width 189 height 15
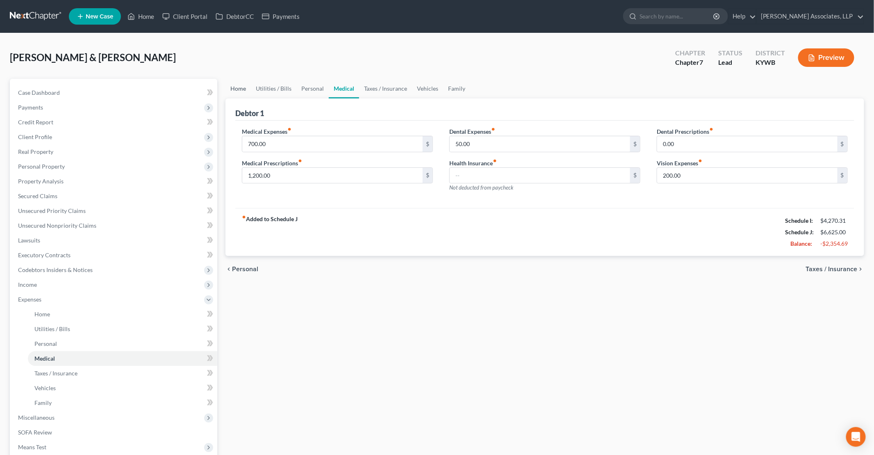
click at [240, 88] on link "Home" at bounding box center [238, 89] width 25 height 20
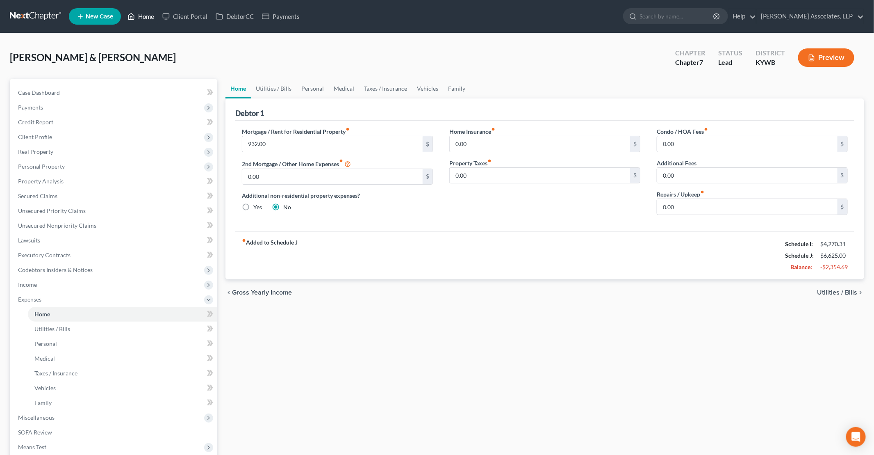
click at [148, 18] on link "Home" at bounding box center [140, 16] width 35 height 15
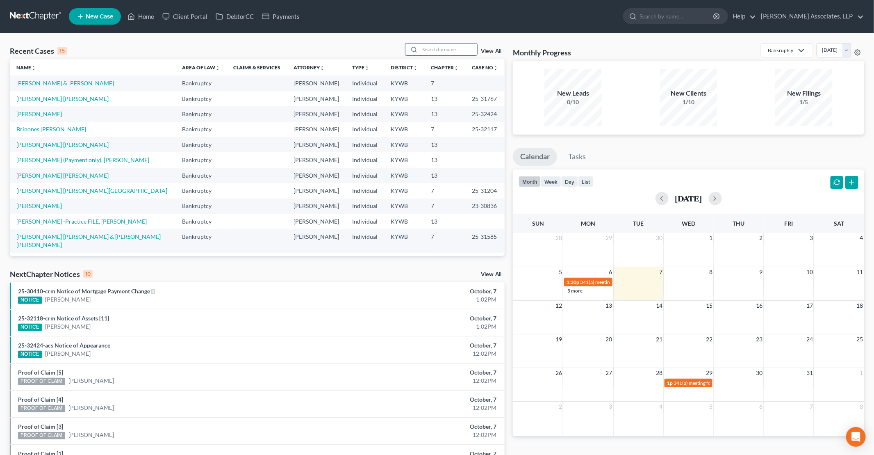
click at [423, 48] on input "search" at bounding box center [448, 49] width 57 height 12
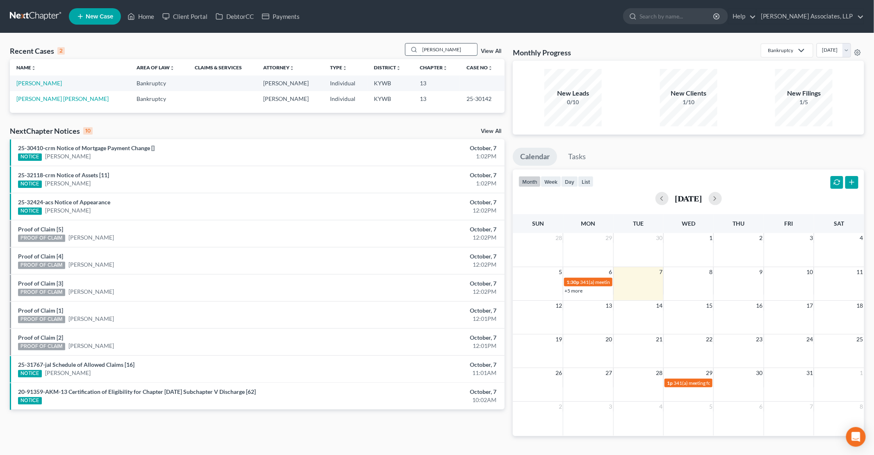
type input "yamil"
click at [57, 84] on link "[PERSON_NAME]" at bounding box center [39, 83] width 46 height 7
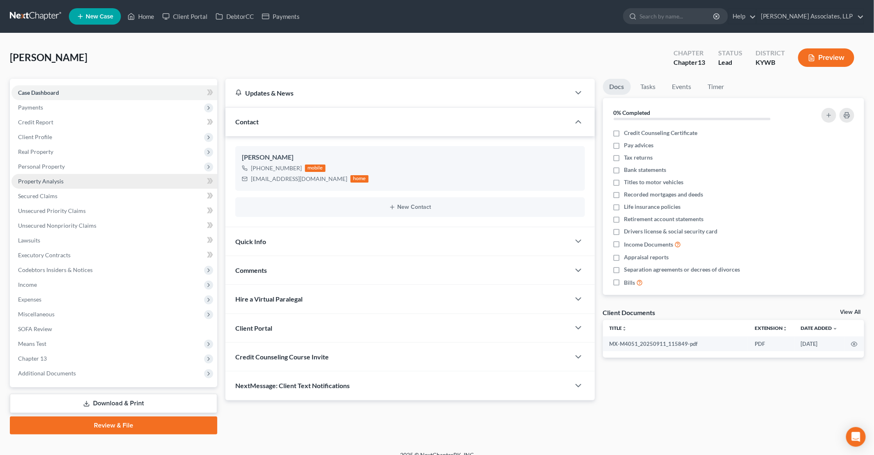
click at [52, 182] on span "Property Analysis" at bounding box center [41, 181] width 46 height 7
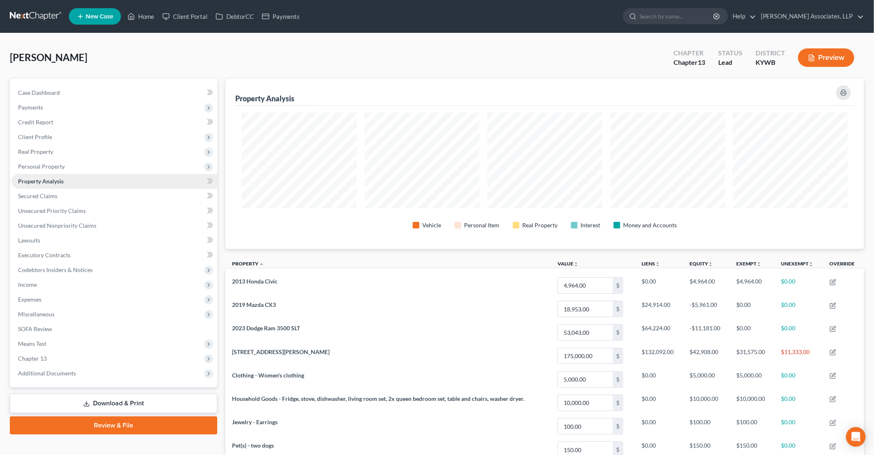
scroll to position [170, 639]
click at [38, 151] on span "Real Property" at bounding box center [35, 151] width 35 height 7
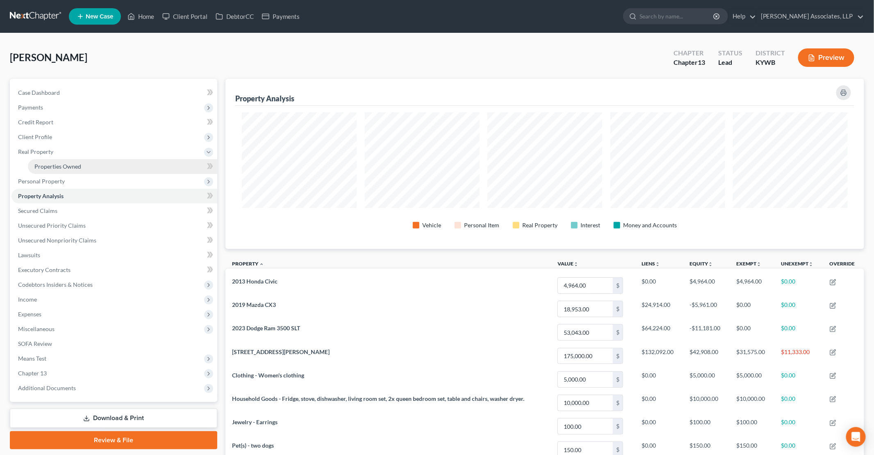
click at [64, 171] on link "Properties Owned" at bounding box center [122, 166] width 189 height 15
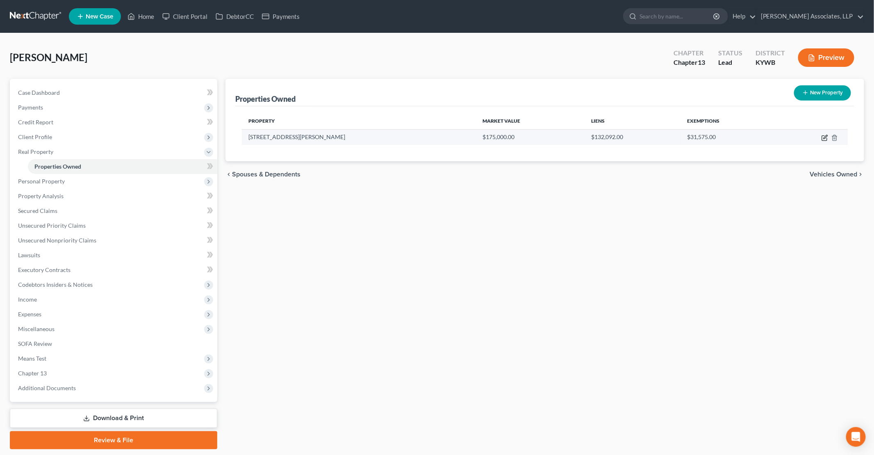
click at [423, 136] on icon "button" at bounding box center [825, 138] width 7 height 7
select select "18"
select select "55"
select select "0"
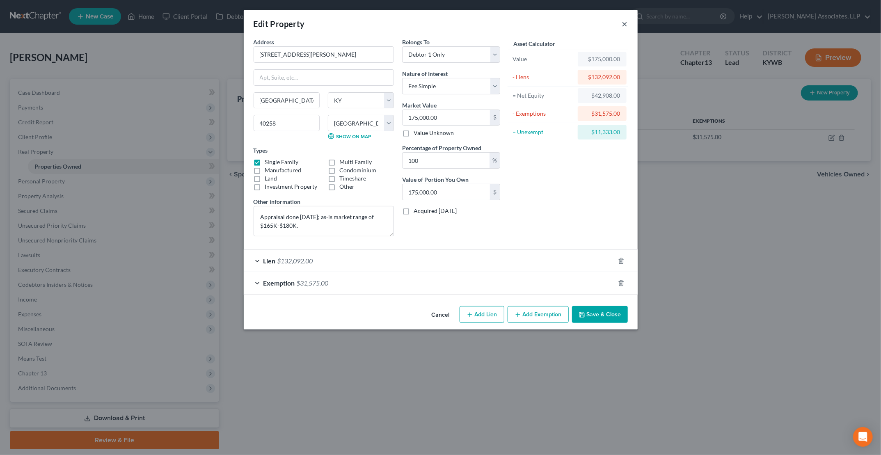
click at [423, 24] on button "×" at bounding box center [625, 24] width 6 height 10
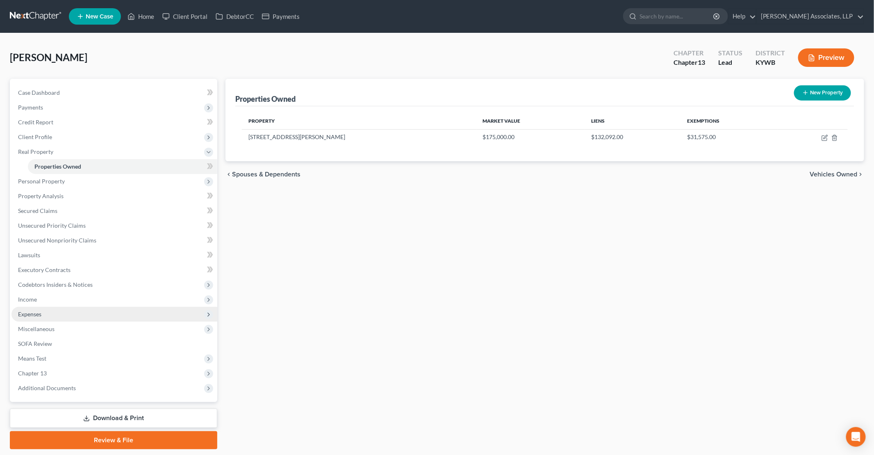
click at [53, 317] on span "Expenses" at bounding box center [114, 314] width 206 height 15
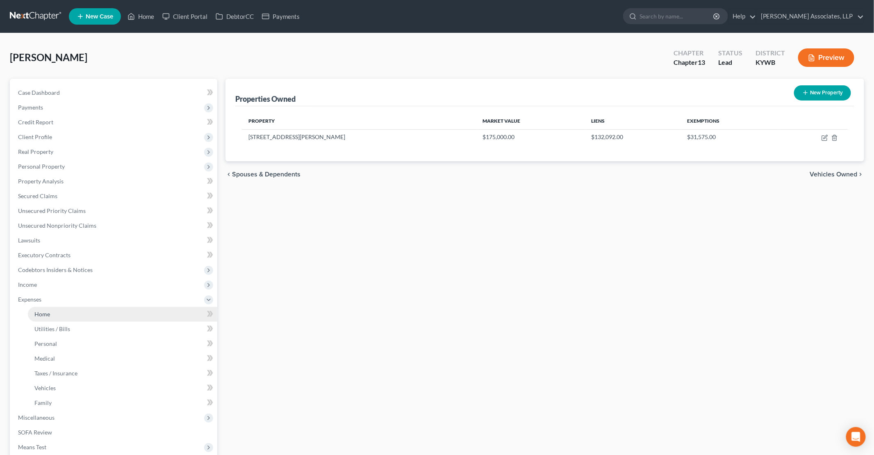
click at [45, 314] on span "Home" at bounding box center [42, 313] width 16 height 7
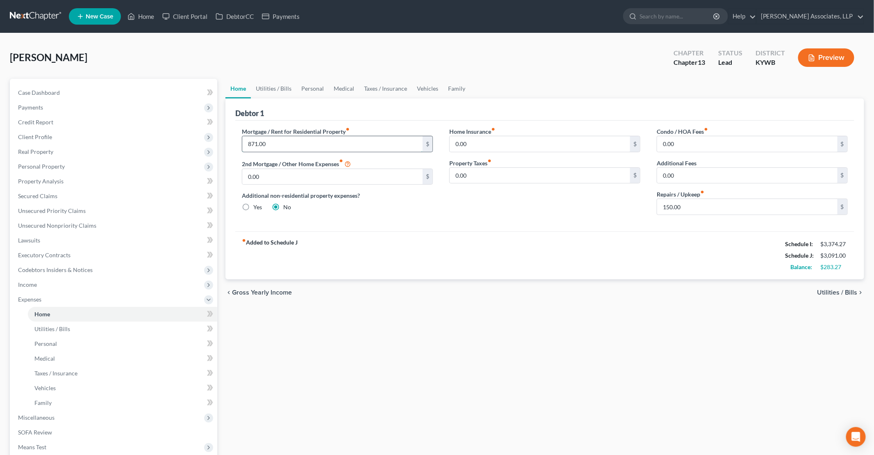
click at [281, 142] on input "871.00" at bounding box center [332, 144] width 180 height 16
type input "896"
click at [271, 88] on link "Utilities / Bills" at bounding box center [274, 89] width 46 height 20
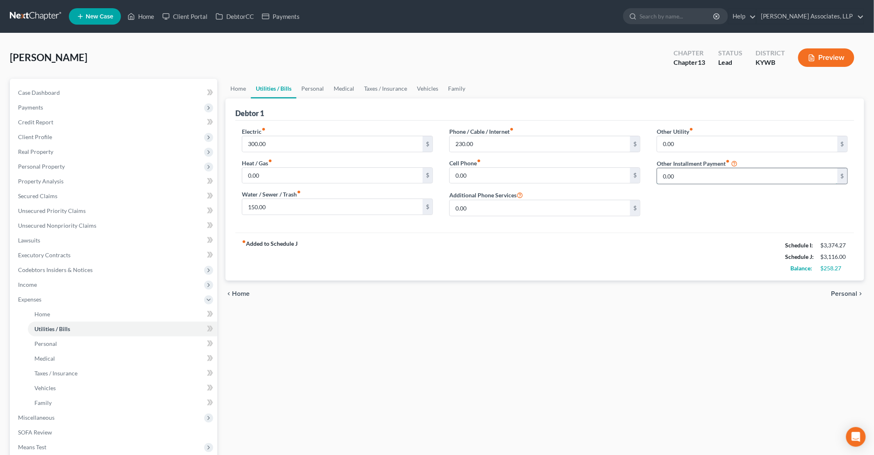
click at [423, 174] on input "0.00" at bounding box center [747, 176] width 180 height 16
type input "50"
click at [423, 224] on div "Electric fiber_manual_record 300.00 $ Heat / Gas fiber_manual_record 0.00 $ Wat…" at bounding box center [544, 177] width 619 height 112
click at [423, 202] on input "House camara security service" at bounding box center [752, 199] width 190 height 16
type input "House camera security service"
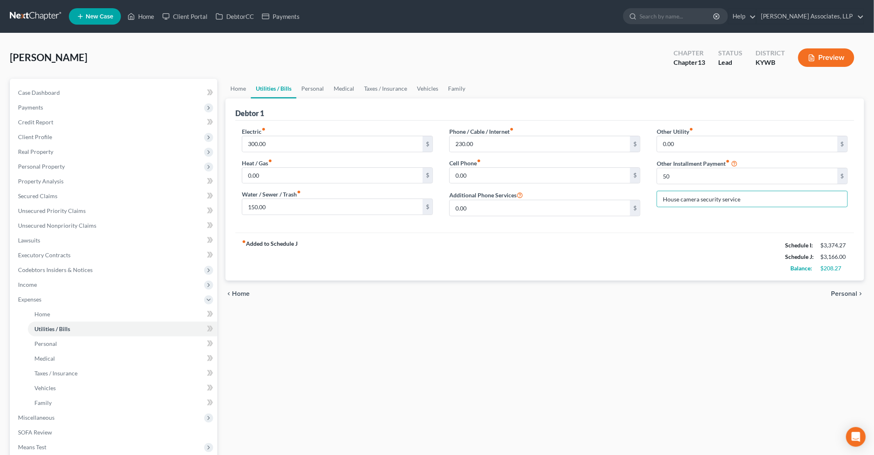
click at [423, 212] on div "Other Utility fiber_manual_record 0.00 $ Other Installment Payment fiber_manual…" at bounding box center [753, 175] width 208 height 96
click at [30, 285] on span "Income" at bounding box center [27, 284] width 19 height 7
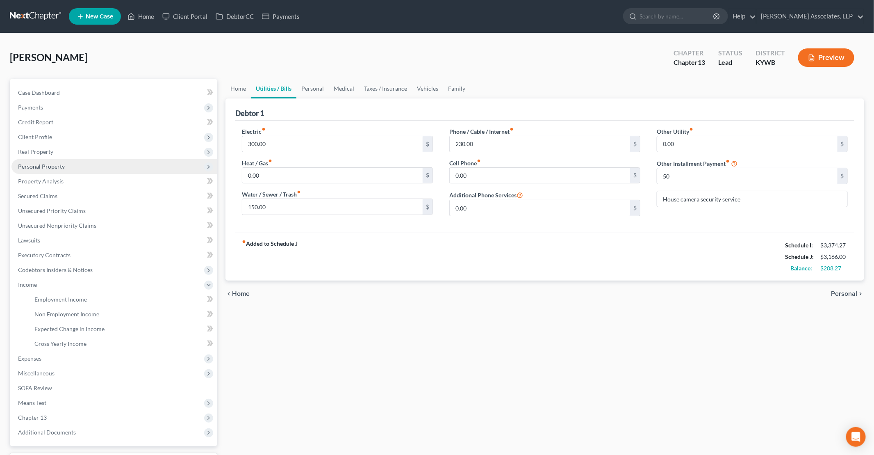
click at [48, 166] on span "Personal Property" at bounding box center [41, 166] width 47 height 7
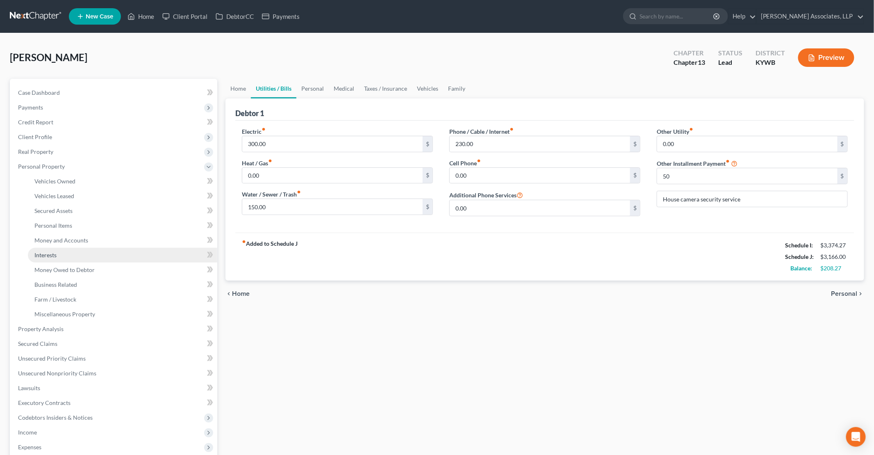
click at [53, 255] on span "Interests" at bounding box center [45, 254] width 22 height 7
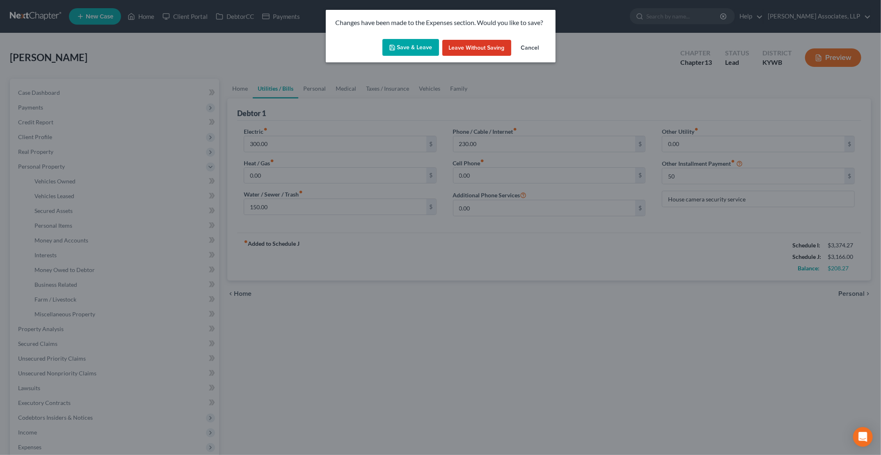
click at [416, 43] on button "Save & Leave" at bounding box center [410, 47] width 57 height 17
type input "50.00"
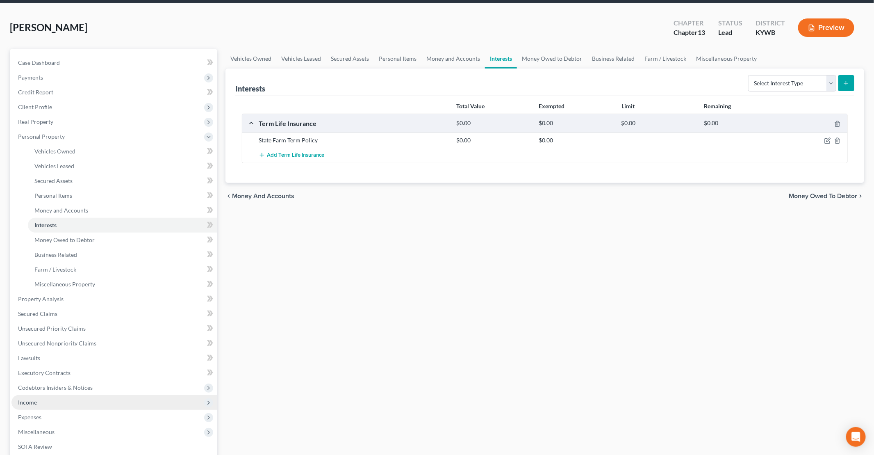
scroll to position [41, 0]
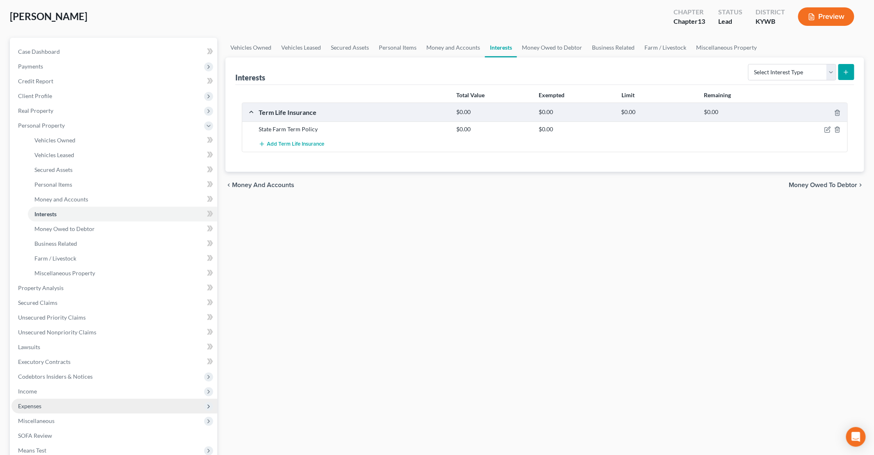
click at [35, 405] on span "Expenses" at bounding box center [29, 405] width 23 height 7
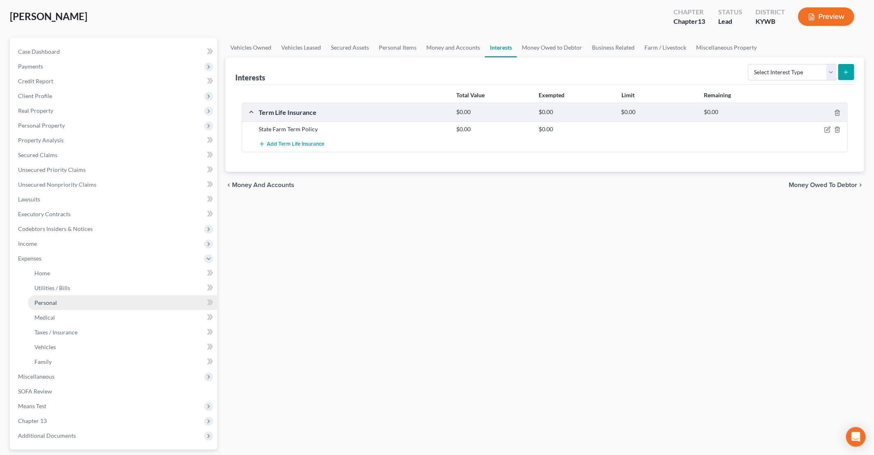
click at [50, 301] on span "Personal" at bounding box center [45, 302] width 23 height 7
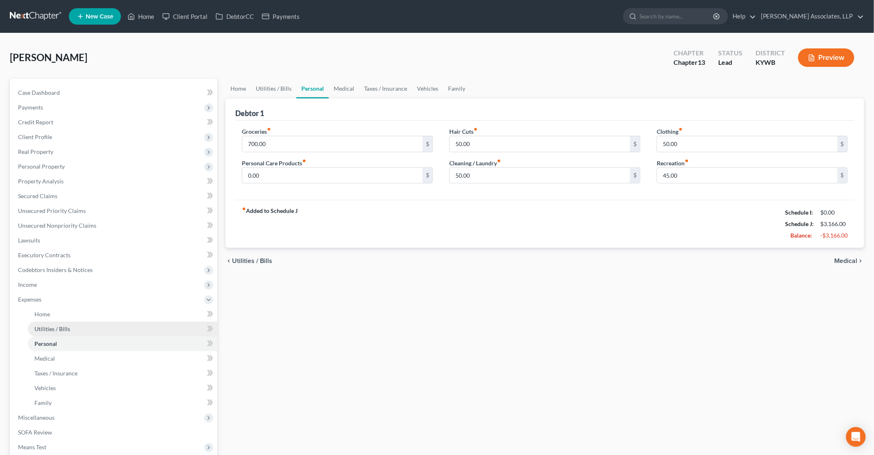
click at [55, 332] on link "Utilities / Bills" at bounding box center [122, 329] width 189 height 15
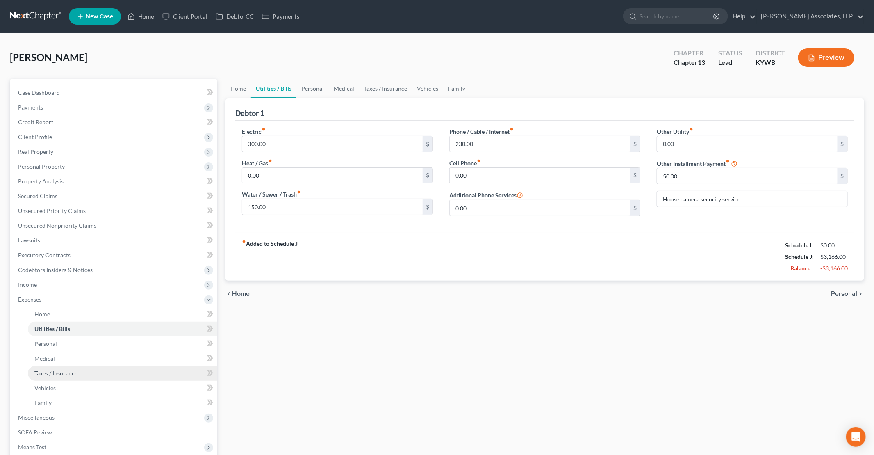
click at [56, 373] on span "Taxes / Insurance" at bounding box center [55, 373] width 43 height 7
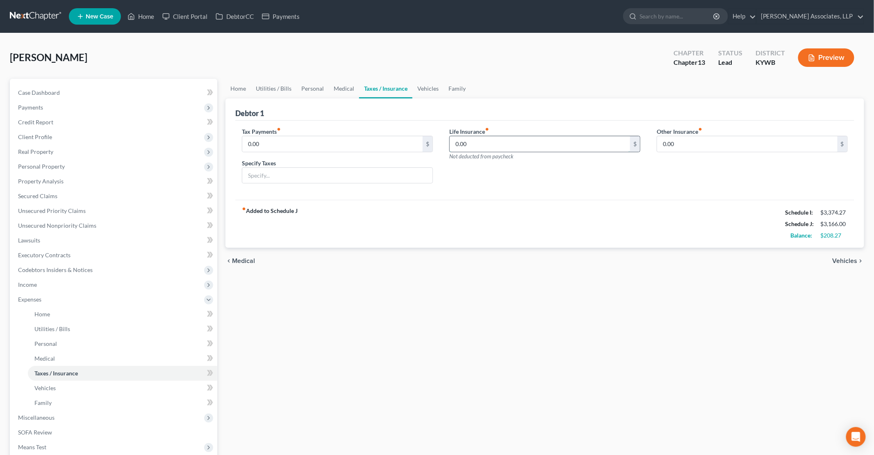
click at [423, 148] on input "0.00" at bounding box center [540, 144] width 180 height 16
type input "77"
click at [423, 89] on link "Vehicles" at bounding box center [428, 89] width 31 height 20
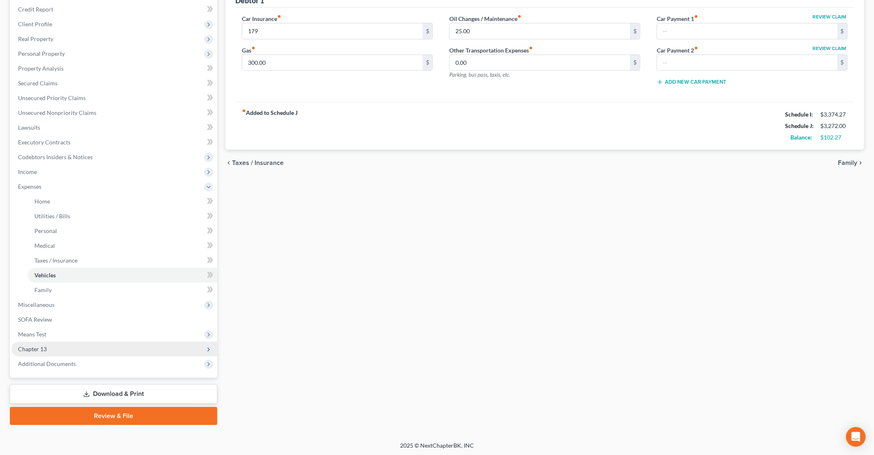
click at [50, 348] on span "Chapter 13" at bounding box center [114, 349] width 206 height 15
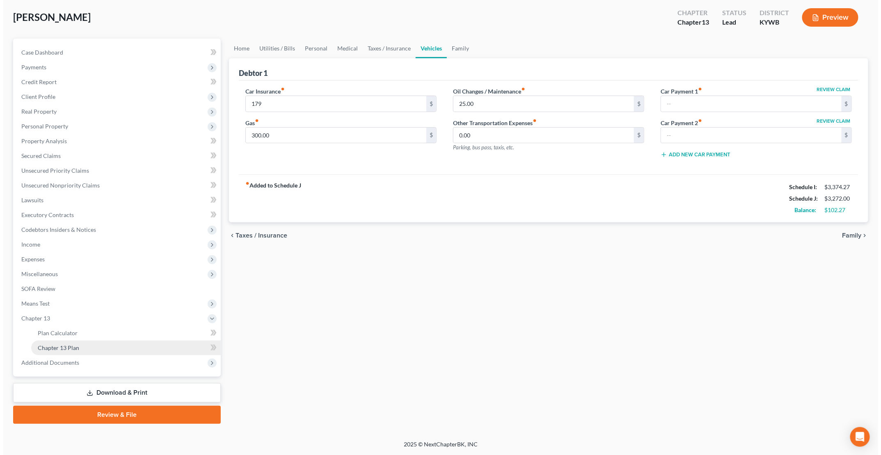
scroll to position [39, 0]
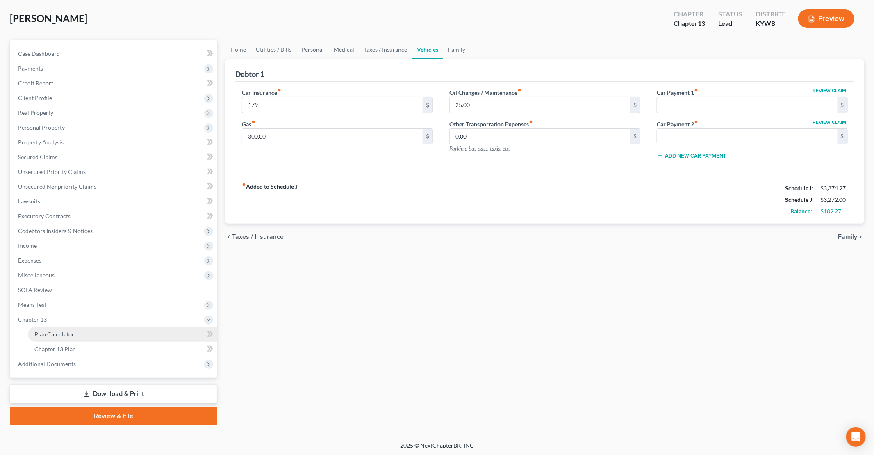
click at [62, 335] on span "Plan Calculator" at bounding box center [54, 334] width 40 height 7
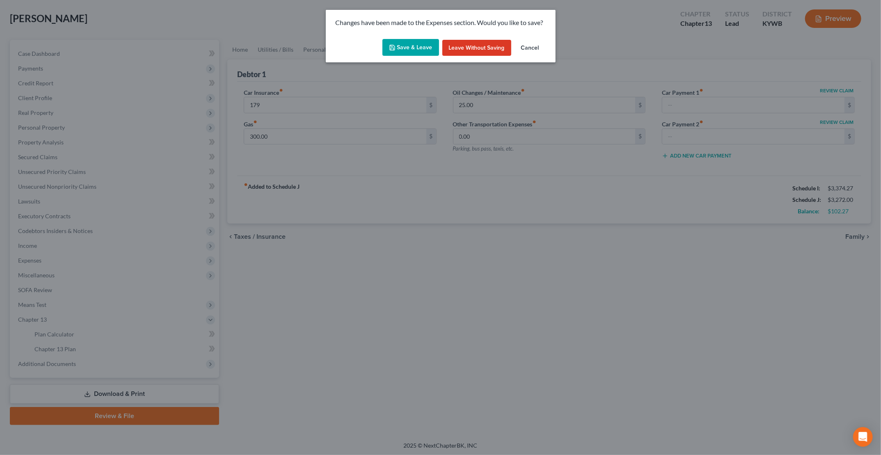
click at [399, 48] on button "Save & Leave" at bounding box center [410, 47] width 57 height 17
type input "179.00"
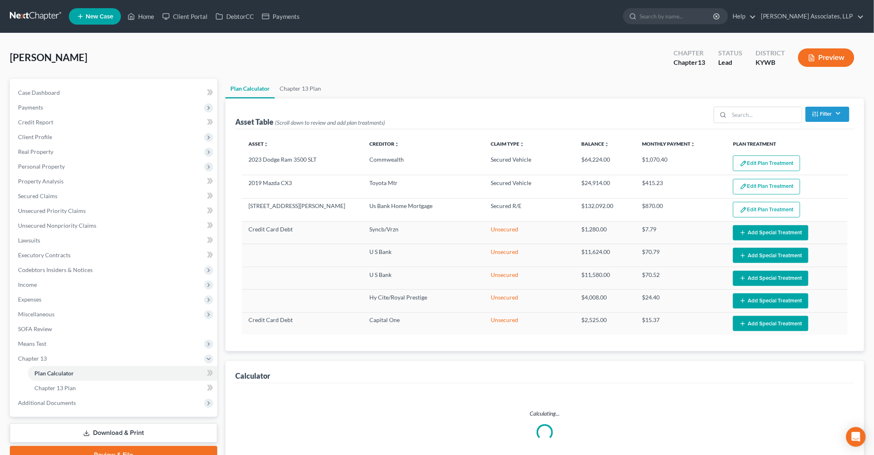
select select "59"
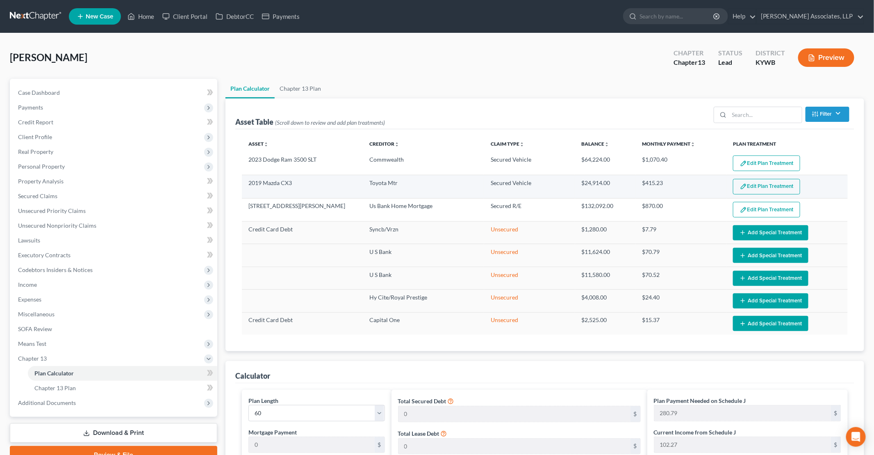
click at [423, 185] on button "Edit Plan Treatment" at bounding box center [766, 187] width 67 height 16
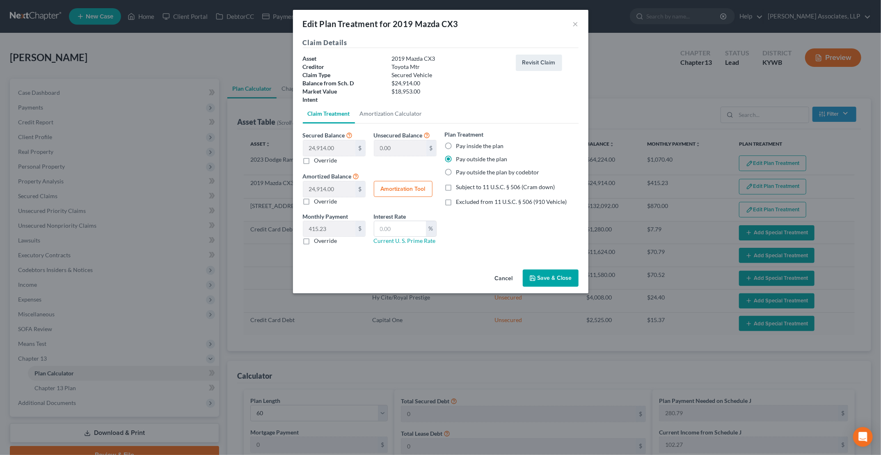
click at [423, 23] on div "Edit Plan Treatment for 2019 Mazda CX3 ×" at bounding box center [440, 24] width 295 height 28
click at [423, 23] on button "×" at bounding box center [576, 24] width 6 height 10
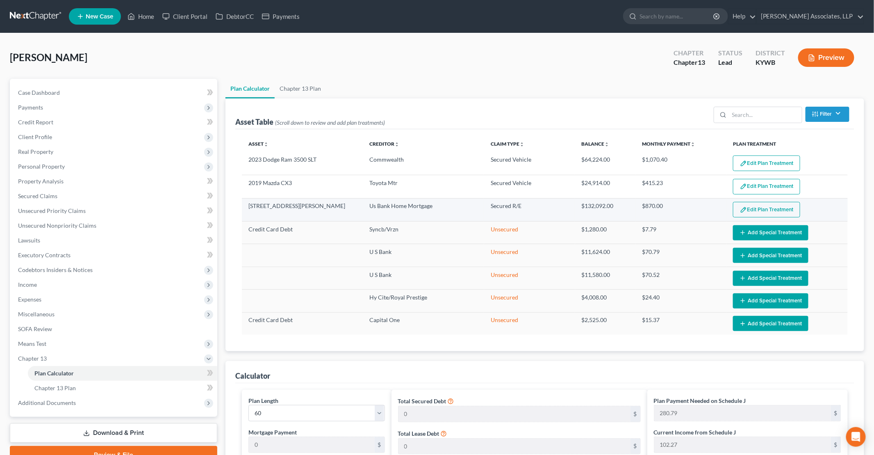
click at [423, 211] on button "Edit Plan Treatment" at bounding box center [766, 210] width 67 height 16
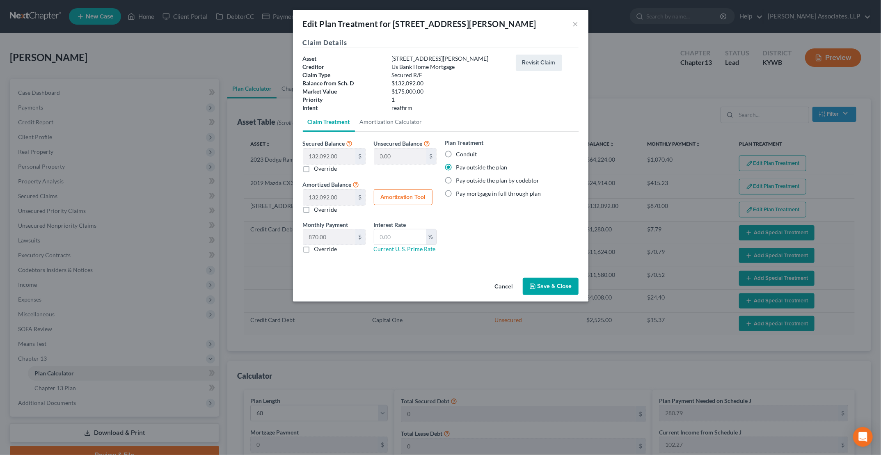
click at [423, 285] on div "Cancel Save & Close" at bounding box center [440, 287] width 295 height 27
click at [423, 285] on button "Save & Close" at bounding box center [551, 286] width 56 height 17
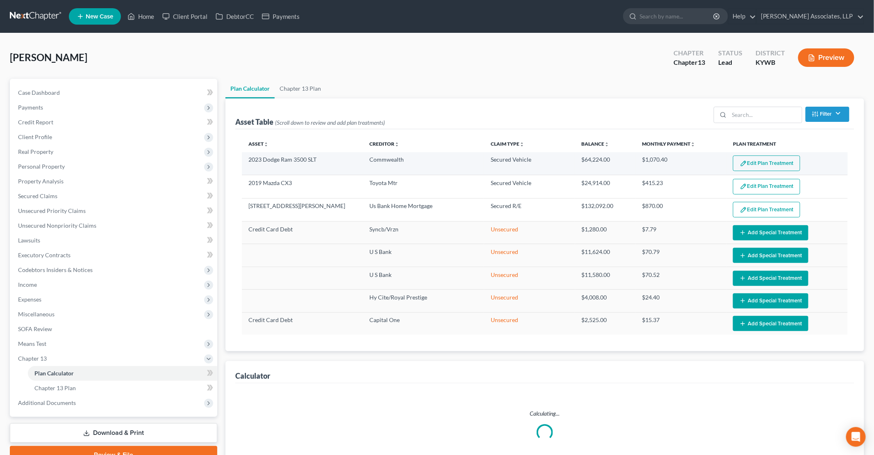
click at [423, 161] on button "Edit Plan Treatment" at bounding box center [766, 163] width 67 height 16
select select "59"
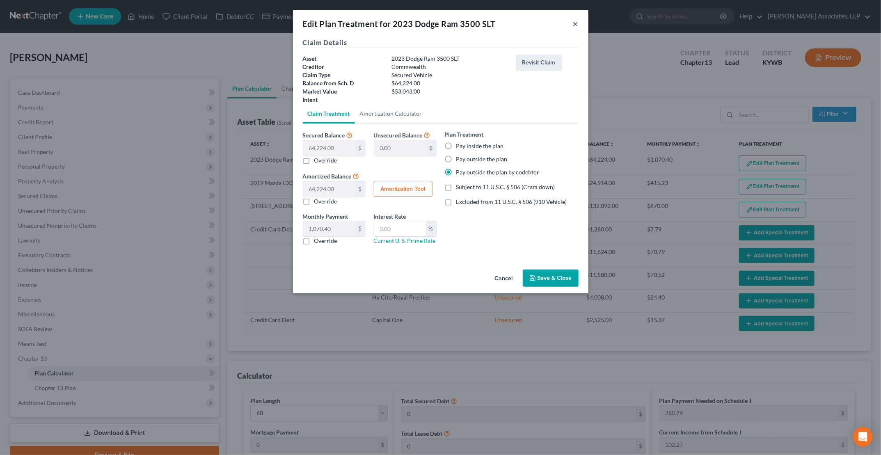
click at [423, 24] on button "×" at bounding box center [576, 24] width 6 height 10
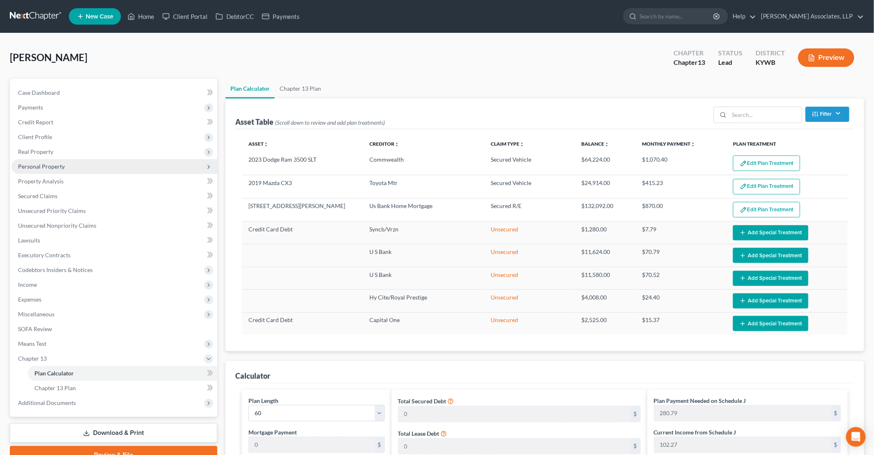
click at [51, 169] on span "Personal Property" at bounding box center [41, 166] width 47 height 7
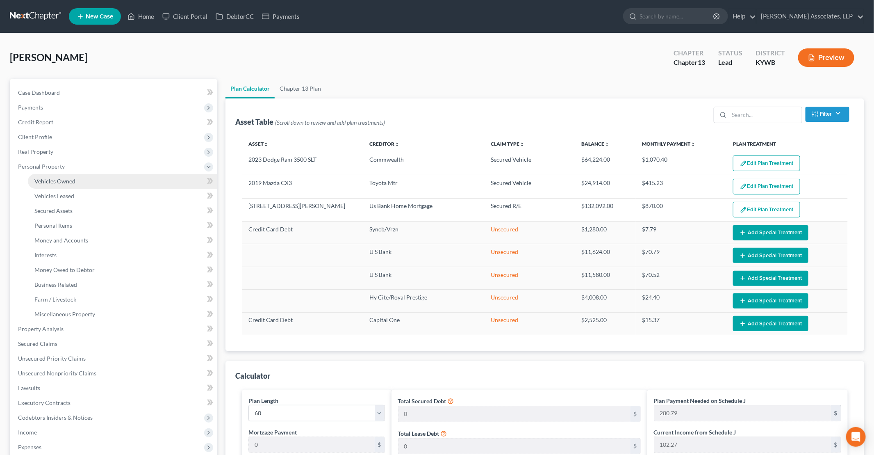
click at [57, 185] on link "Vehicles Owned" at bounding box center [122, 181] width 189 height 15
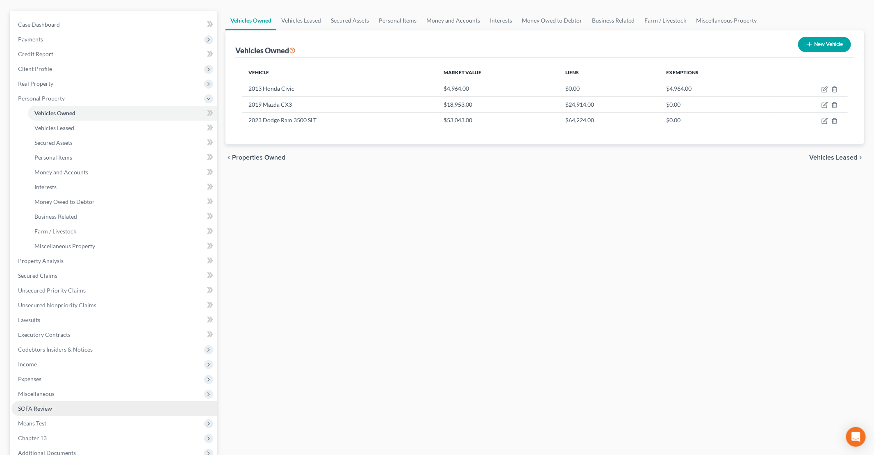
scroll to position [82, 0]
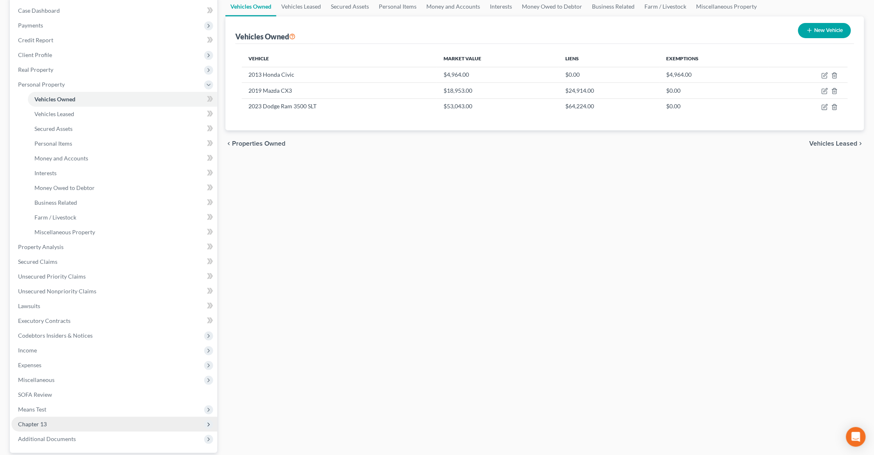
click at [42, 425] on span "Chapter 13" at bounding box center [32, 423] width 29 height 7
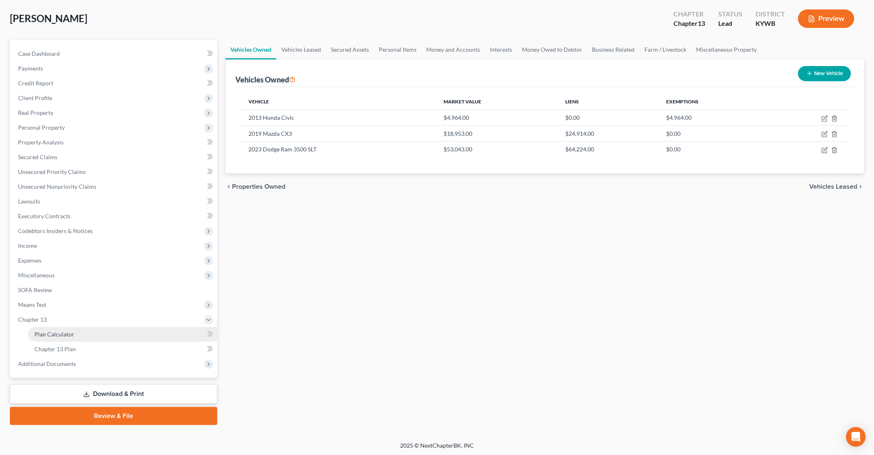
click at [84, 331] on link "Plan Calculator" at bounding box center [122, 334] width 189 height 15
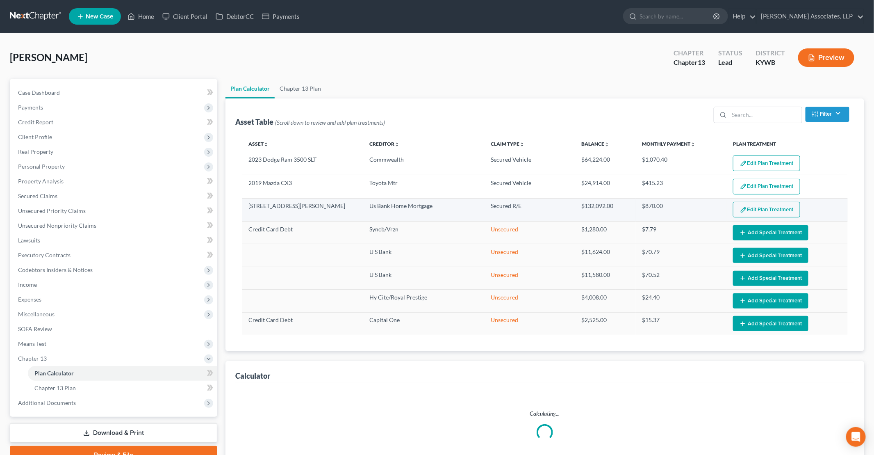
select select "59"
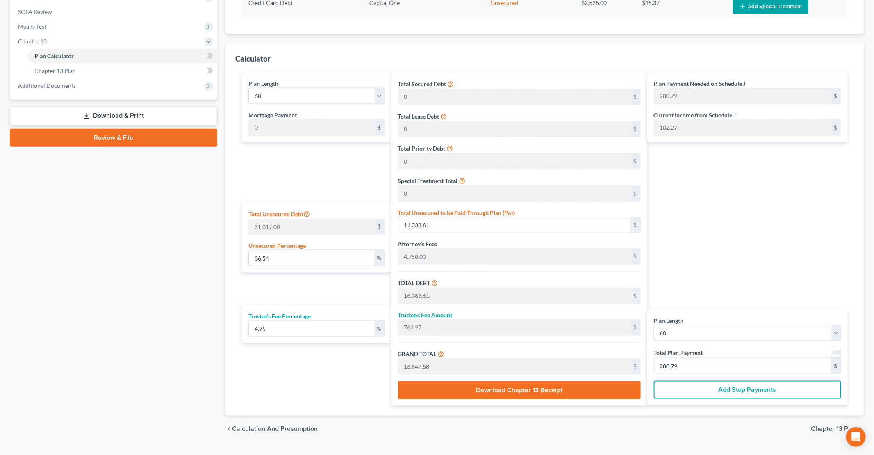
scroll to position [328, 0]
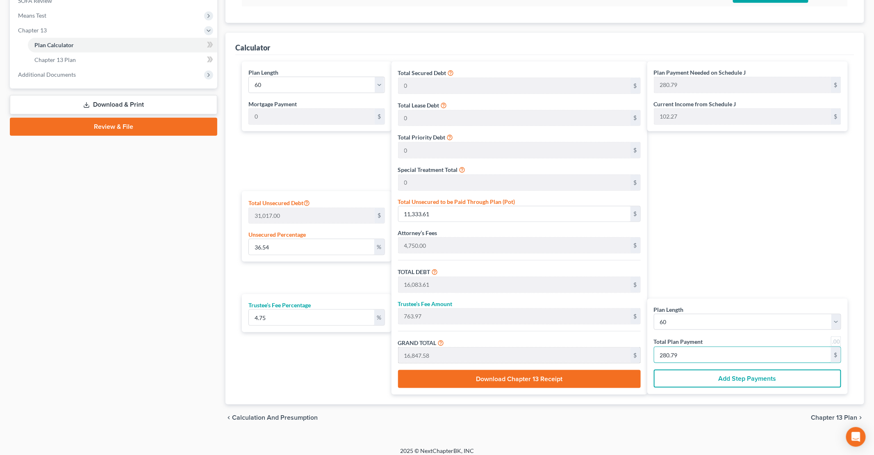
type input "0"
type input "57.27"
type input "2.72"
type input "60.00"
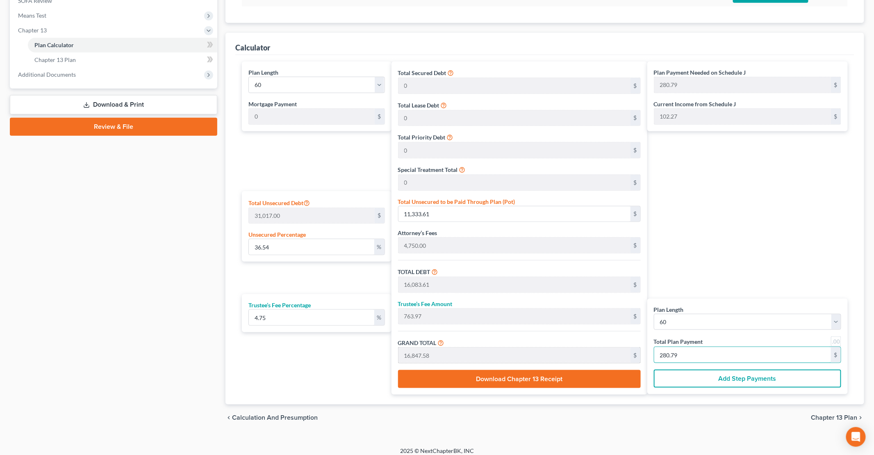
type input "1"
type input "572.79"
type input "27.20"
type input "600.00"
type input "10"
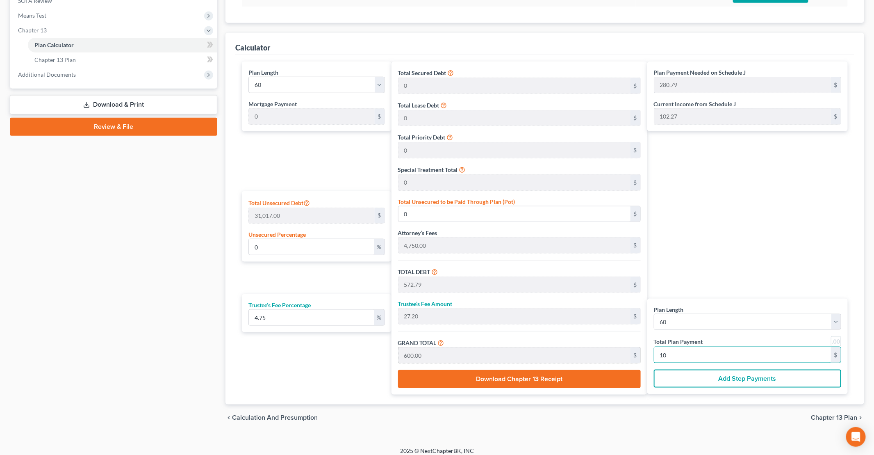
type input "3.52"
type input "1,092.48"
type input "5,842.48"
type input "277.51"
type input "6,120.00"
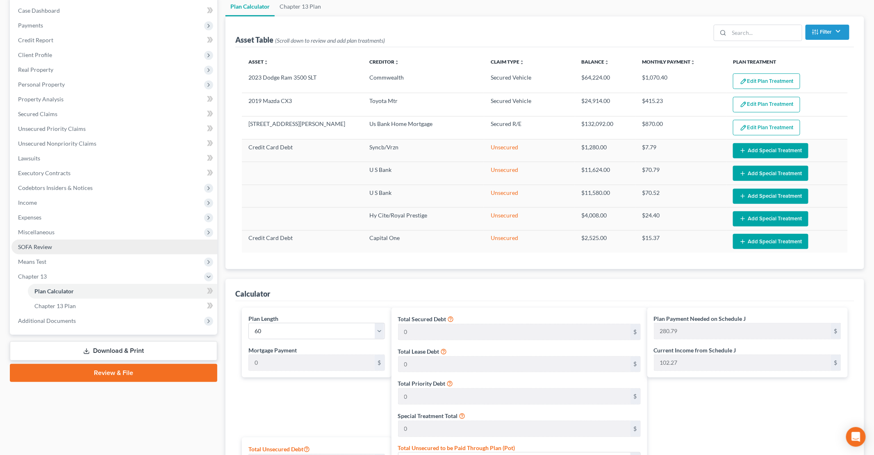
scroll to position [82, 0]
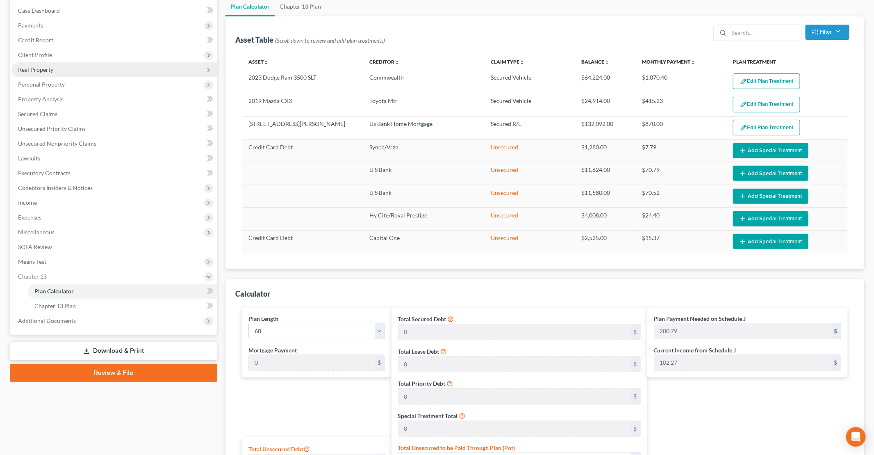
type input "102"
click at [47, 71] on span "Real Property" at bounding box center [35, 69] width 35 height 7
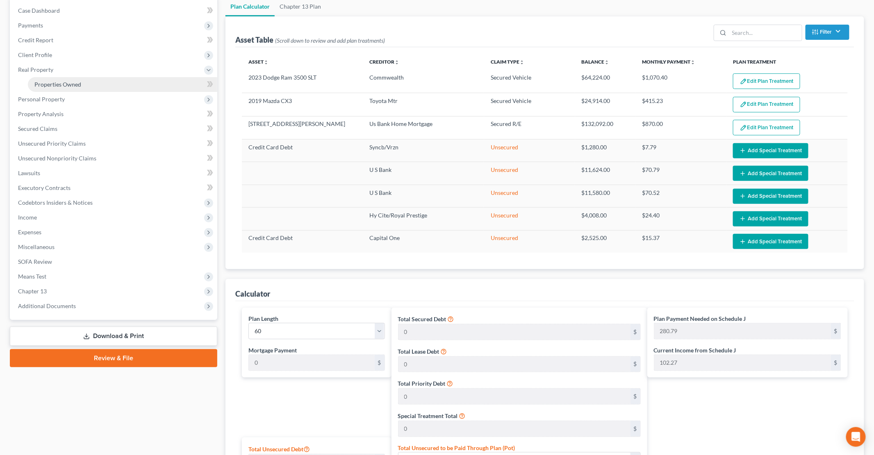
click at [54, 85] on span "Properties Owned" at bounding box center [57, 84] width 47 height 7
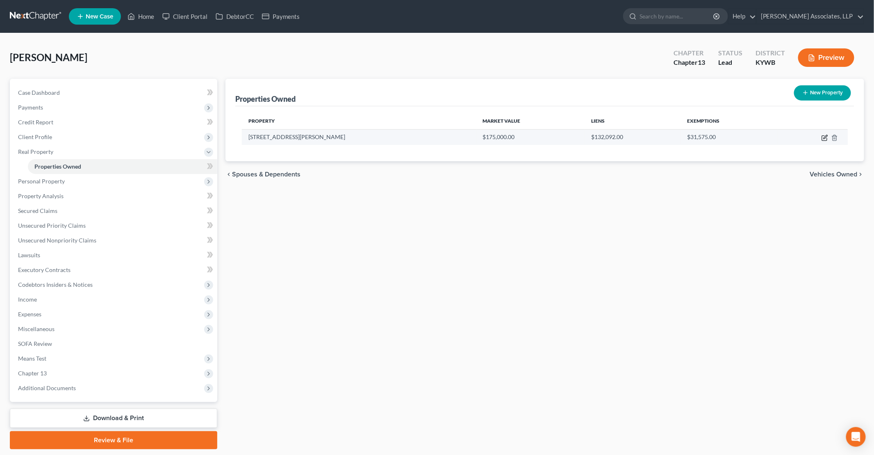
click at [423, 137] on icon "button" at bounding box center [825, 138] width 7 height 7
select select "18"
select select "55"
select select "0"
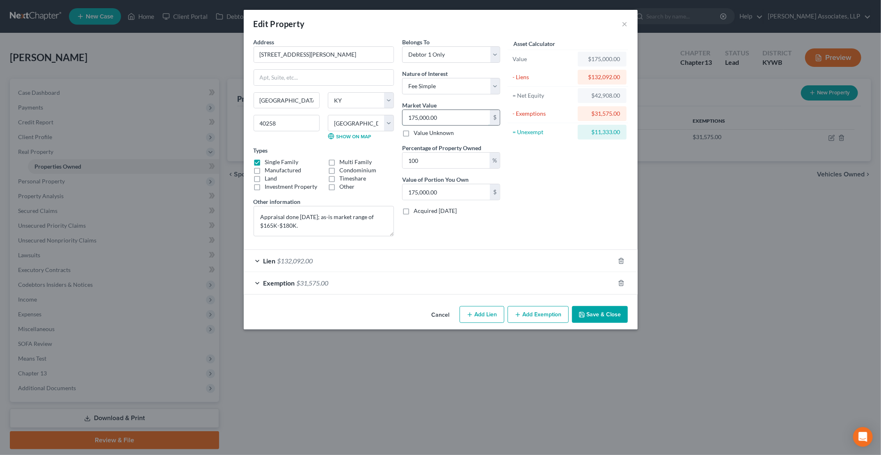
click at [413, 115] on input "175,000.00" at bounding box center [445, 118] width 87 height 16
type input "15,000.00"
type input "165,000.00"
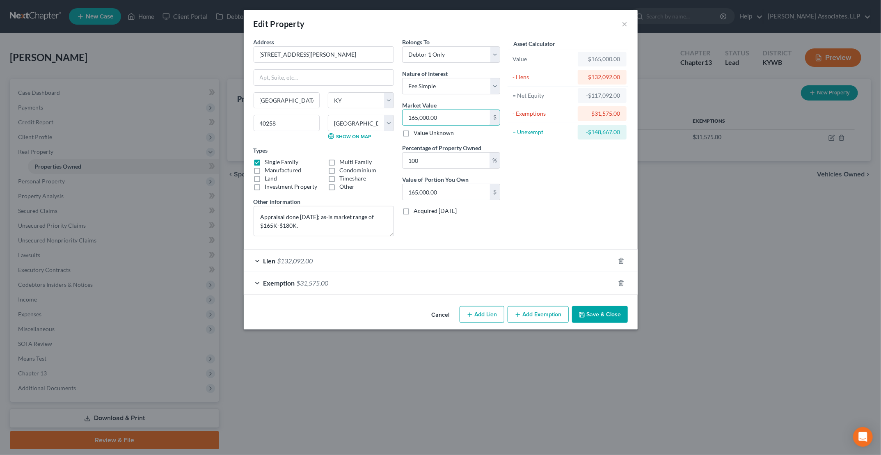
type input "165,000.00"
click at [423, 317] on button "Save & Close" at bounding box center [600, 314] width 56 height 17
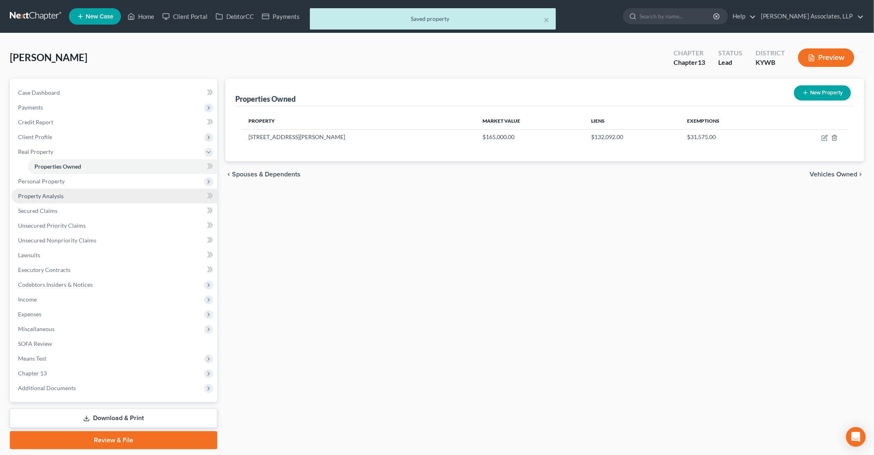
click at [58, 197] on span "Property Analysis" at bounding box center [41, 195] width 46 height 7
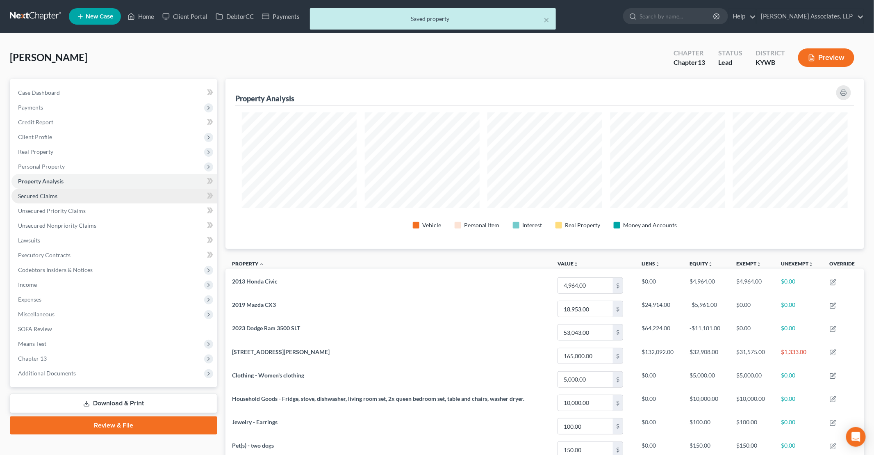
scroll to position [170, 639]
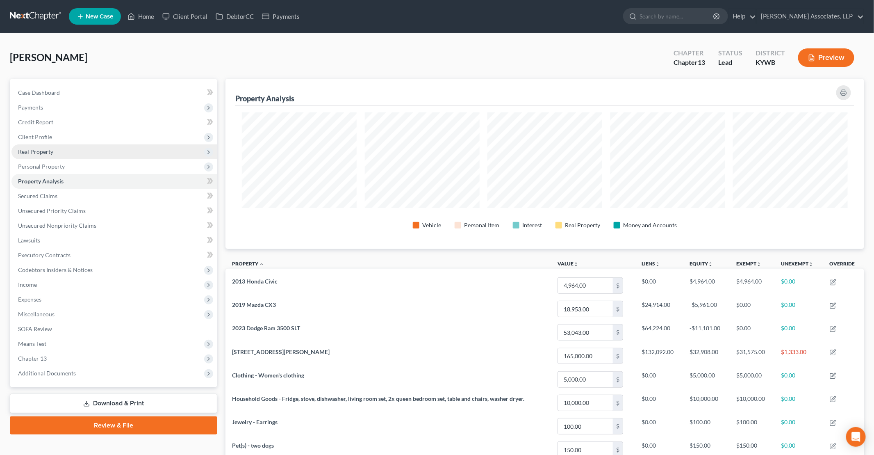
click at [48, 153] on span "Real Property" at bounding box center [35, 151] width 35 height 7
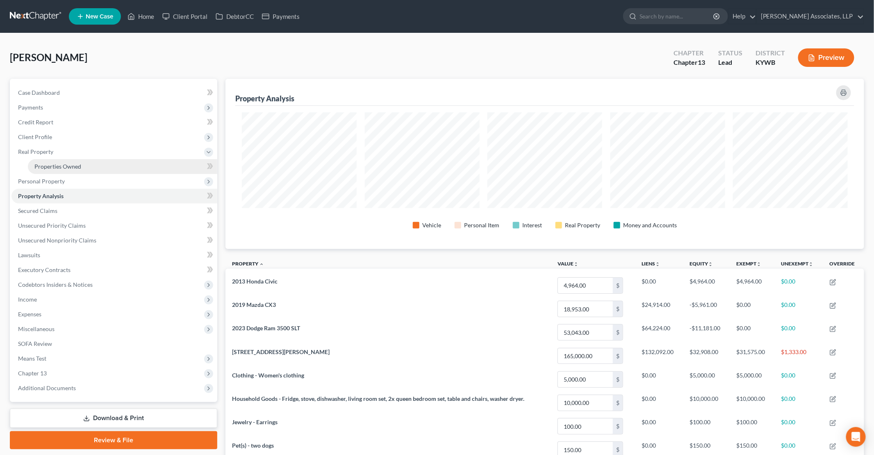
click at [68, 165] on span "Properties Owned" at bounding box center [57, 166] width 47 height 7
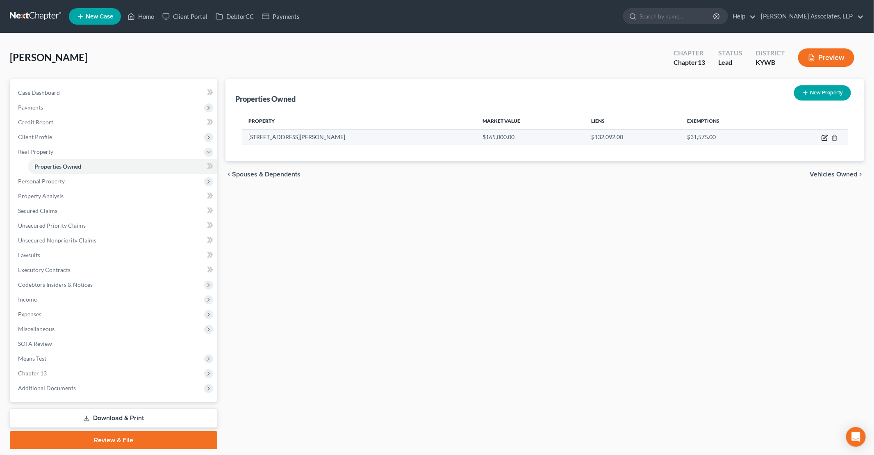
click at [423, 135] on icon "button" at bounding box center [825, 138] width 7 height 7
select select "18"
select select "55"
select select "0"
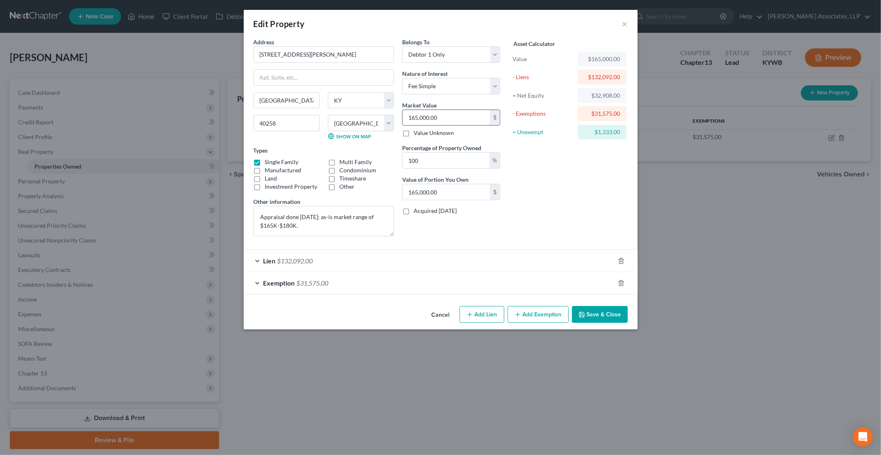
click at [416, 116] on input "165,000.00" at bounding box center [445, 118] width 87 height 16
type input "1"
type input "1.00"
type input "17"
type input "17.00"
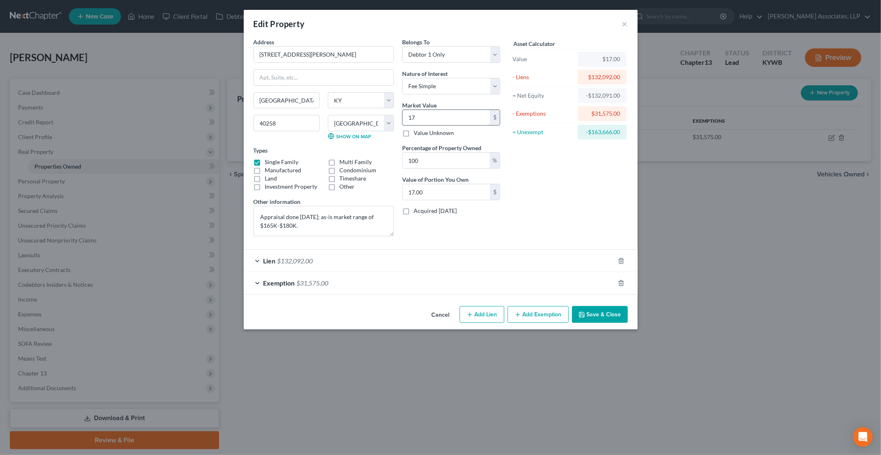
type input "170"
type input "170.00"
type input "1700"
type input "1,700.00"
type input "1,7000"
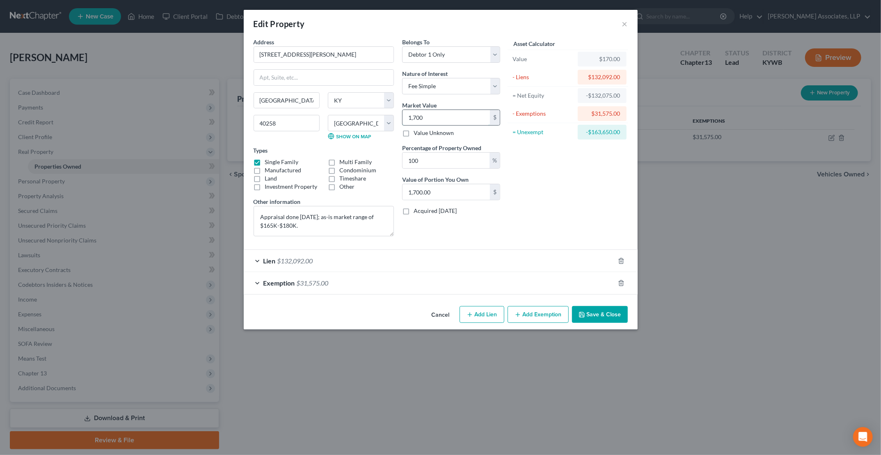
type input "17,000.00"
type input "17,0000"
type input "170,000.00"
type input "170,000"
click at [423, 311] on button "Save & Close" at bounding box center [600, 314] width 56 height 17
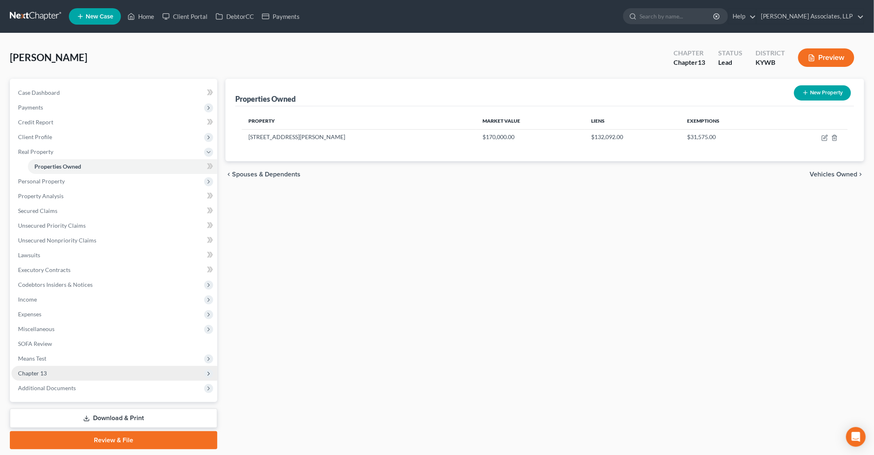
click at [37, 369] on span "Chapter 13" at bounding box center [114, 373] width 206 height 15
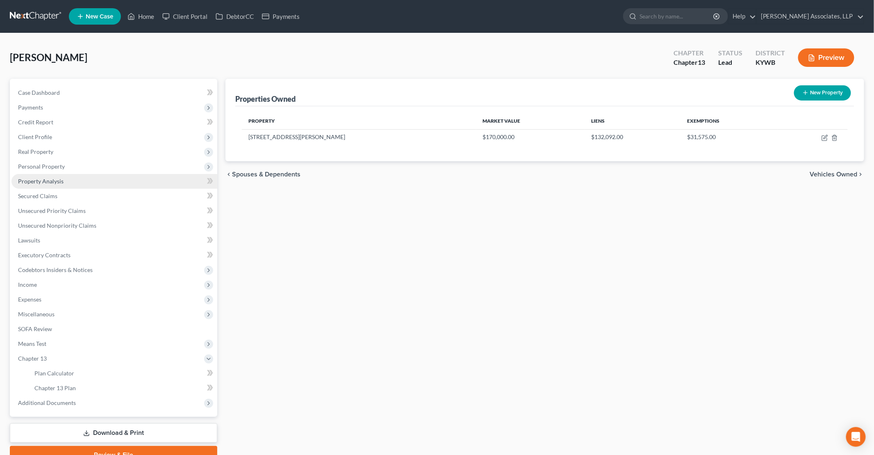
click at [45, 181] on span "Property Analysis" at bounding box center [41, 181] width 46 height 7
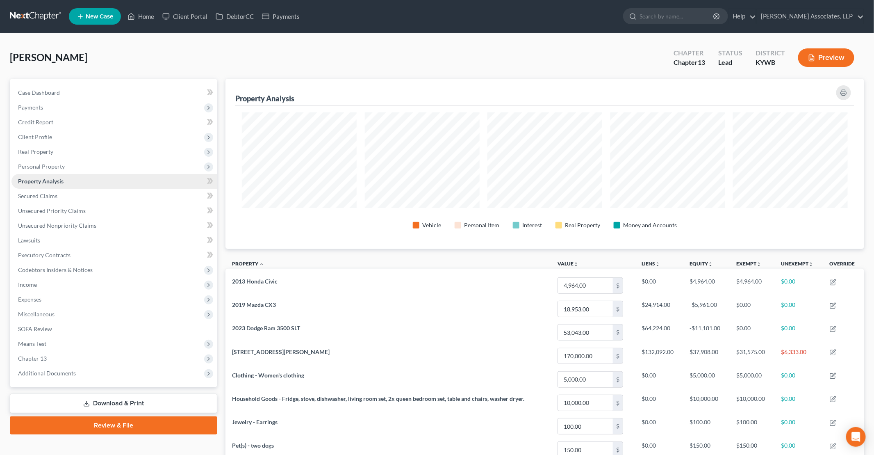
scroll to position [170, 639]
click at [47, 315] on span "Miscellaneous" at bounding box center [36, 313] width 37 height 7
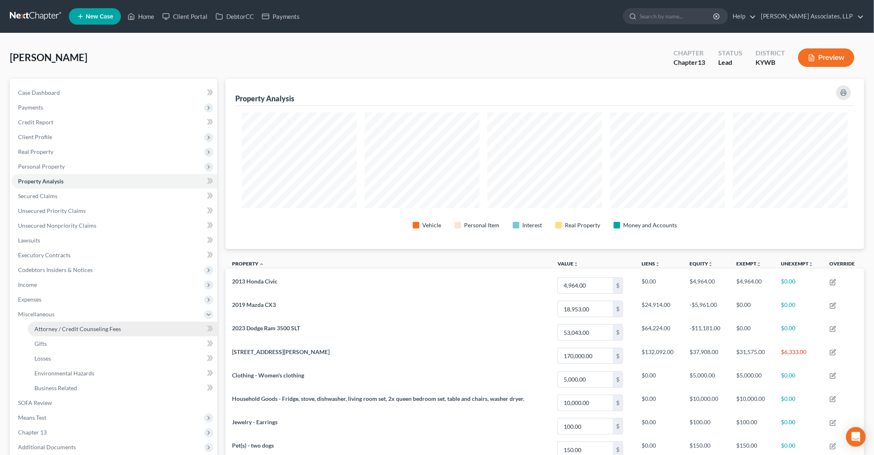
click at [54, 329] on span "Attorney / Credit Counseling Fees" at bounding box center [77, 328] width 87 height 7
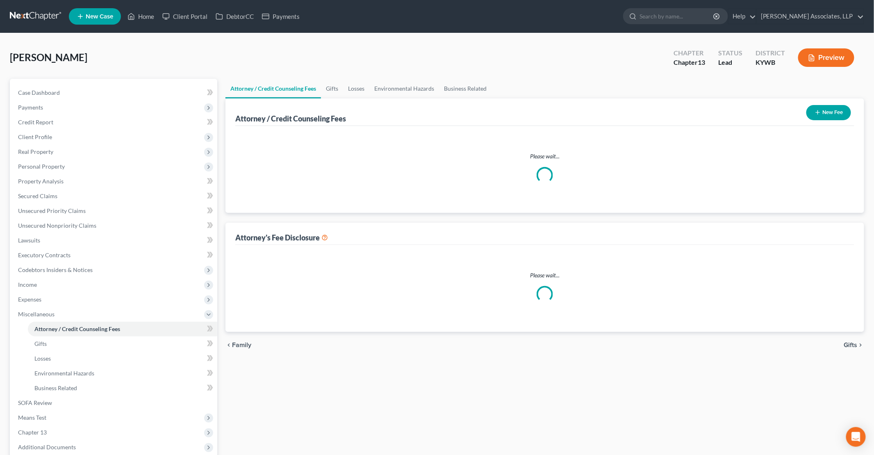
select select "0"
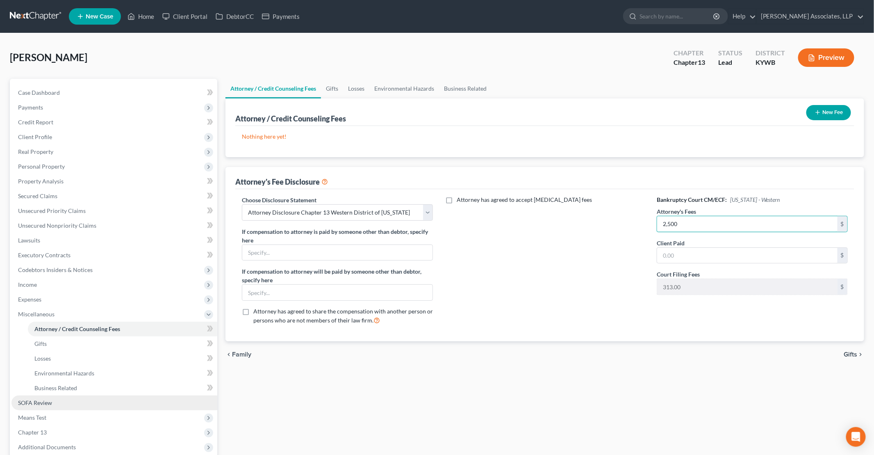
type input "2,500"
click at [127, 401] on link "SOFA Review" at bounding box center [114, 402] width 206 height 15
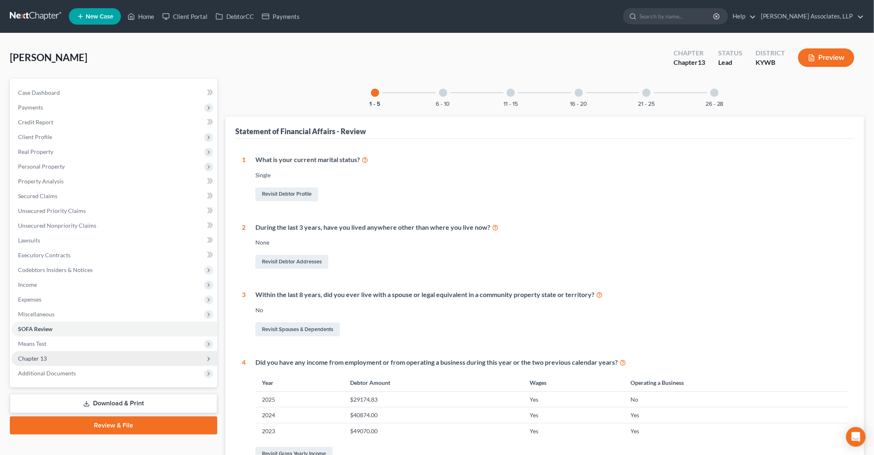
click at [38, 359] on span "Chapter 13" at bounding box center [32, 358] width 29 height 7
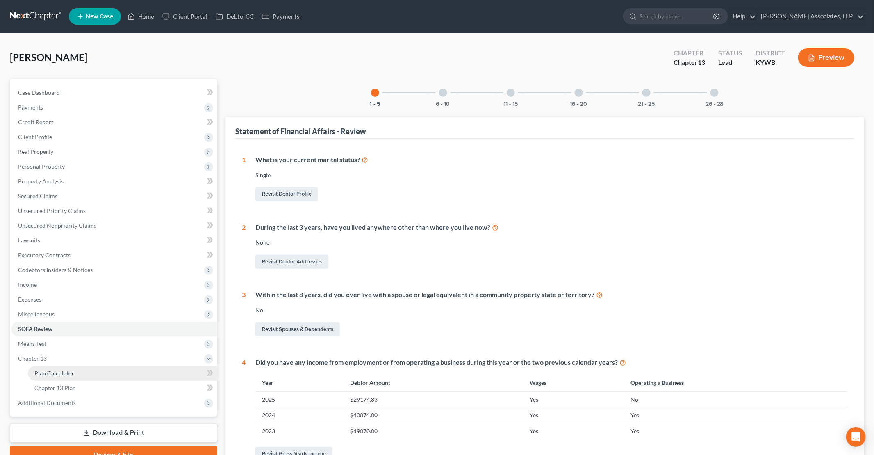
click at [62, 372] on span "Plan Calculator" at bounding box center [54, 373] width 40 height 7
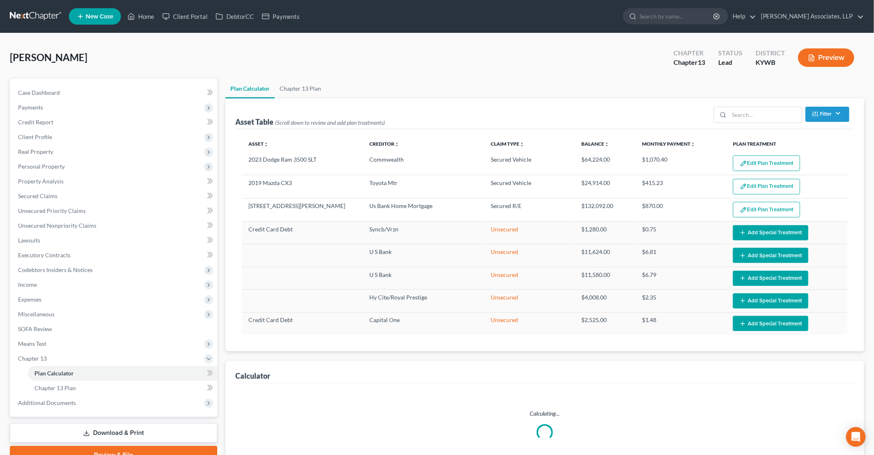
select select "59"
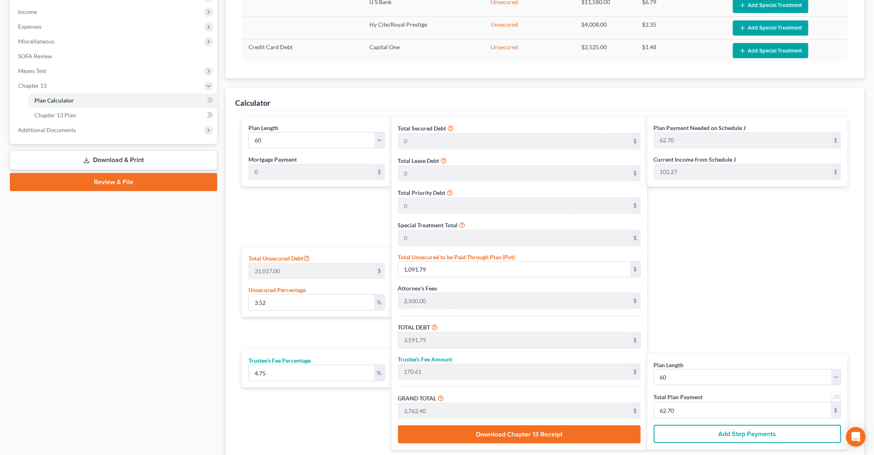
scroll to position [287, 0]
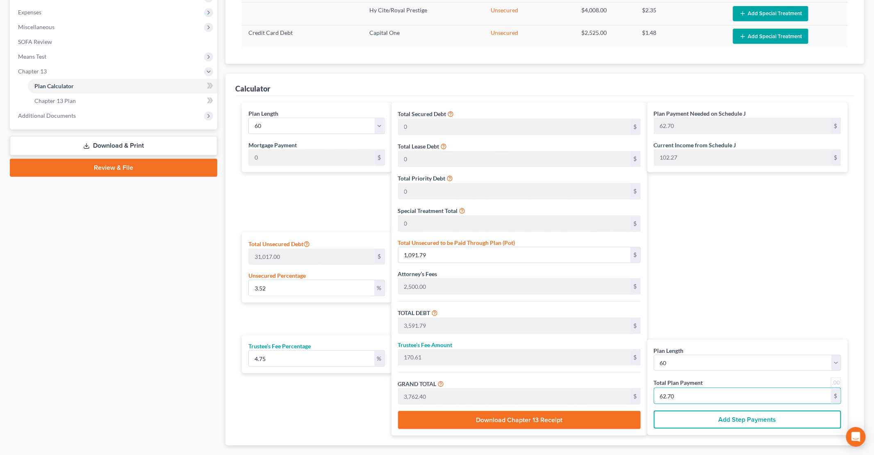
type input "0"
click at [309, 405] on div "Plan Length 1 2 3 4 5 6 7 8 9 10 11 12 13 14 15 16 17 18 19 20 21 22 23 24 25 2…" at bounding box center [315, 269] width 154 height 333
click at [303, 308] on div "Plan Length 1 2 3 4 5 6 7 8 9 10 11 12 13 14 15 16 17 18 19 20 21 22 23 24 25 2…" at bounding box center [315, 269] width 154 height 333
click at [282, 285] on input "10.41" at bounding box center [311, 288] width 125 height 16
click at [285, 287] on input "10.41" at bounding box center [311, 288] width 125 height 16
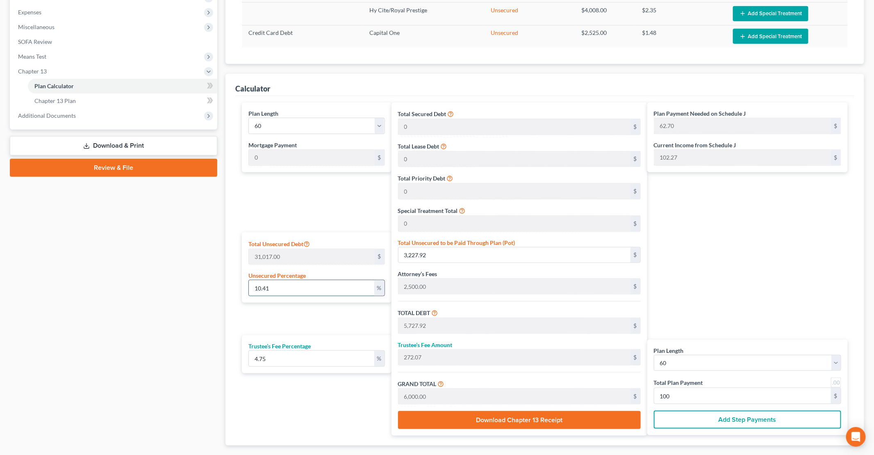
click at [290, 290] on input "10.41" at bounding box center [311, 288] width 125 height 16
drag, startPoint x: 290, startPoint y: 290, endPoint x: 248, endPoint y: 297, distance: 42.8
click at [256, 295] on div "Total Unsecured Debt 31,017.00 $ Unsecured Percentage 10.41 %" at bounding box center [317, 267] width 150 height 71
click at [423, 397] on input "97.79" at bounding box center [743, 396] width 177 height 16
click at [423, 298] on div "Plan Payment Needed on Schedule J 97.79 $ Current Income from Schedule J 102.27…" at bounding box center [750, 269] width 205 height 333
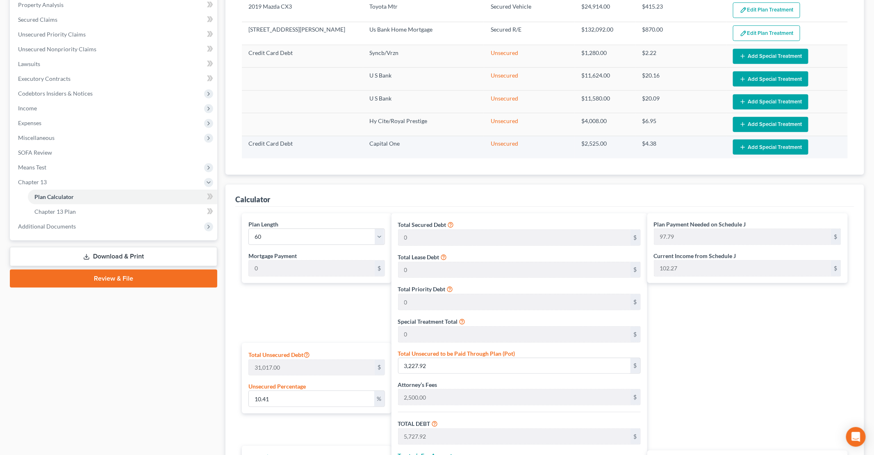
scroll to position [0, 0]
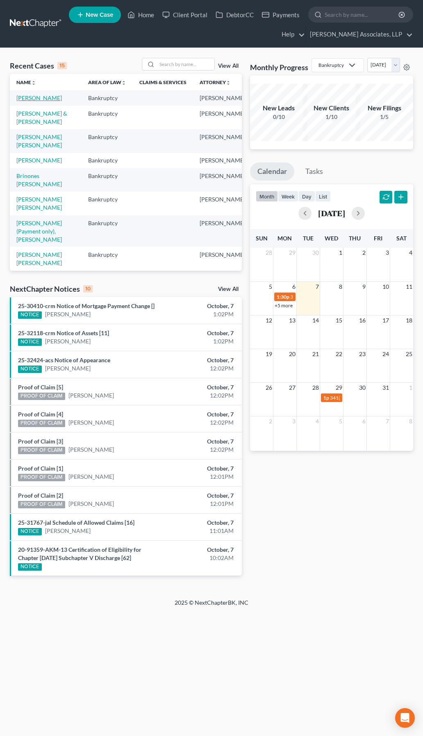
click at [21, 101] on link "[PERSON_NAME]" at bounding box center [39, 97] width 46 height 7
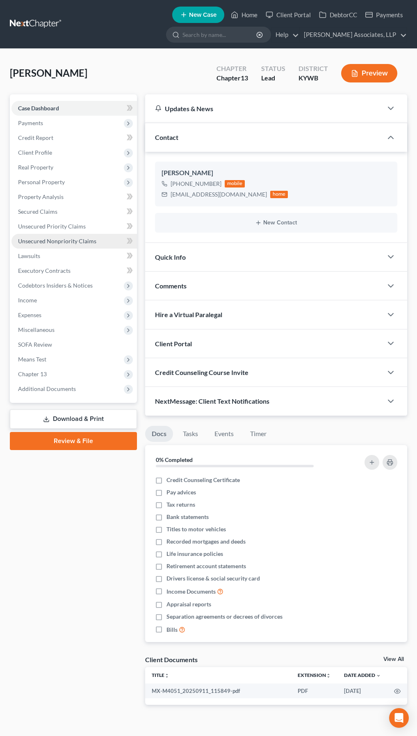
click at [39, 241] on span "Unsecured Nonpriority Claims" at bounding box center [57, 240] width 78 height 7
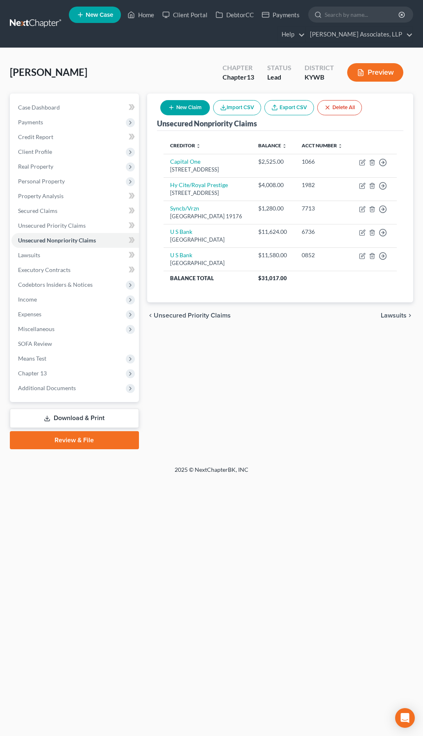
click at [180, 107] on button "New Claim" at bounding box center [185, 107] width 50 height 15
select select "0"
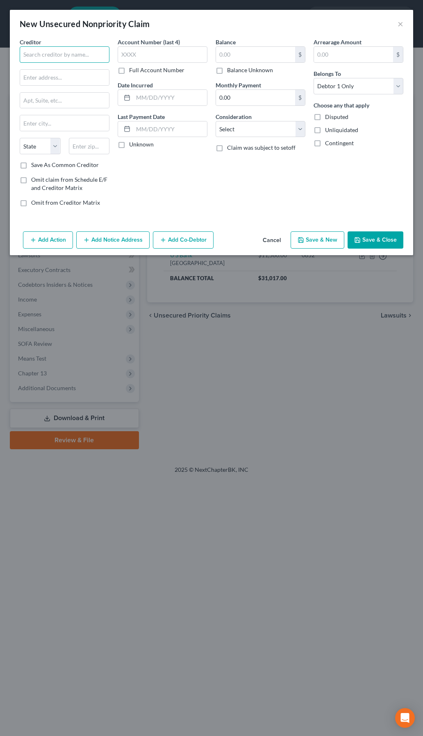
click at [73, 57] on input "text" at bounding box center [65, 54] width 90 height 16
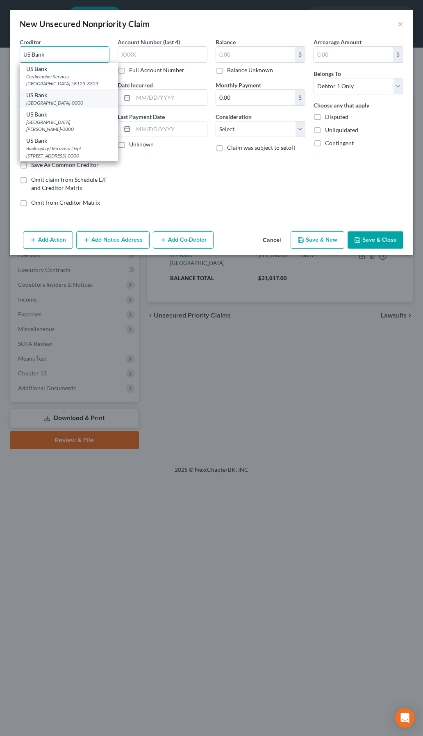
type input "US Bank"
click at [74, 103] on div "PO Box 108, Saint Louis, MO 63166-0000" at bounding box center [68, 102] width 85 height 7
type input "PO Box 108"
type input "Saint Louis"
select select "26"
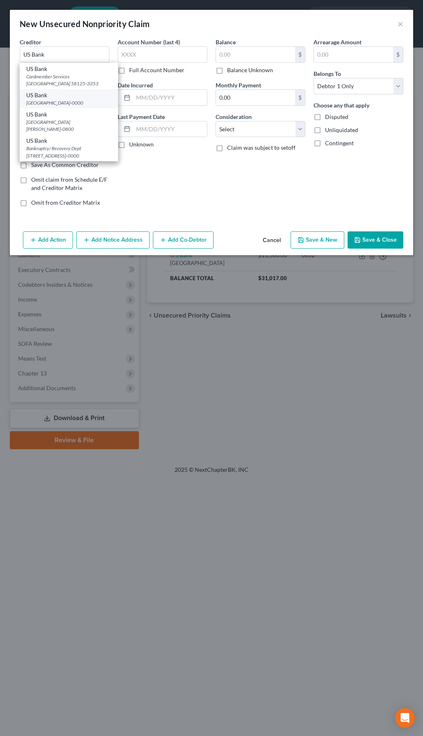
type input "63166-0000"
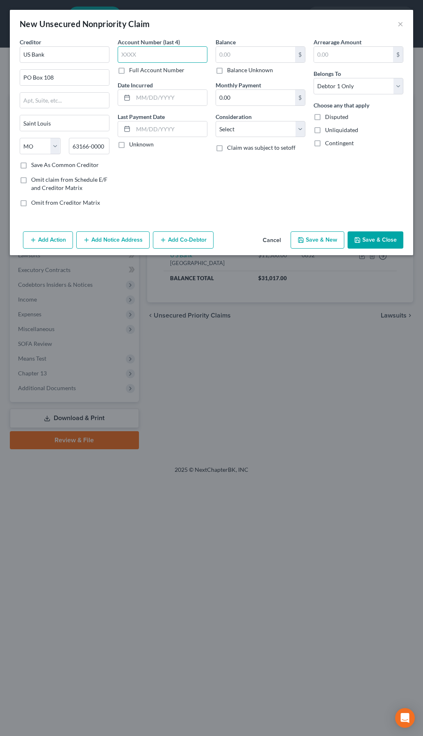
click at [144, 54] on input "text" at bounding box center [163, 54] width 90 height 16
type input "0324"
click at [244, 70] on label "Balance Unknown" at bounding box center [250, 70] width 46 height 8
click at [236, 70] on input "Balance Unknown" at bounding box center [232, 68] width 5 height 5
checkbox input "true"
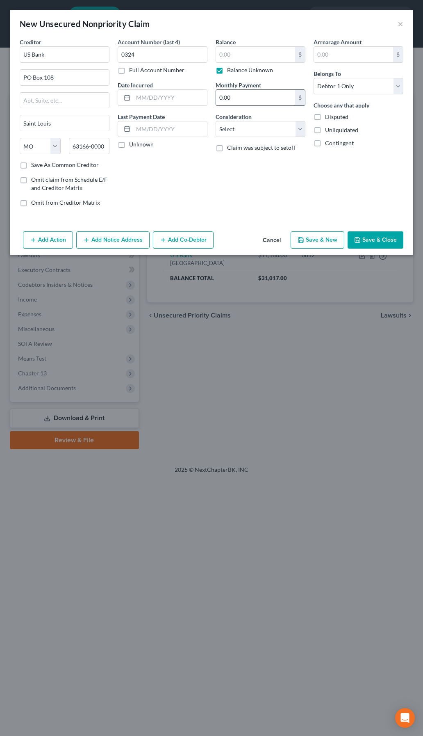
type input "0.00"
click at [386, 242] on button "Save & Close" at bounding box center [376, 239] width 56 height 17
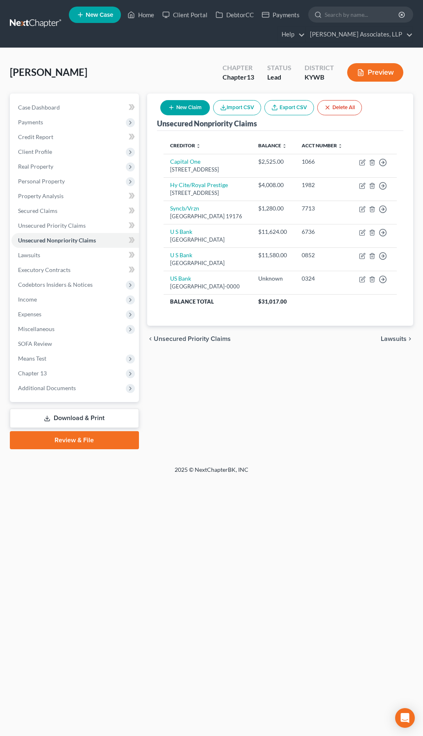
click at [191, 109] on button "New Claim" at bounding box center [185, 107] width 50 height 15
select select "0"
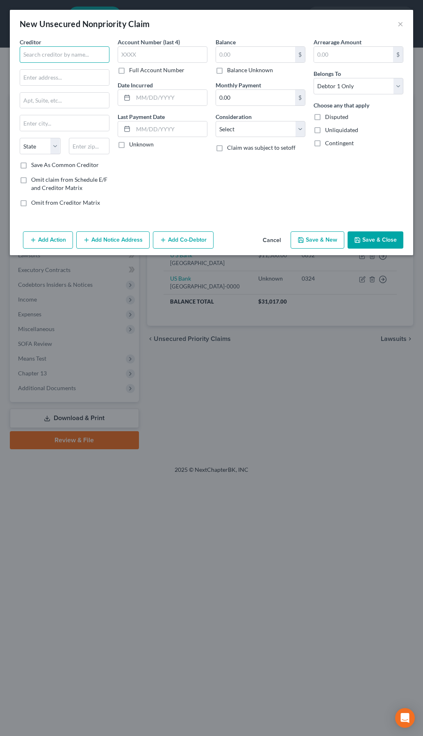
click at [87, 55] on input "text" at bounding box center [65, 54] width 90 height 16
type input "u"
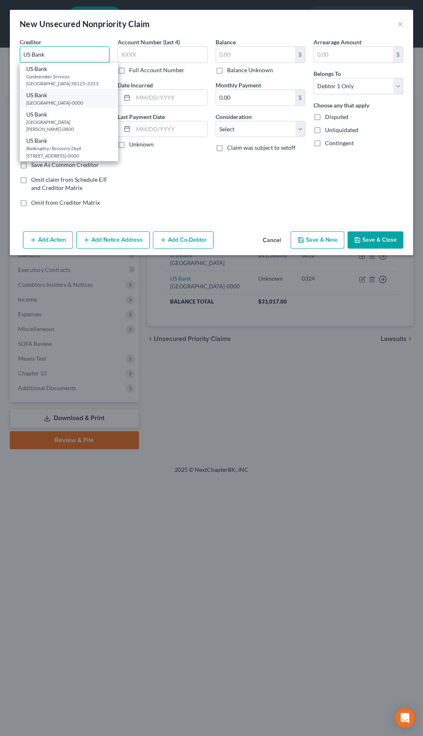
type input "US Bank"
click at [61, 104] on div "PO Box 108, Saint Louis, MO 63166-0000" at bounding box center [68, 102] width 85 height 7
type input "PO Box 108"
type input "Saint Louis"
select select "26"
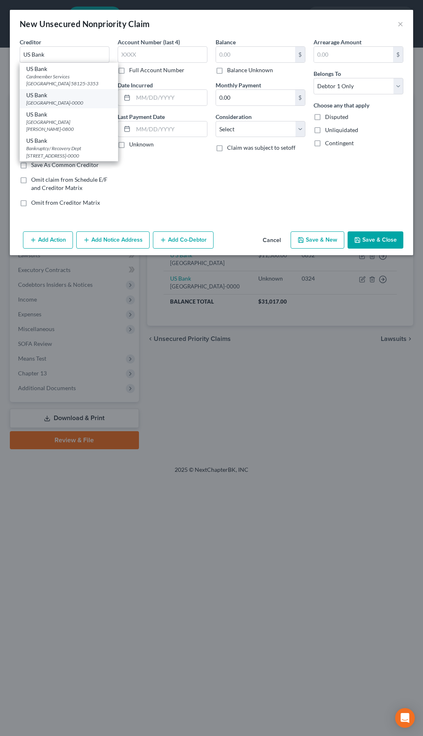
type input "63166-0000"
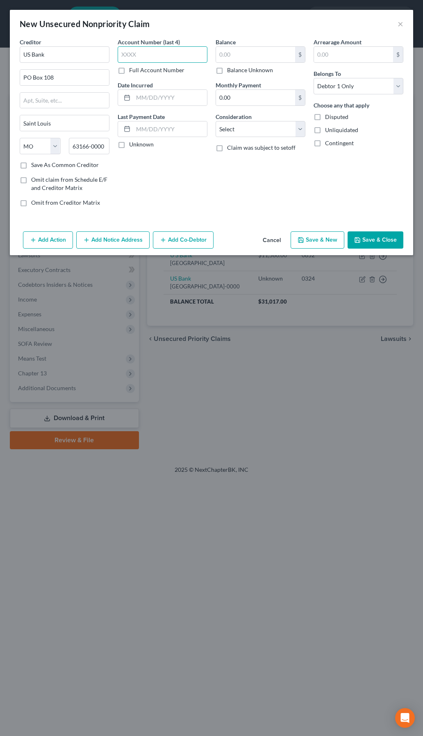
click at [162, 58] on input "text" at bounding box center [163, 54] width 90 height 16
type input "7249"
click at [80, 52] on input "US Bank" at bounding box center [65, 54] width 90 height 16
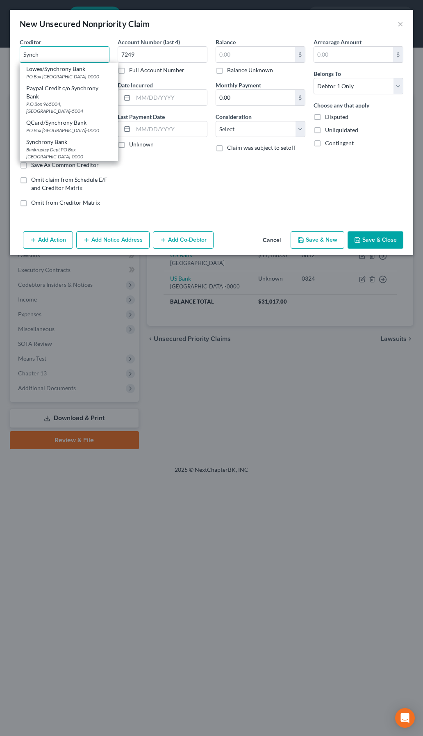
type input "Synch"
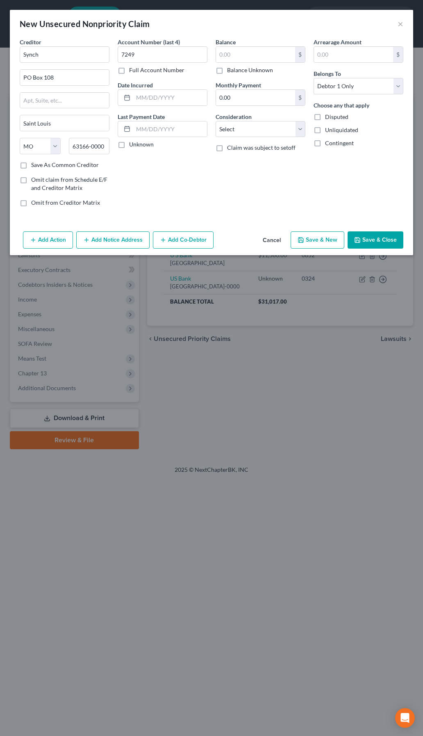
drag, startPoint x: 162, startPoint y: 19, endPoint x: 220, endPoint y: 34, distance: 60.6
click at [180, 48] on div "New Unsecured Nonpriority Claim × Creditor * Synch PO Box 108 Saint Louis State…" at bounding box center [212, 132] width 404 height 245
click at [401, 22] on button "×" at bounding box center [401, 24] width 6 height 10
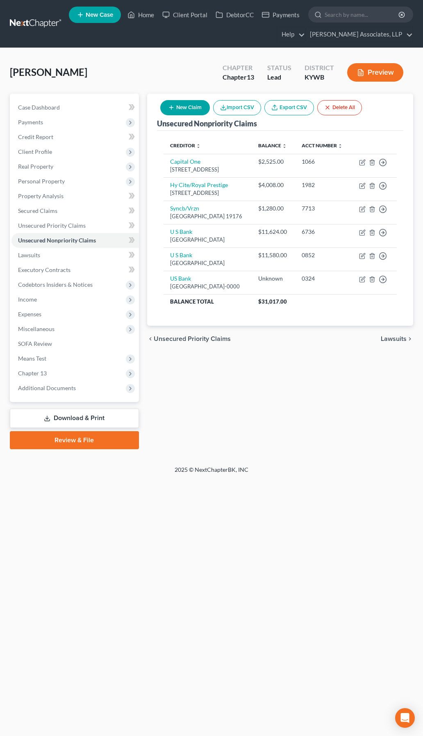
click at [188, 107] on button "New Claim" at bounding box center [185, 107] width 50 height 15
select select "0"
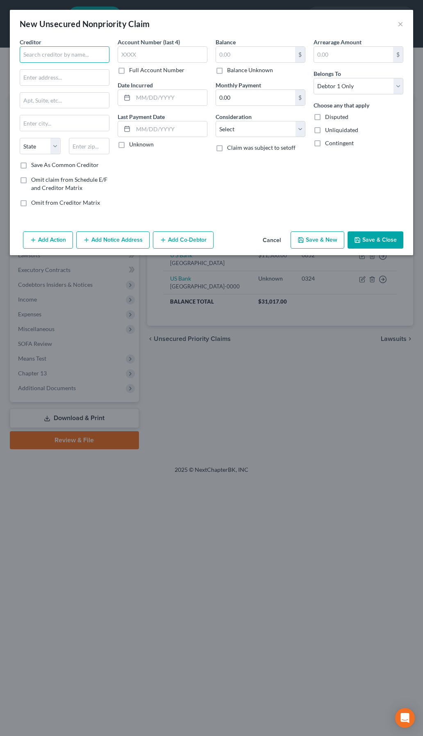
click at [78, 56] on input "text" at bounding box center [65, 54] width 90 height 16
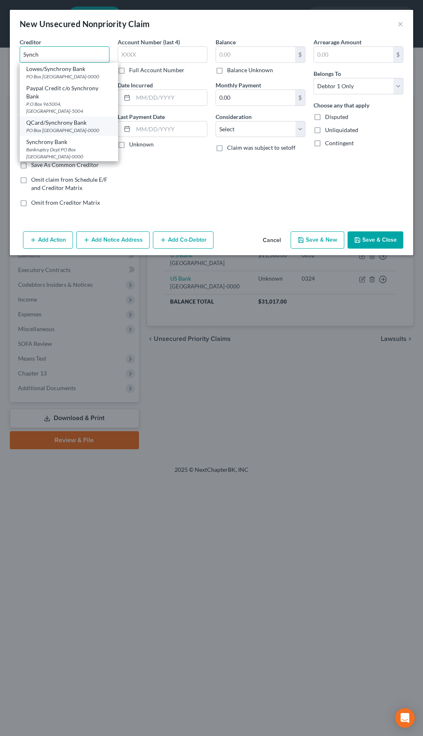
scroll to position [41, 0]
click at [70, 125] on div "Bankruptcy Dept PO Box 965060, Orlando, FL 32896-0000" at bounding box center [68, 132] width 85 height 14
type input "Synchrony Bank"
type input "Bankruptcy Dept"
type input "PO Box 965060"
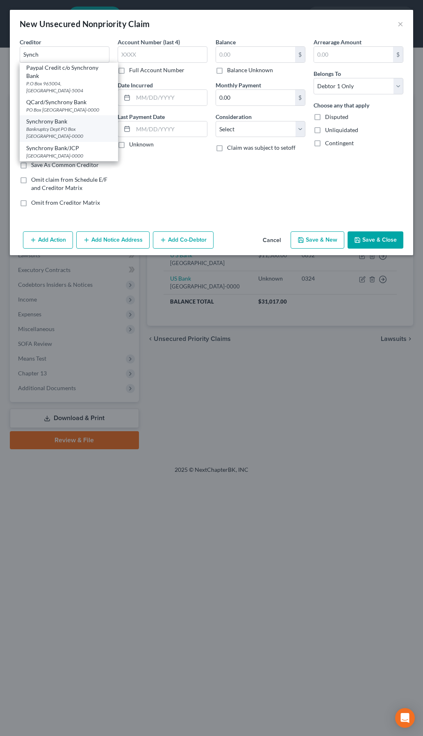
type input "Orlando"
select select "9"
type input "32896-0000"
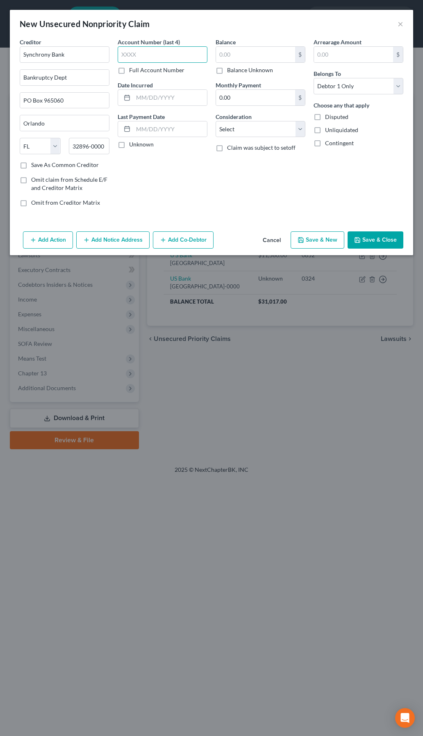
click at [139, 55] on input "text" at bounding box center [163, 54] width 90 height 16
type input "7249"
drag, startPoint x: 211, startPoint y: 72, endPoint x: 223, endPoint y: 70, distance: 11.7
click at [219, 71] on div "Creditor * Synchrony Bank Bankruptcy Dept PO Box 965060 Orlando State AL AK AR …" at bounding box center [212, 126] width 392 height 176
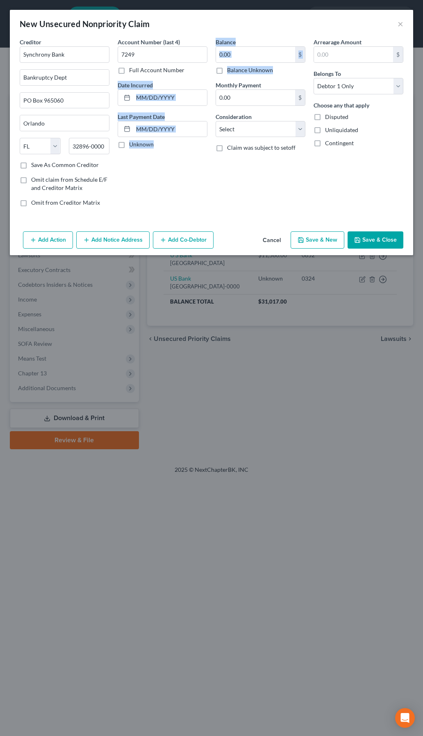
click at [227, 69] on label "Balance Unknown" at bounding box center [250, 70] width 46 height 8
click at [230, 69] on input "Balance Unknown" at bounding box center [232, 68] width 5 height 5
checkbox input "true"
type input "0.00"
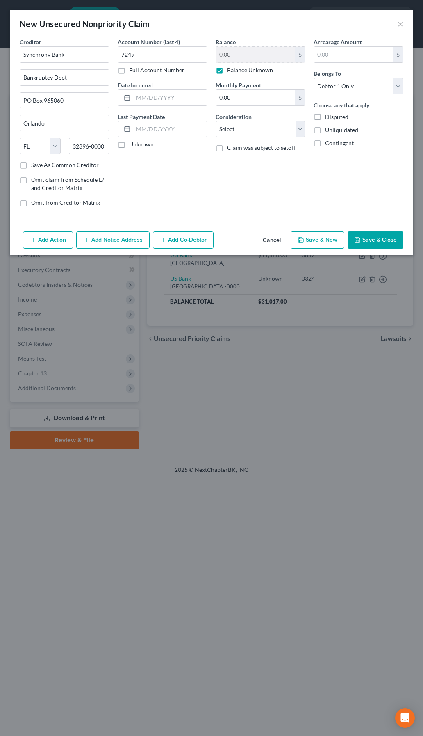
click at [384, 241] on button "Save & Close" at bounding box center [376, 239] width 56 height 17
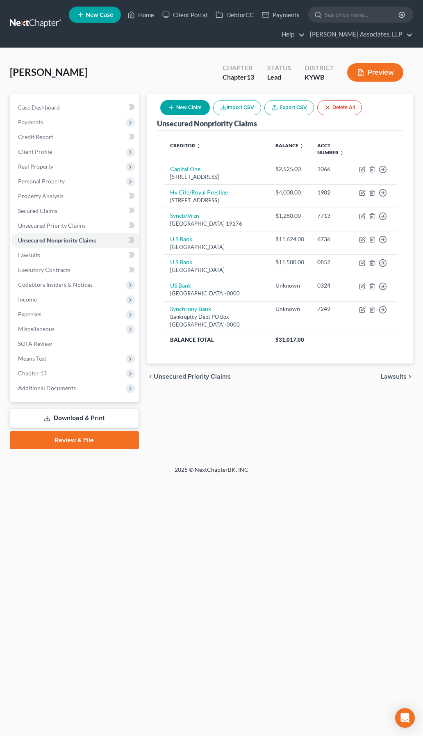
click at [190, 109] on button "New Claim" at bounding box center [185, 107] width 50 height 15
select select "0"
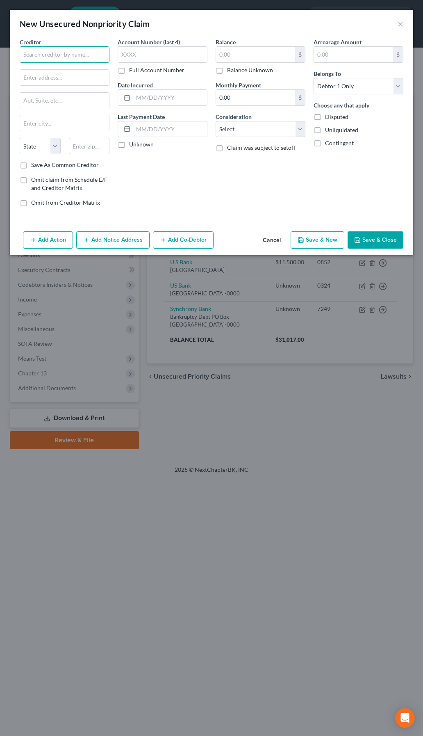
click at [67, 52] on input "text" at bounding box center [65, 54] width 90 height 16
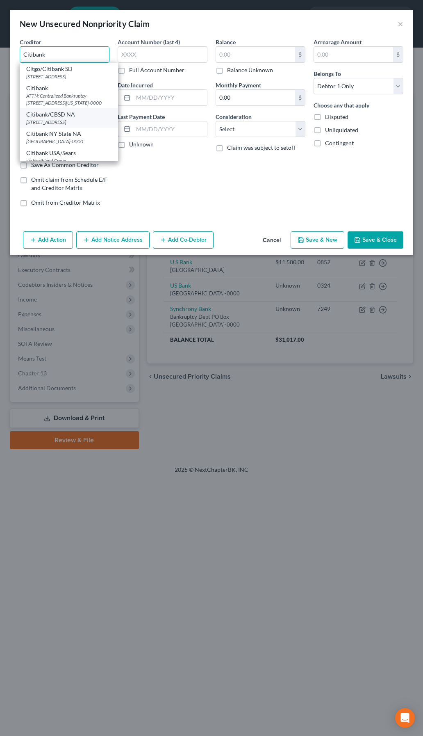
type input "Citibank"
drag, startPoint x: 71, startPoint y: 121, endPoint x: 66, endPoint y: 105, distance: 16.7
click at [66, 105] on div "Citgo/Citibank SD PO Box 6497, Sioux Falls, SD 57117-6497 Citibank ATTN: Centra…" at bounding box center [69, 112] width 98 height 98
drag, startPoint x: 65, startPoint y: 105, endPoint x: 48, endPoint y: 103, distance: 17.3
click at [48, 103] on div "ATTN: Centralized Bankruptcy PO Box 20507, Kansas City, MO 64195-0000" at bounding box center [68, 99] width 85 height 14
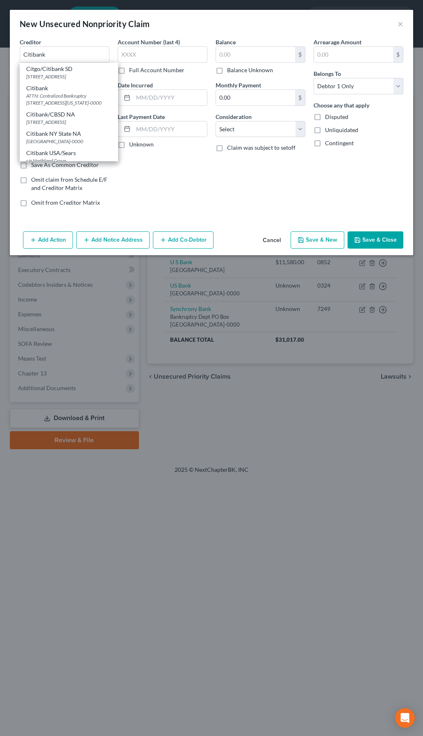
type input "ATTN: Centralized Bankruptcy"
type input "PO Box 20507"
type input "Kansas City"
select select "26"
type input "64195-0000"
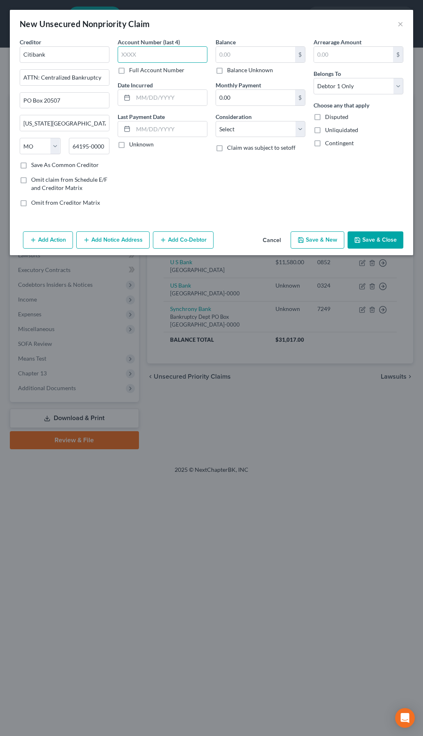
click at [155, 52] on input "text" at bounding box center [163, 54] width 90 height 16
type input "5670"
click at [233, 70] on label "Balance Unknown" at bounding box center [250, 70] width 46 height 8
click at [233, 70] on input "Balance Unknown" at bounding box center [232, 68] width 5 height 5
checkbox input "true"
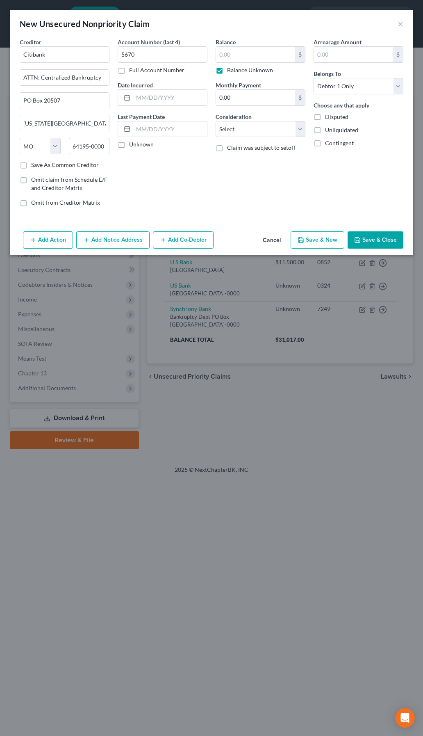
type input "0.00"
click at [375, 241] on button "Save & Close" at bounding box center [376, 239] width 56 height 17
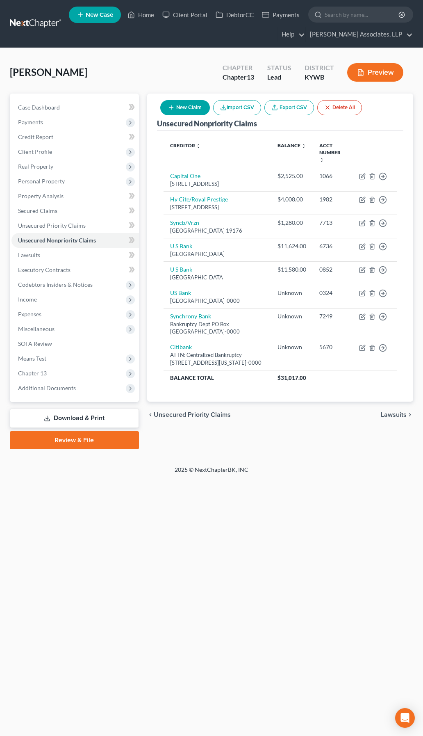
click at [170, 105] on icon "button" at bounding box center [171, 107] width 7 height 7
select select "0"
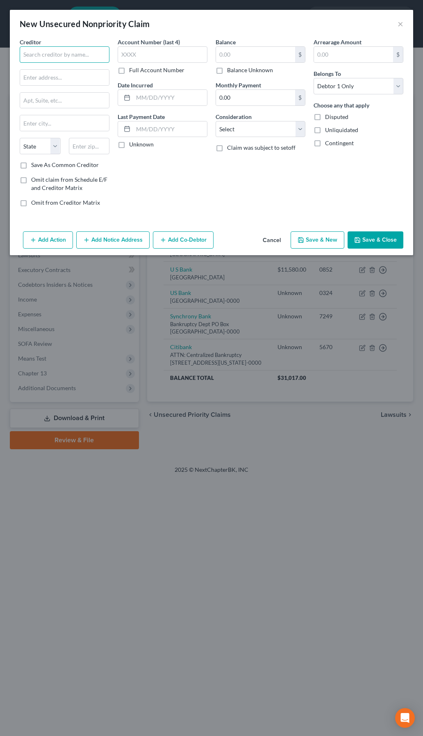
click at [72, 52] on input "text" at bounding box center [65, 54] width 90 height 16
type input "Vivint Smart Home"
type input "3401 Ashton Blvd"
type input "84043"
type input "Lehi"
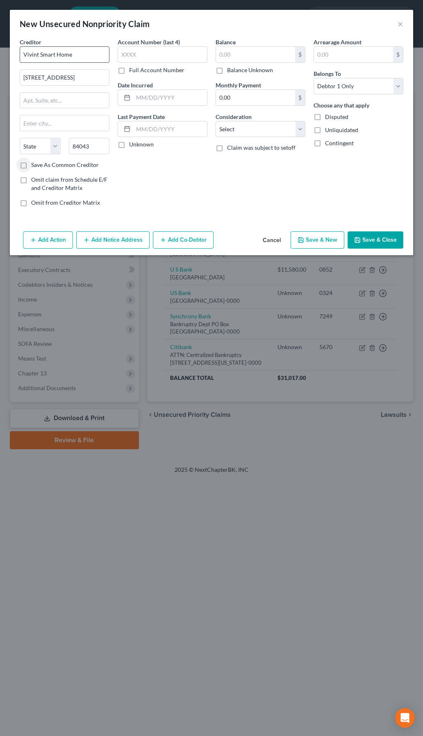
select select "46"
type input "0340"
click at [227, 72] on label "Balance Unknown" at bounding box center [250, 70] width 46 height 8
click at [230, 71] on input "Balance Unknown" at bounding box center [232, 68] width 5 height 5
checkbox input "true"
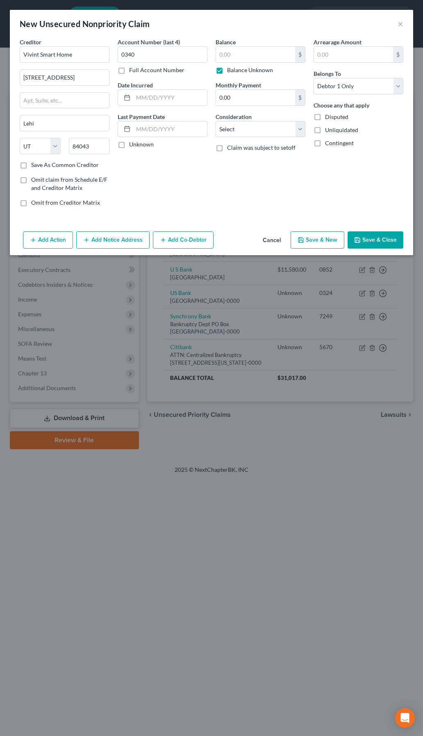
type input "0.00"
click at [387, 238] on button "Save & Close" at bounding box center [376, 239] width 56 height 17
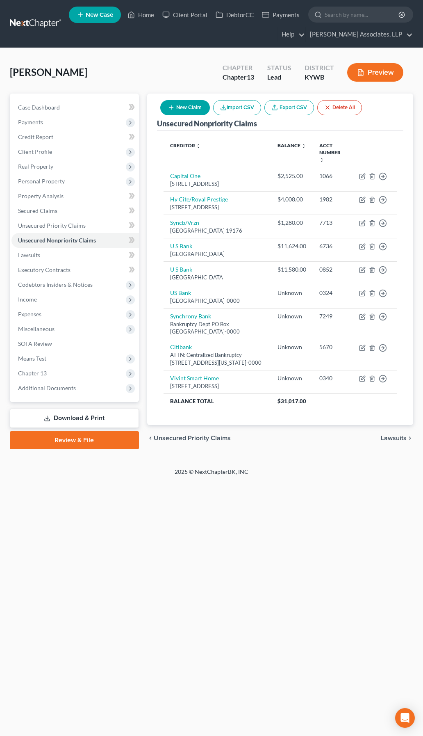
click at [191, 105] on button "New Claim" at bounding box center [185, 107] width 50 height 15
select select "0"
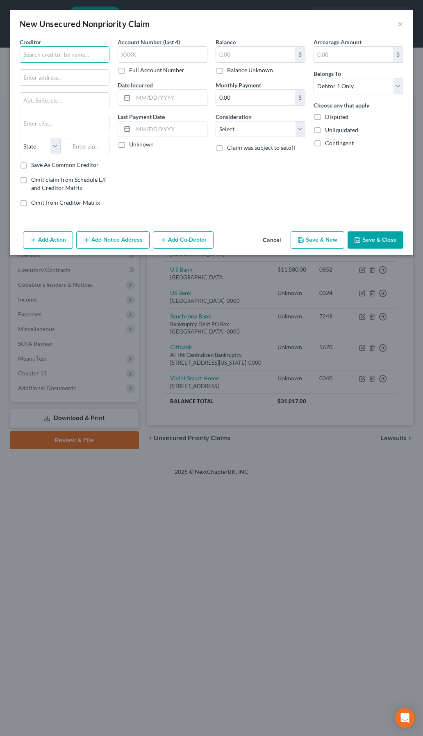
click at [83, 52] on input "text" at bounding box center [65, 54] width 90 height 16
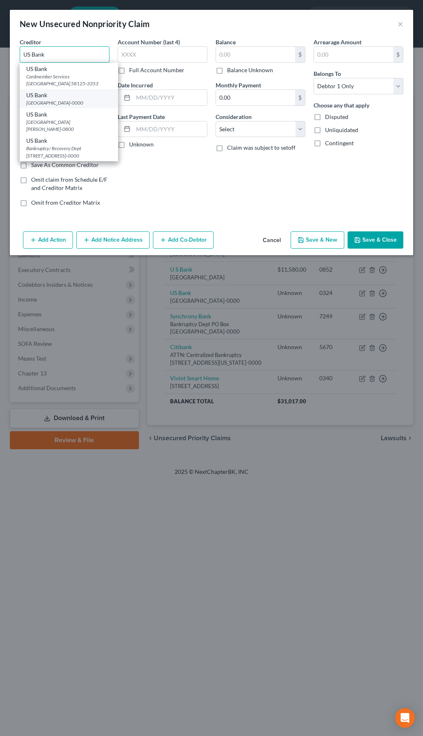
type input "US Bank"
click at [71, 99] on div "US Bank" at bounding box center [68, 95] width 85 height 8
type input "PO Box 108"
type input "Saint Louis"
select select "26"
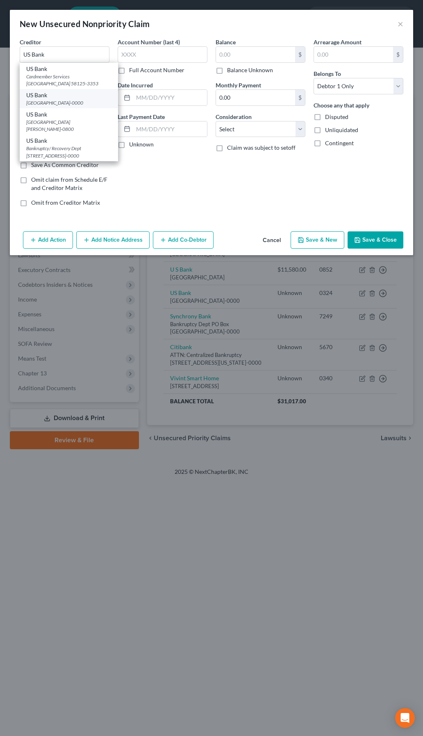
type input "63166-0000"
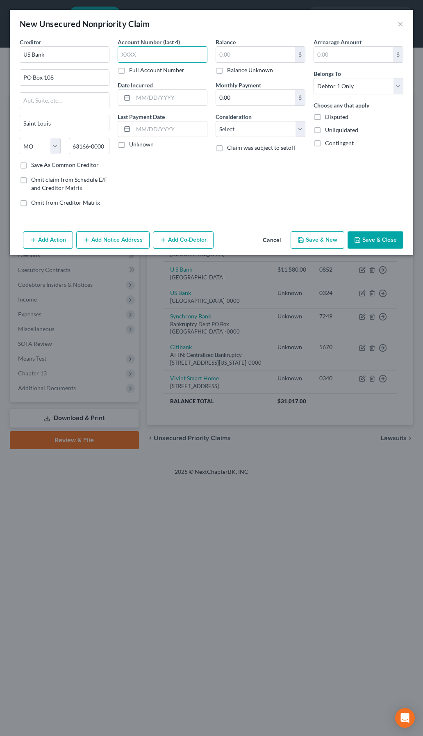
click at [153, 51] on input "text" at bounding box center [163, 54] width 90 height 16
type input "7533"
click at [274, 57] on input "text" at bounding box center [255, 55] width 79 height 16
type input "2,546.53"
click at [96, 240] on button "Add Notice Address" at bounding box center [112, 239] width 73 height 17
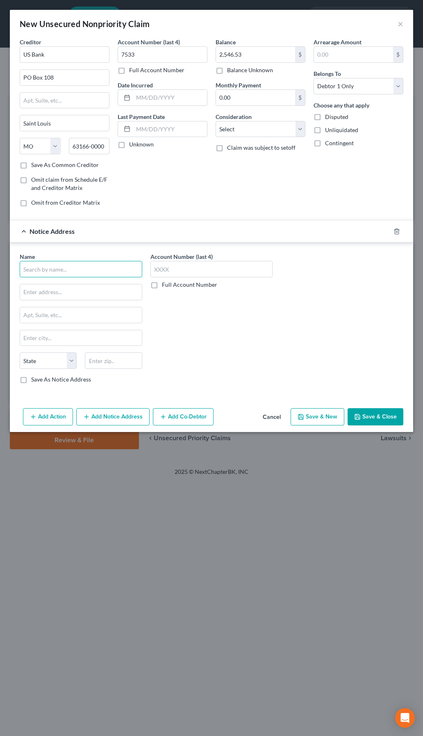
click at [94, 263] on input "text" at bounding box center [81, 269] width 123 height 16
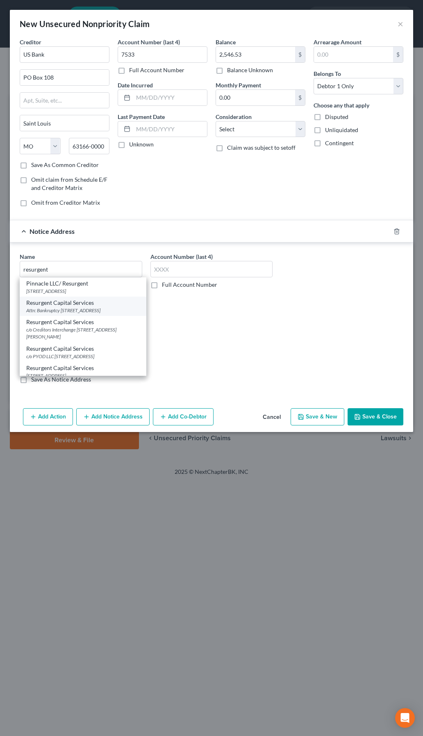
click at [88, 306] on div "Resurgent Capital Services" at bounding box center [83, 303] width 114 height 8
type input "Resurgent Capital Services"
type input "Attn: Bankruptcy"
type input "Po Box 10497"
type input "Greenville"
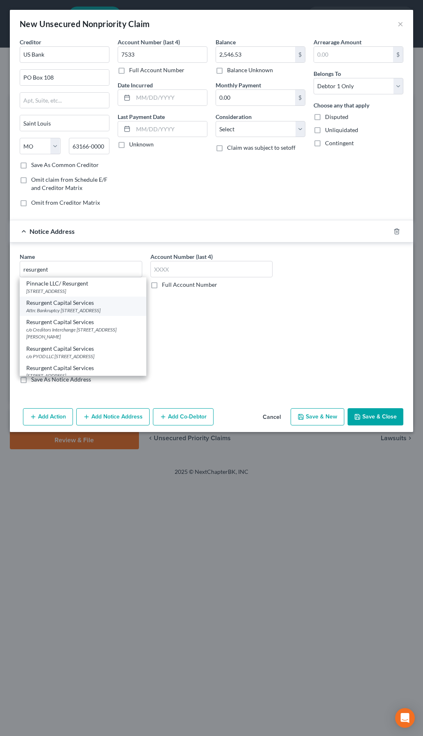
select select "42"
type input "29603"
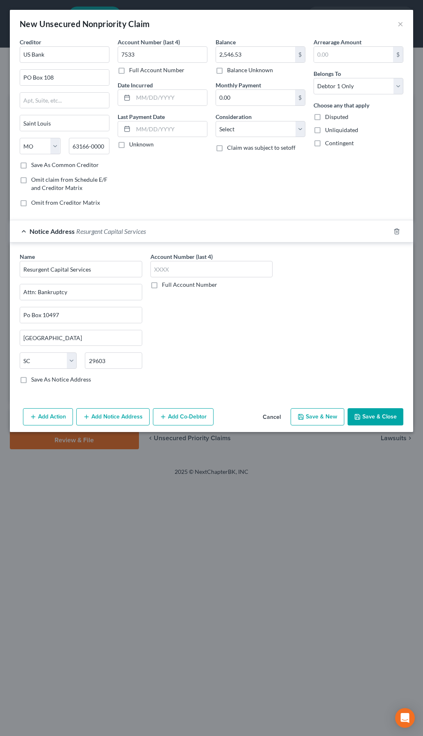
click at [389, 416] on button "Save & Close" at bounding box center [376, 416] width 56 height 17
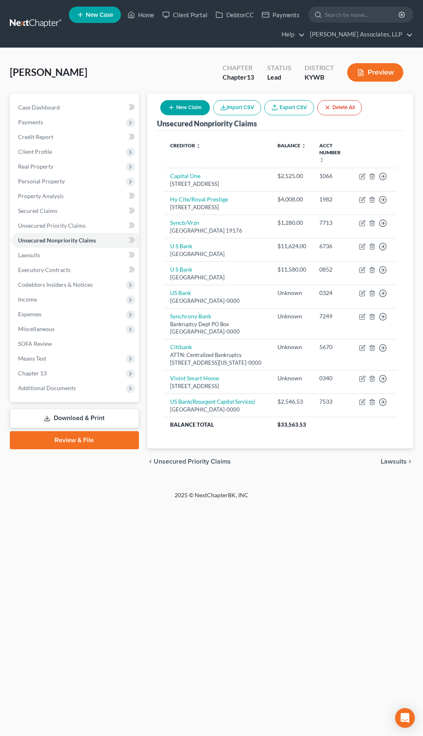
click at [178, 111] on button "New Claim" at bounding box center [185, 107] width 50 height 15
select select "0"
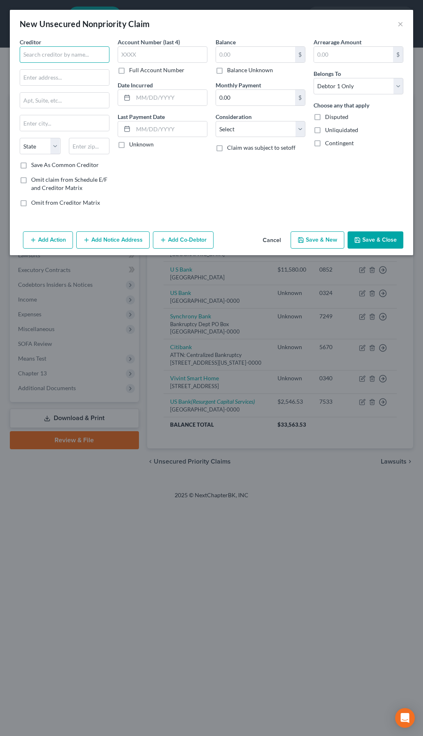
click at [97, 53] on input "text" at bounding box center [65, 54] width 90 height 16
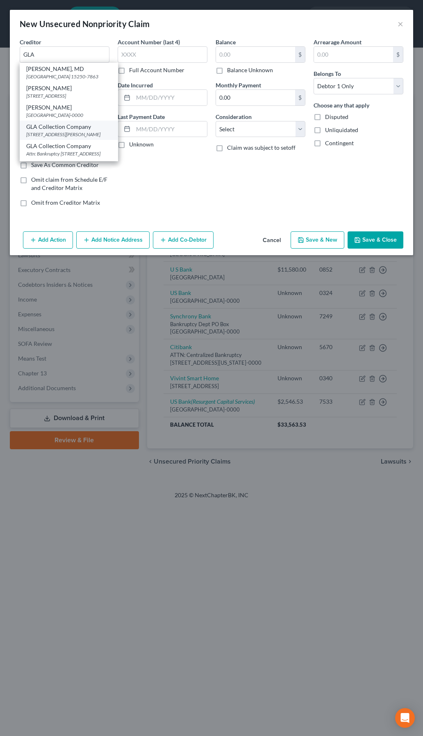
click at [77, 138] on div "2630 Gleeson Lane, Louisville, KY 40299" at bounding box center [68, 134] width 85 height 7
type input "GLA Collection Company"
type input "2630 Gleeson Lane"
type input "Louisville"
select select "18"
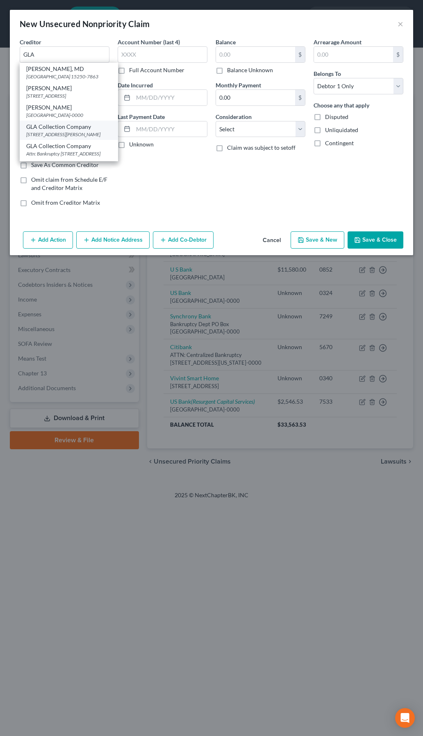
type input "40299"
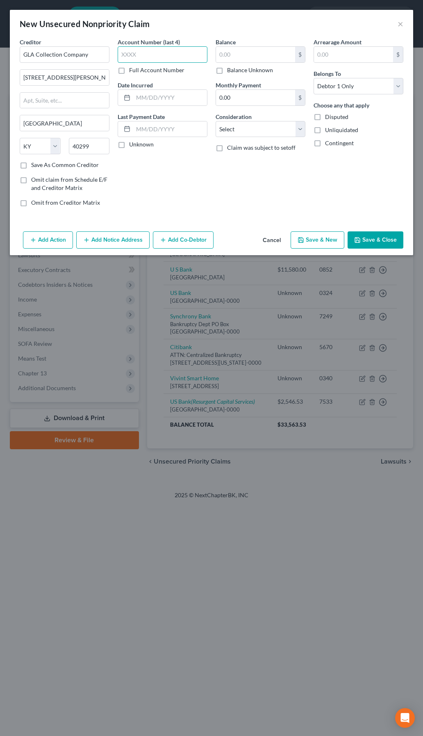
click at [164, 55] on input "text" at bounding box center [163, 54] width 90 height 16
click at [234, 52] on input "text" at bounding box center [255, 55] width 79 height 16
type input "38.04"
click at [387, 238] on button "Save & Close" at bounding box center [376, 239] width 56 height 17
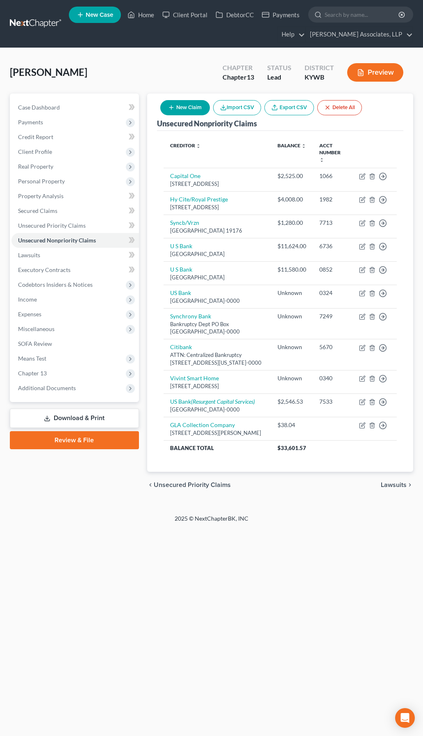
click at [180, 107] on button "New Claim" at bounding box center [185, 107] width 50 height 15
select select "0"
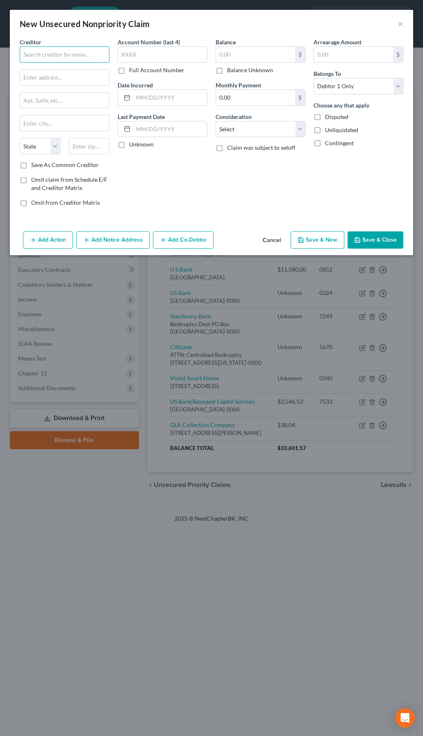
click at [89, 54] on input "text" at bounding box center [65, 54] width 90 height 16
type input "Milan Laser Hair Removal"
drag, startPoint x: 93, startPoint y: 80, endPoint x: 2, endPoint y: 83, distance: 91.1
click at [5, 83] on div "New Unsecured Nonpriority Claim × Creditor * Milan Laser Hair Removal 3660 Mall…" at bounding box center [211, 368] width 423 height 736
type input "12937 Shelbyville Rd"
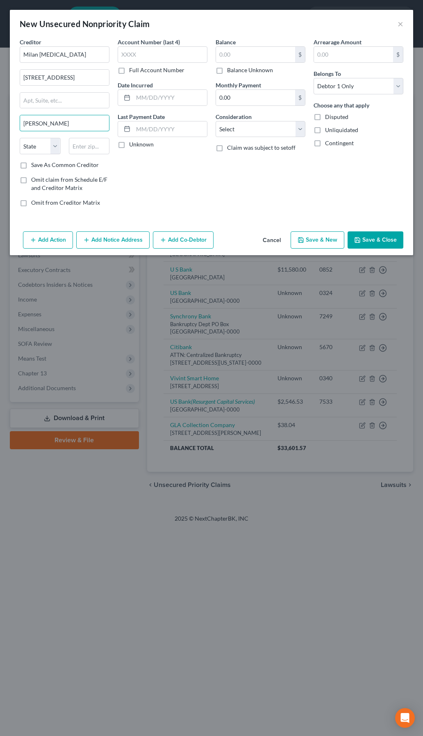
type input "Louisville"
select select "18"
type input "40243"
drag, startPoint x: 229, startPoint y: 71, endPoint x: 272, endPoint y: 77, distance: 43.0
click at [230, 71] on label "Balance Unknown" at bounding box center [250, 70] width 46 height 8
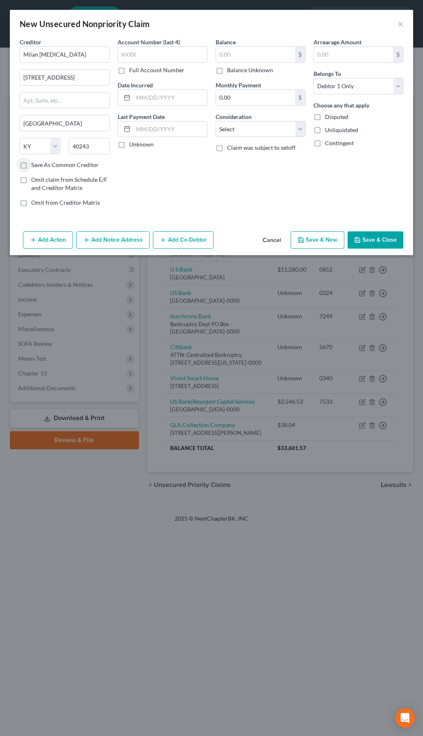
click at [230, 71] on input "Balance Unknown" at bounding box center [232, 68] width 5 height 5
checkbox input "true"
type input "0.00"
click at [379, 246] on button "Save & Close" at bounding box center [376, 239] width 56 height 17
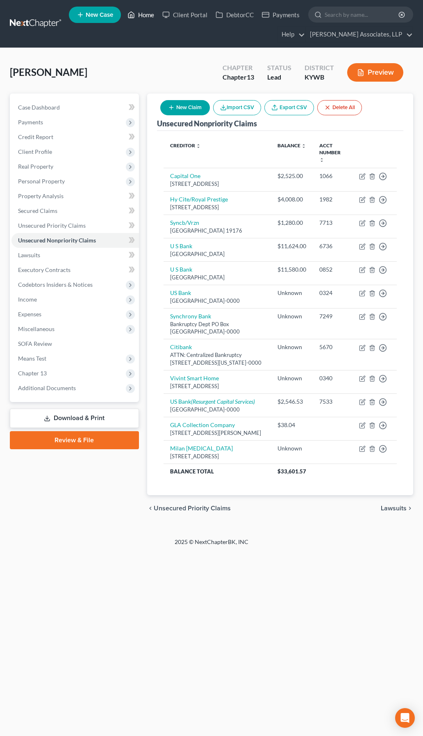
click at [148, 13] on link "Home" at bounding box center [140, 14] width 35 height 15
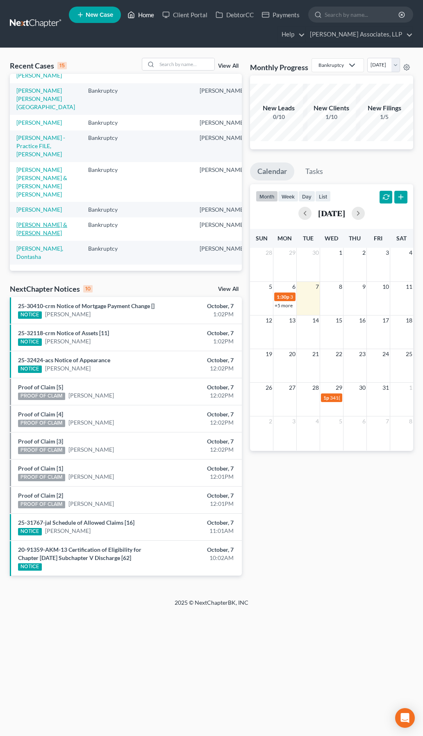
scroll to position [308, 0]
click at [194, 65] on input "search" at bounding box center [185, 64] width 57 height 12
type input "hardin"
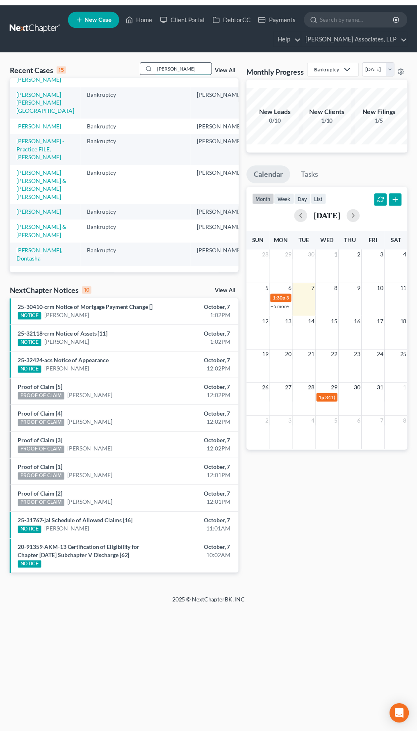
scroll to position [0, 0]
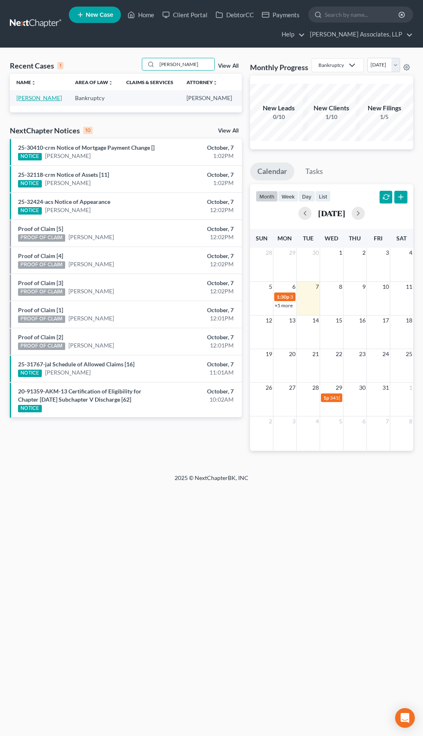
click at [21, 101] on link "[PERSON_NAME]" at bounding box center [39, 97] width 46 height 7
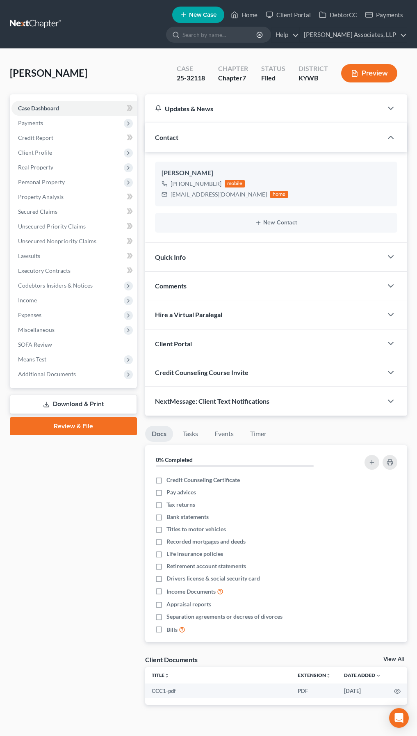
click at [370, 72] on button "Preview" at bounding box center [369, 73] width 56 height 18
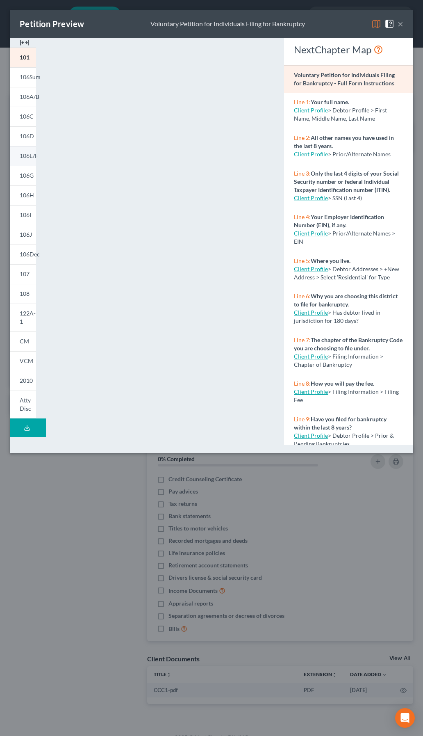
click at [27, 160] on link "106E/F" at bounding box center [23, 156] width 26 height 20
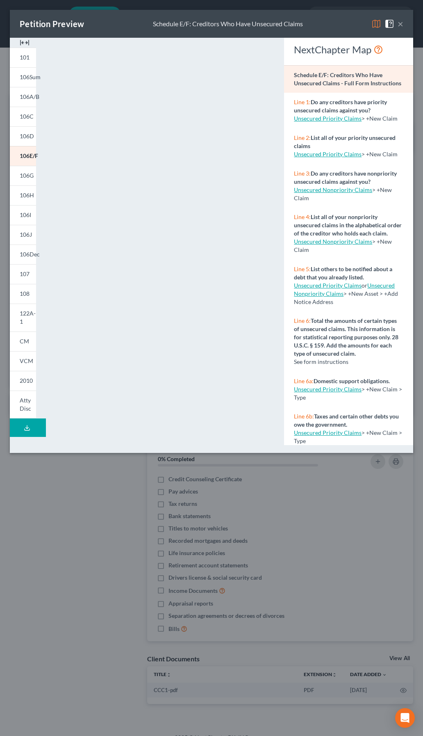
click at [399, 21] on button "×" at bounding box center [401, 24] width 6 height 10
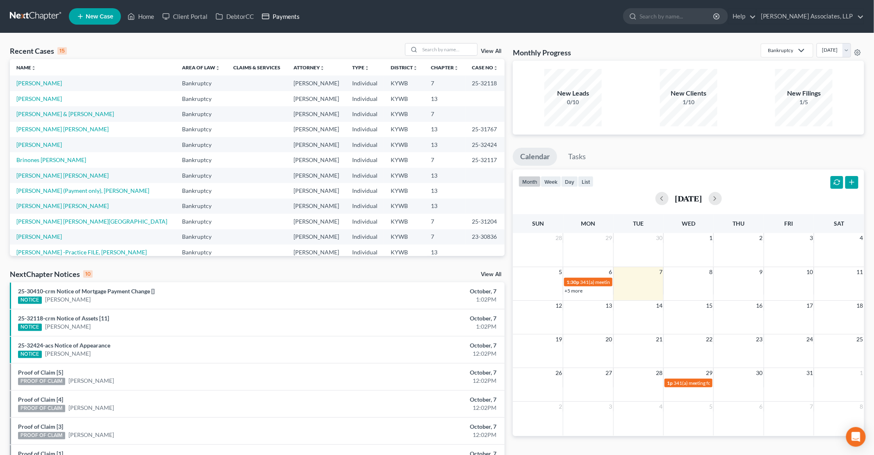
click at [284, 18] on link "Payments" at bounding box center [281, 16] width 46 height 15
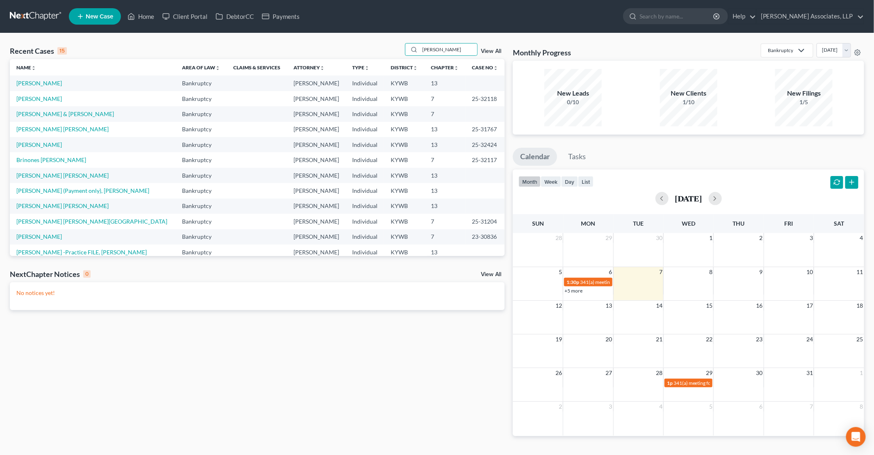
type input "[PERSON_NAME]"
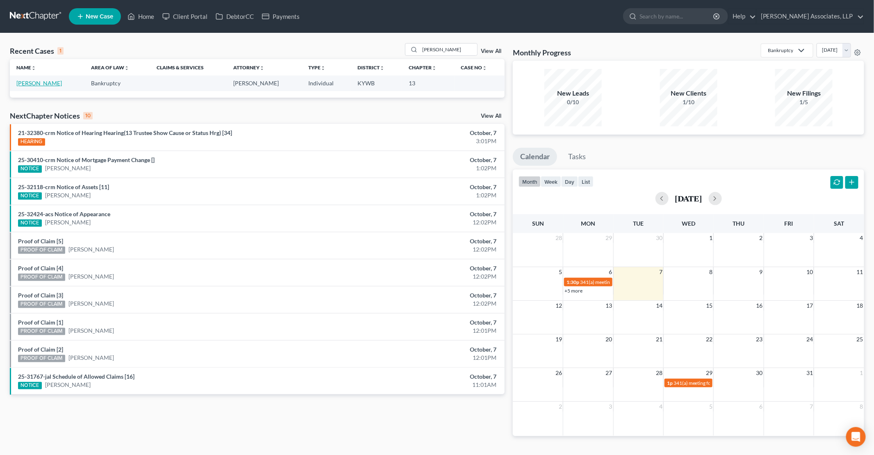
click at [38, 81] on link "[PERSON_NAME]" at bounding box center [39, 83] width 46 height 7
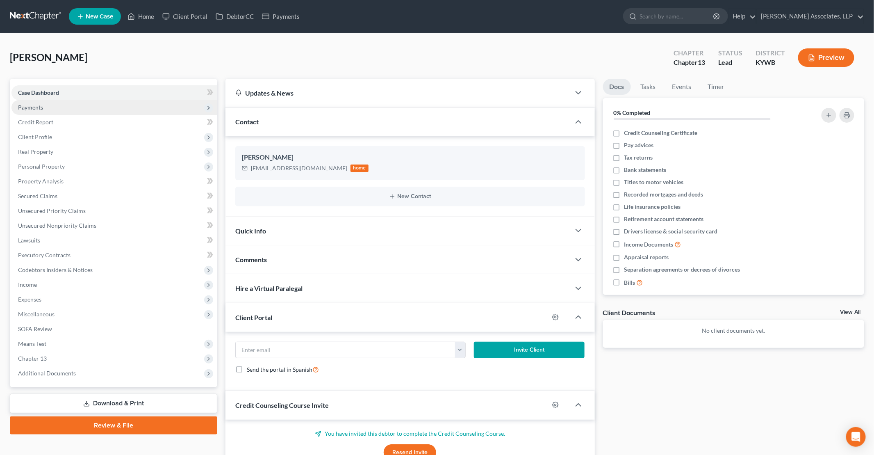
click at [40, 107] on span "Payments" at bounding box center [30, 107] width 25 height 7
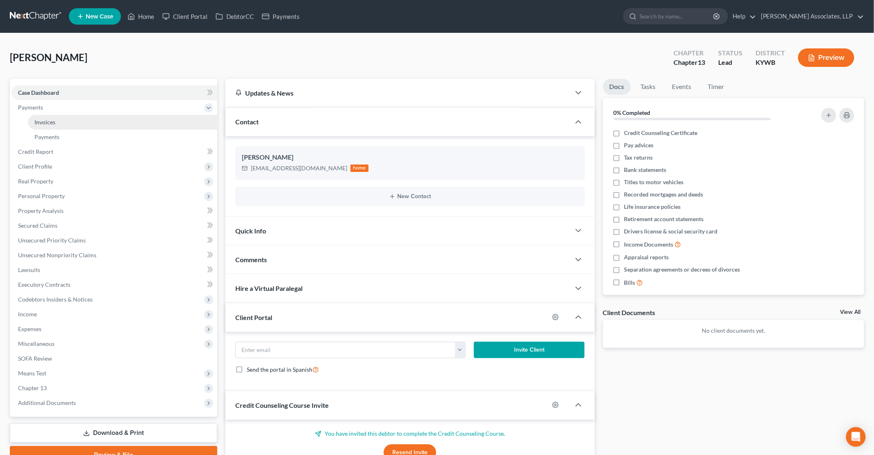
click at [45, 120] on span "Invoices" at bounding box center [44, 122] width 21 height 7
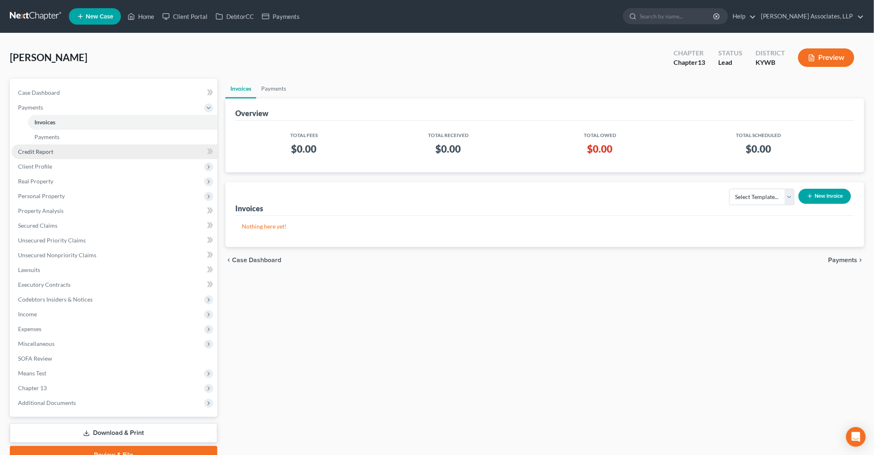
click at [35, 149] on span "Credit Report" at bounding box center [35, 151] width 35 height 7
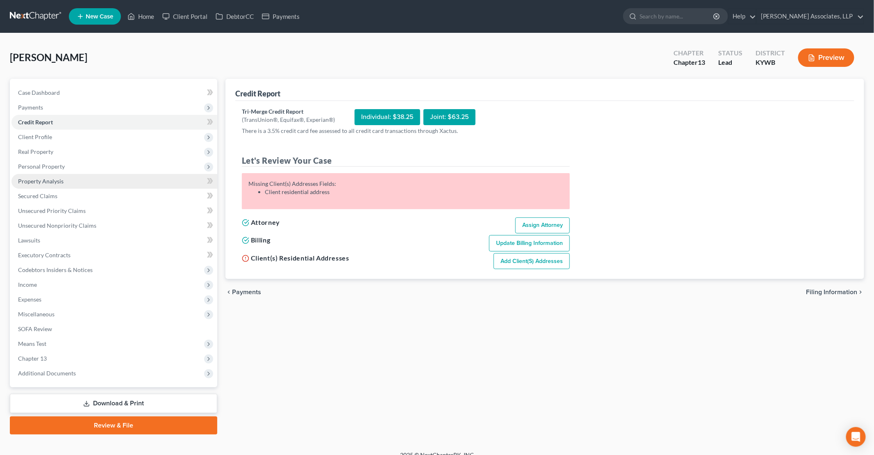
click at [56, 185] on link "Property Analysis" at bounding box center [114, 181] width 206 height 15
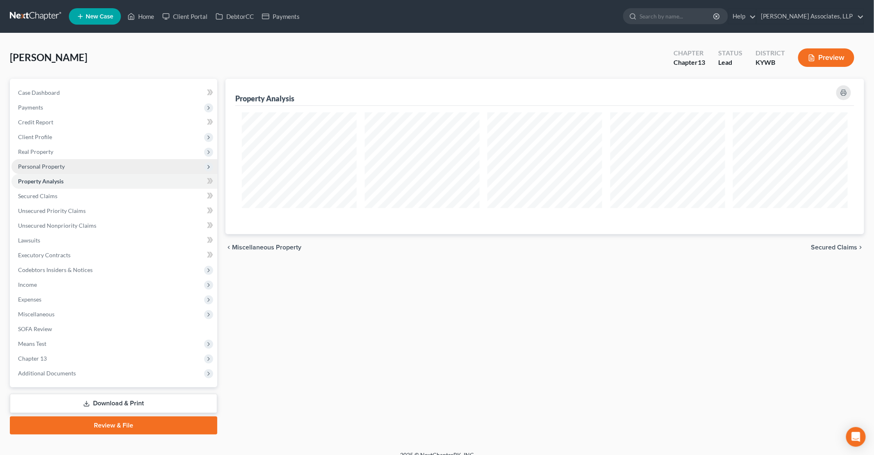
scroll to position [155, 639]
click at [46, 165] on span "Personal Property" at bounding box center [41, 166] width 47 height 7
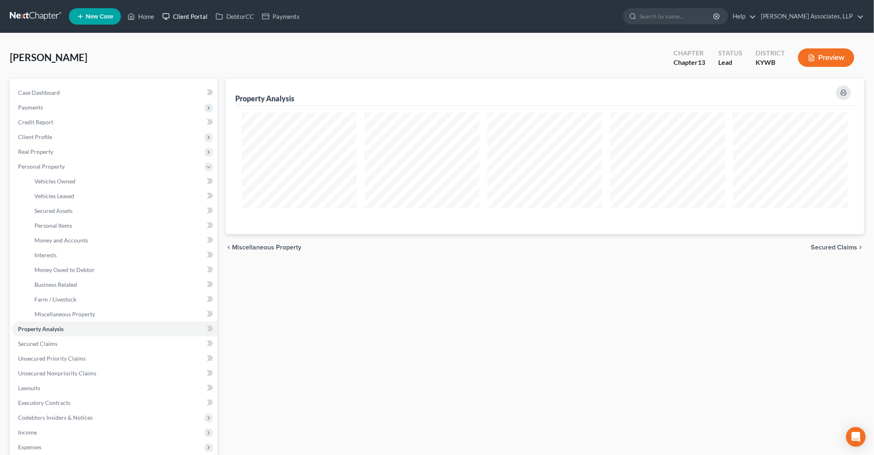
click at [206, 16] on link "Client Portal" at bounding box center [184, 16] width 53 height 15
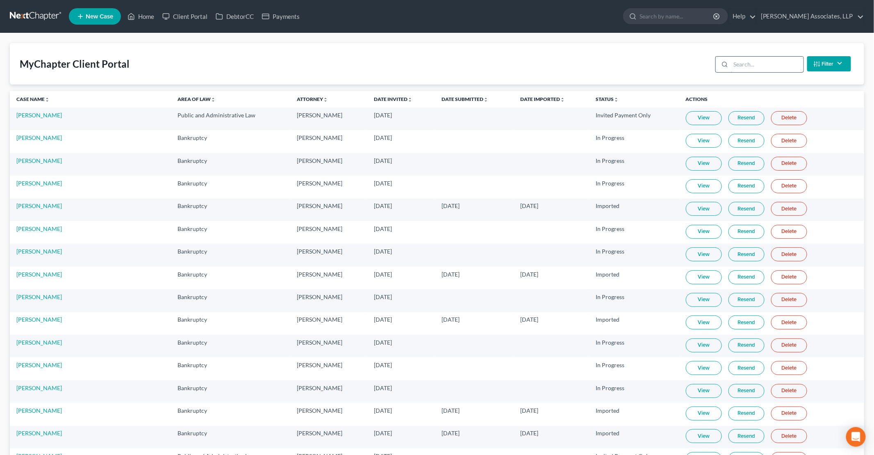
click at [762, 62] on input "search" at bounding box center [767, 65] width 73 height 16
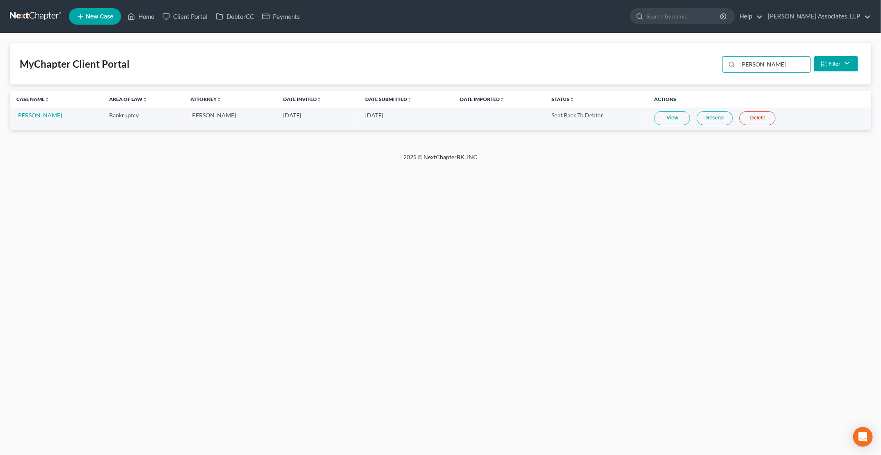
type input "[PERSON_NAME]"
click at [53, 115] on link "[PERSON_NAME]" at bounding box center [39, 115] width 46 height 7
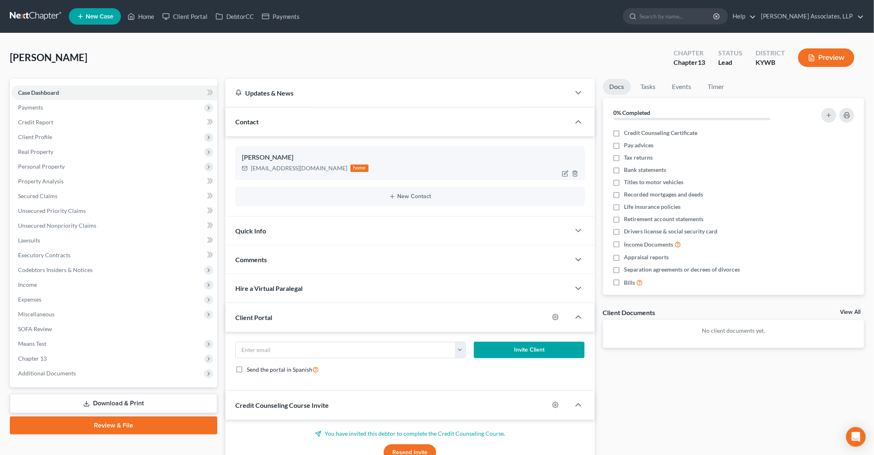
click at [300, 168] on div "[EMAIL_ADDRESS][DOMAIN_NAME]" at bounding box center [299, 168] width 96 height 8
drag, startPoint x: 252, startPoint y: 166, endPoint x: 335, endPoint y: 166, distance: 83.7
click at [335, 166] on div "[EMAIL_ADDRESS][DOMAIN_NAME] home" at bounding box center [305, 168] width 127 height 11
copy div "[EMAIL_ADDRESS][DOMAIN_NAME]"
click at [194, 21] on link "Client Portal" at bounding box center [184, 16] width 53 height 15
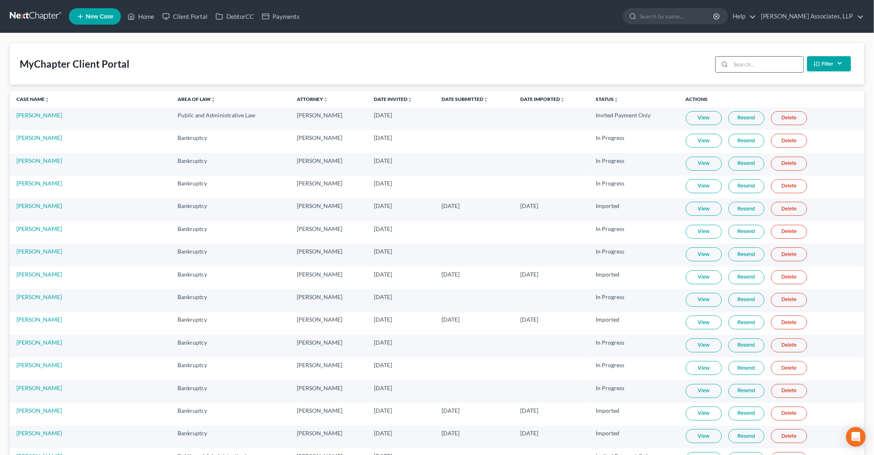
click at [759, 64] on input "search" at bounding box center [767, 65] width 73 height 16
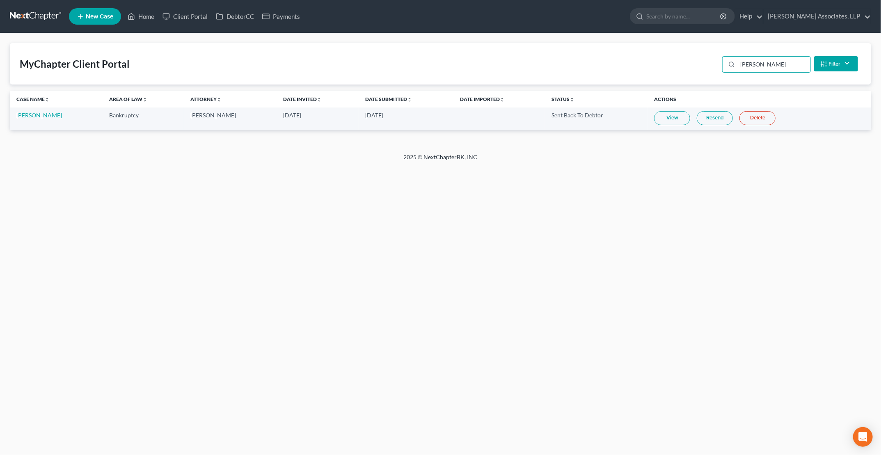
type input "[PERSON_NAME]"
click at [670, 118] on link "View" at bounding box center [672, 118] width 36 height 14
click at [140, 15] on link "Home" at bounding box center [140, 16] width 35 height 15
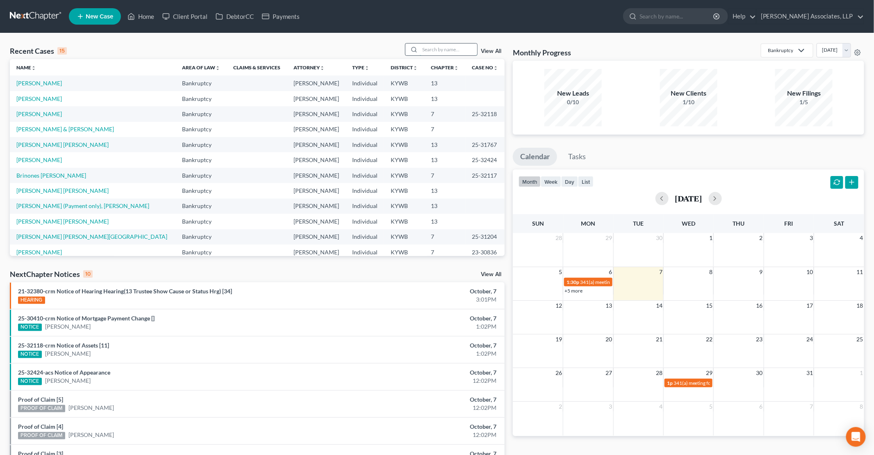
click at [437, 46] on input "search" at bounding box center [448, 49] width 57 height 12
type input "bird"
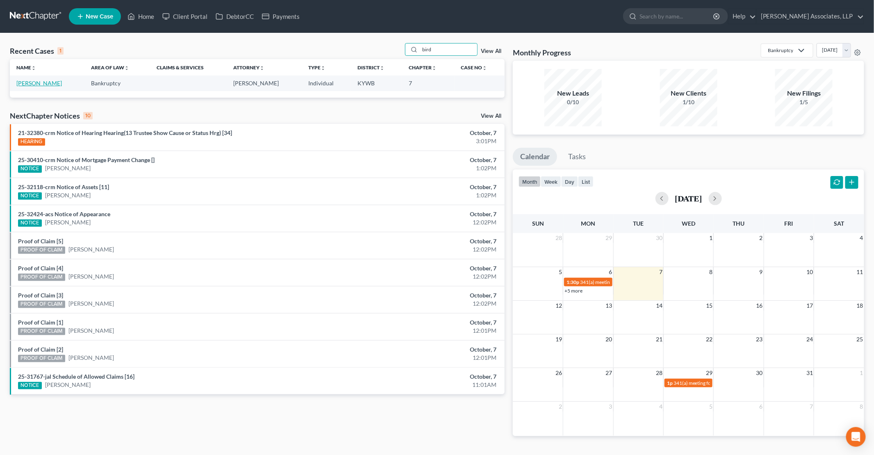
click at [32, 83] on link "[PERSON_NAME]" at bounding box center [39, 83] width 46 height 7
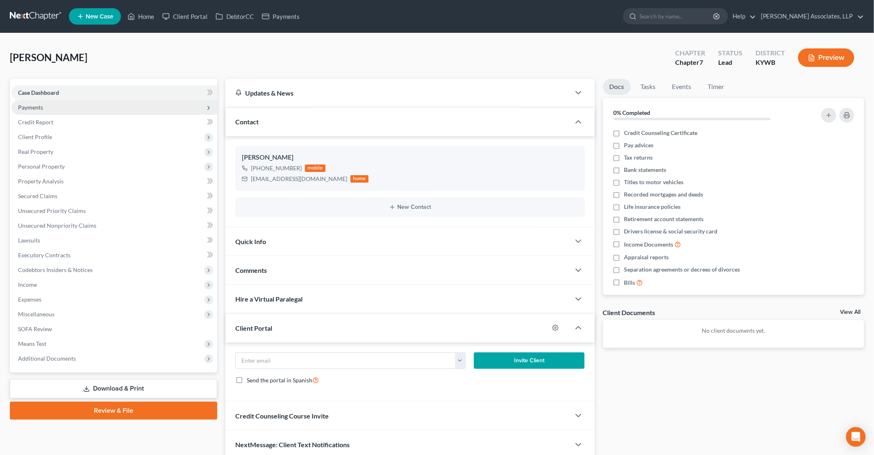
click at [51, 106] on span "Payments" at bounding box center [114, 107] width 206 height 15
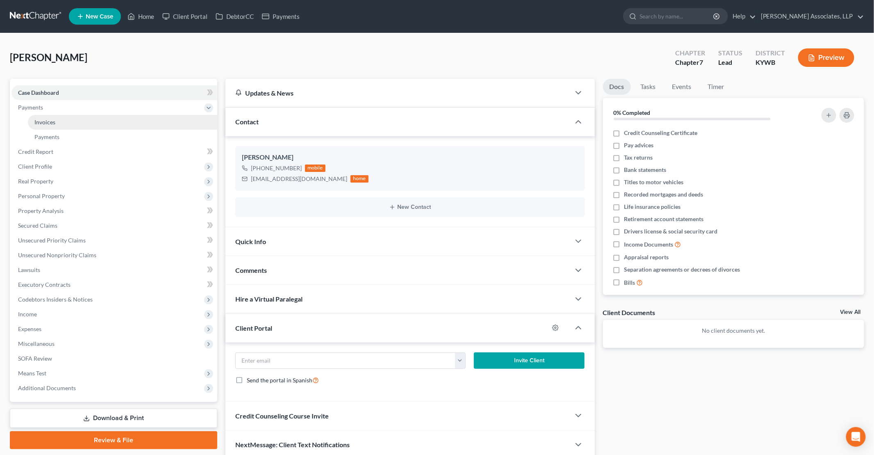
click at [47, 124] on span "Invoices" at bounding box center [44, 122] width 21 height 7
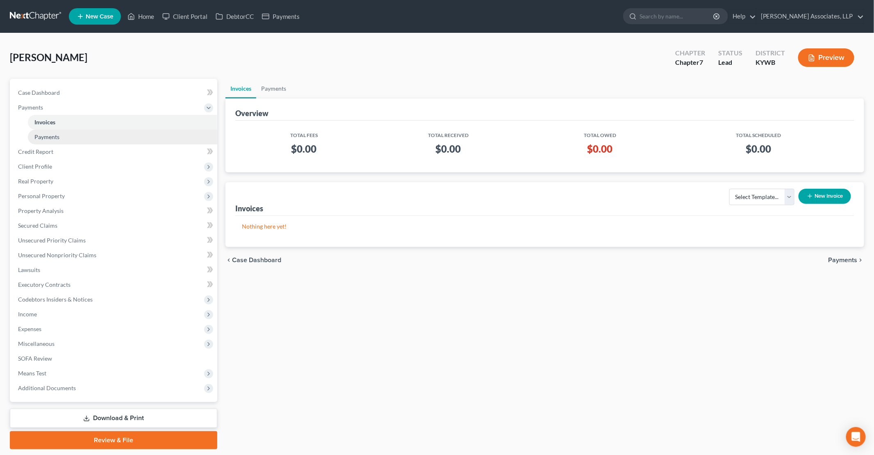
click at [57, 136] on span "Payments" at bounding box center [46, 136] width 25 height 7
